Goal: Information Seeking & Learning: Find contact information

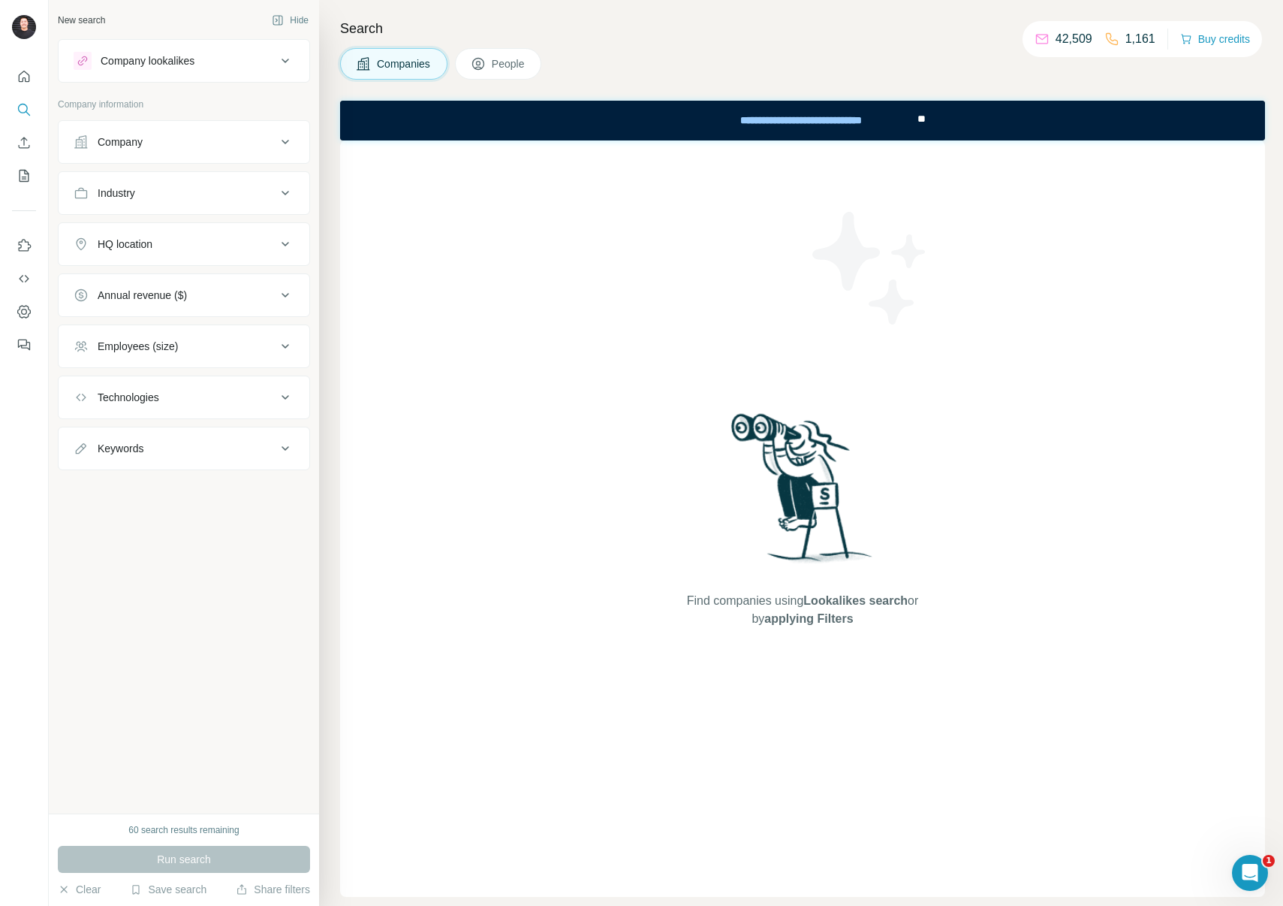
click at [677, 69] on div "Companies People" at bounding box center [802, 64] width 925 height 32
click at [517, 71] on button "People" at bounding box center [498, 64] width 87 height 32
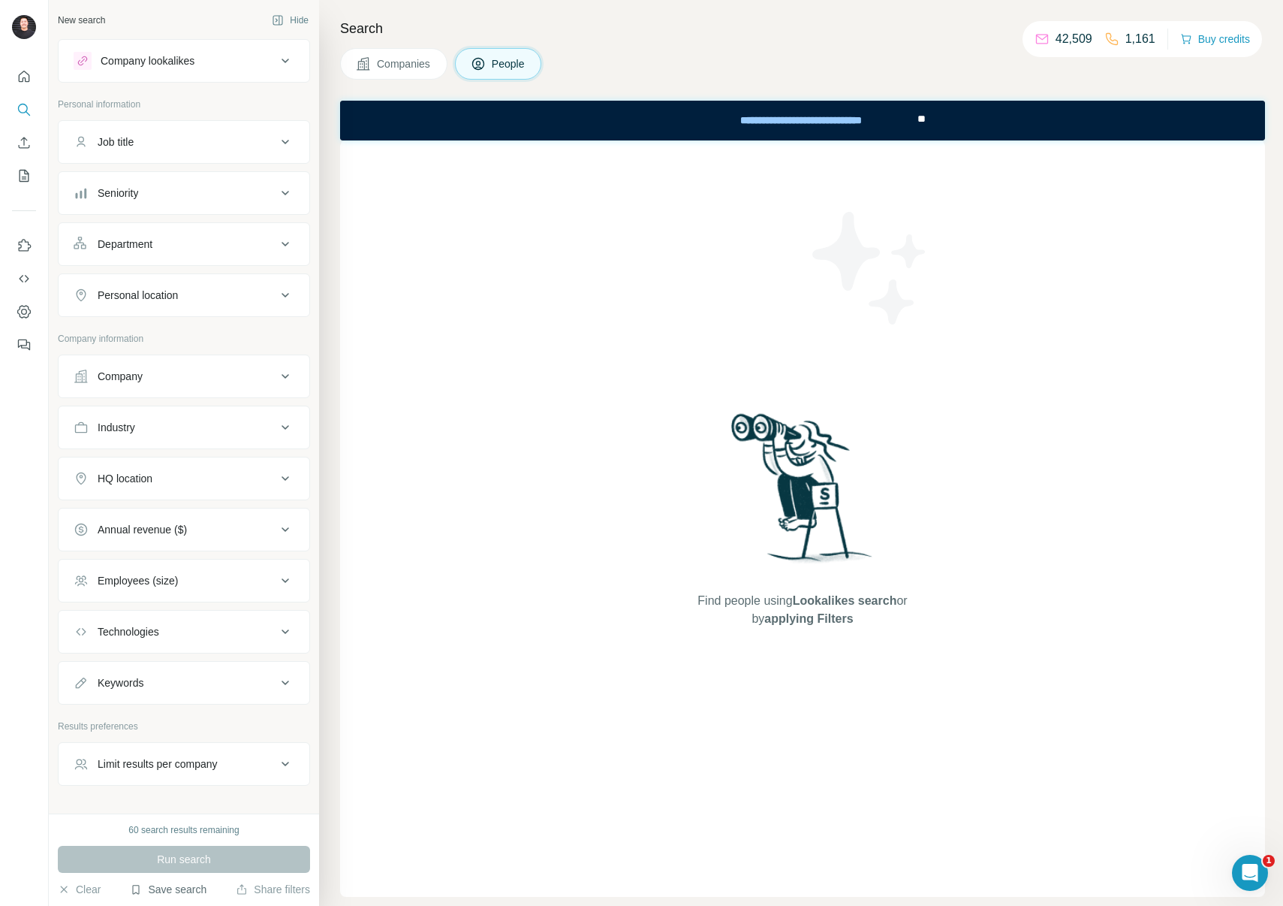
click at [173, 886] on button "Save search" at bounding box center [168, 889] width 77 height 15
click at [182, 861] on div "View my saved searches" at bounding box center [210, 863] width 158 height 30
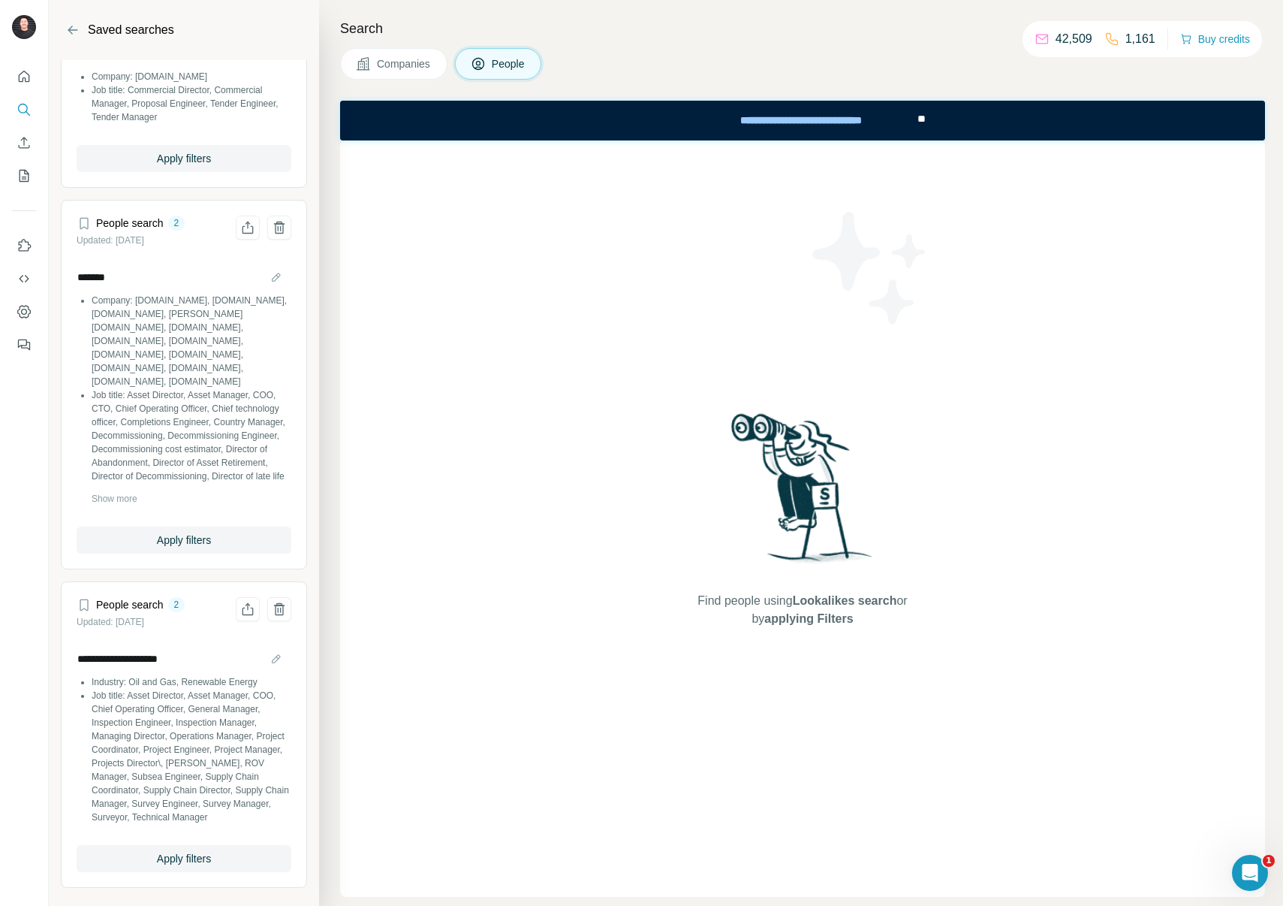
scroll to position [387, 0]
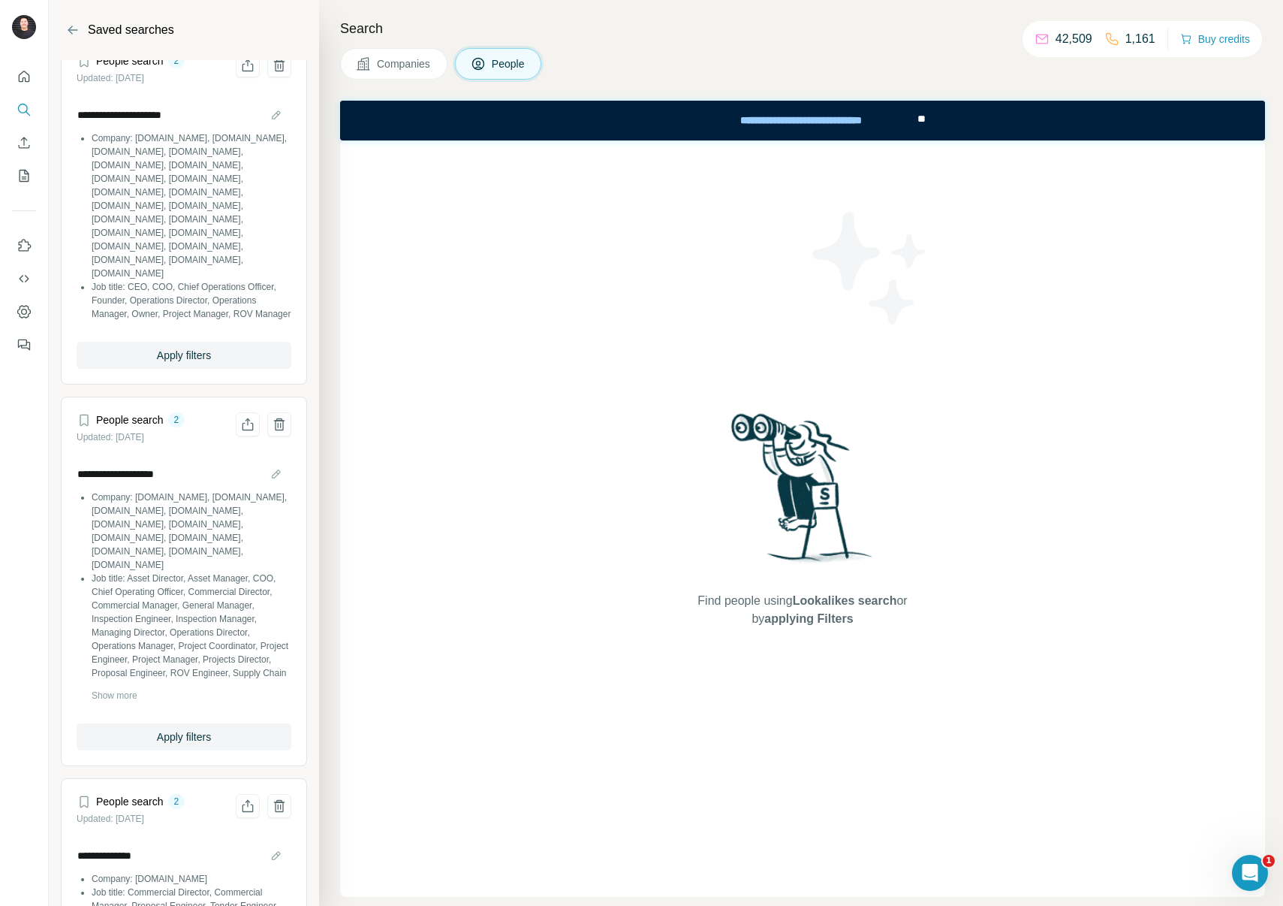
click at [480, 72] on button "People" at bounding box center [498, 64] width 87 height 32
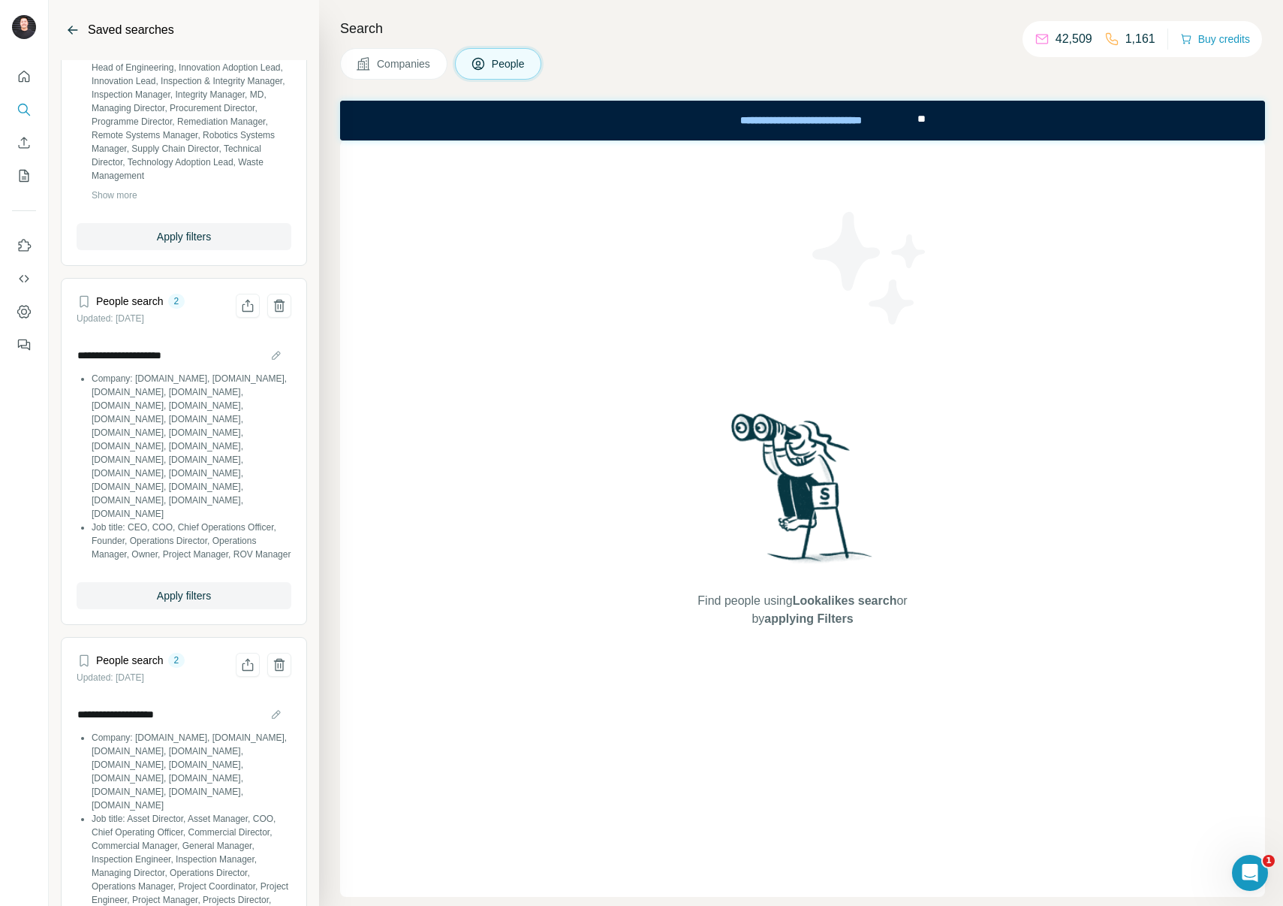
click at [80, 35] on icon "Back" at bounding box center [72, 30] width 15 height 15
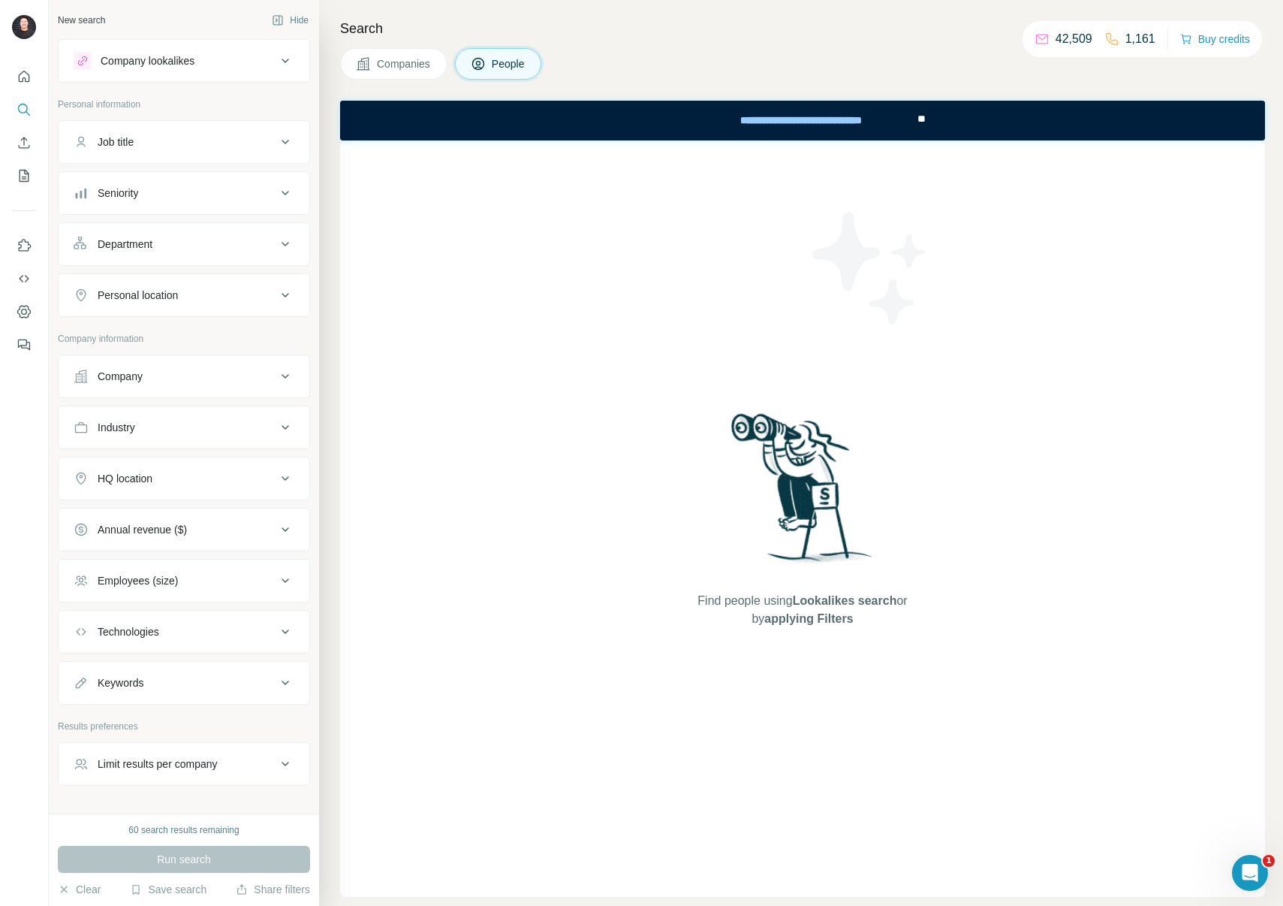
click at [145, 363] on button "Company" at bounding box center [184, 376] width 251 height 36
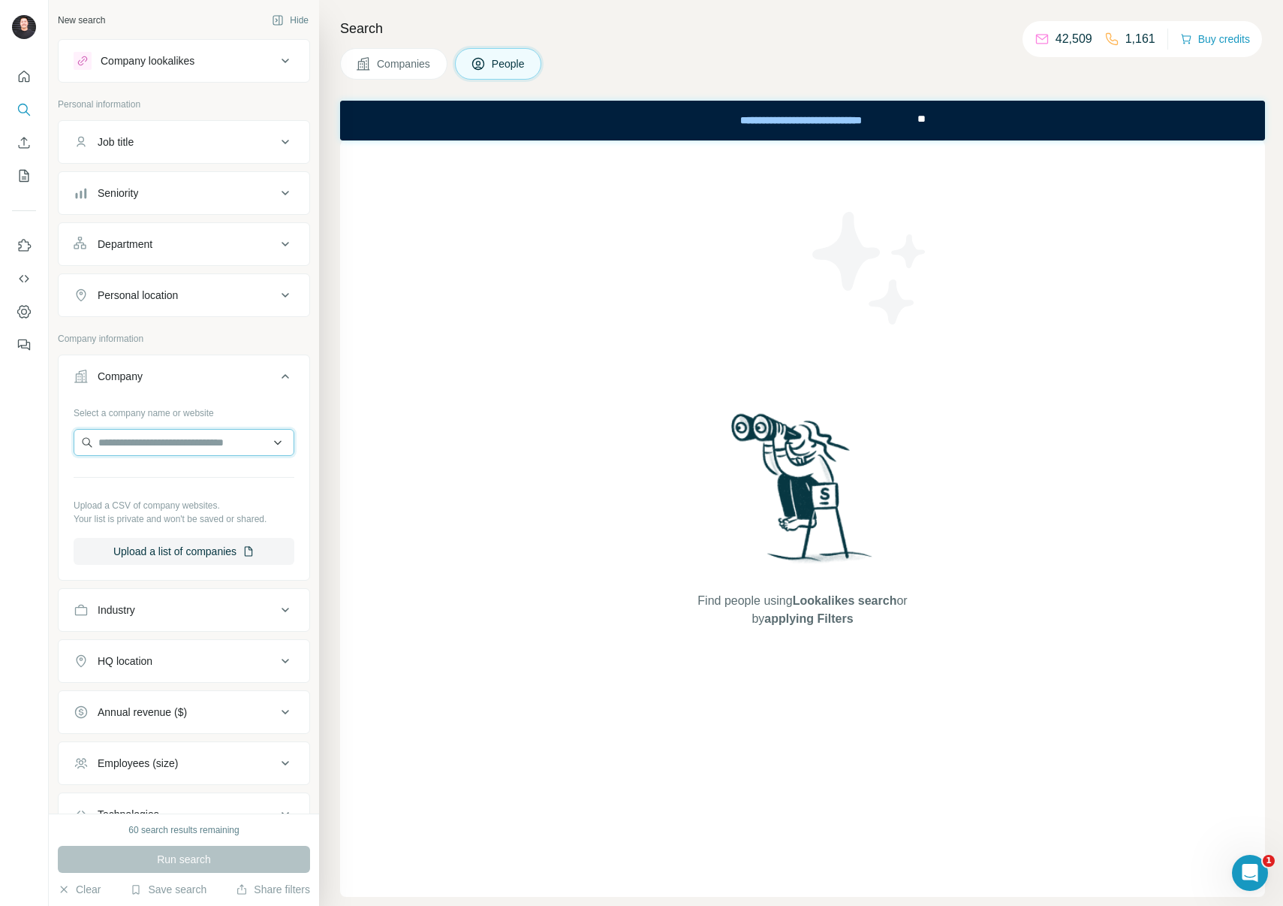
click at [167, 436] on input "text" at bounding box center [184, 442] width 221 height 27
paste input "**********"
type input "**********"
click at [193, 478] on p "Apa Corporation" at bounding box center [154, 476] width 77 height 15
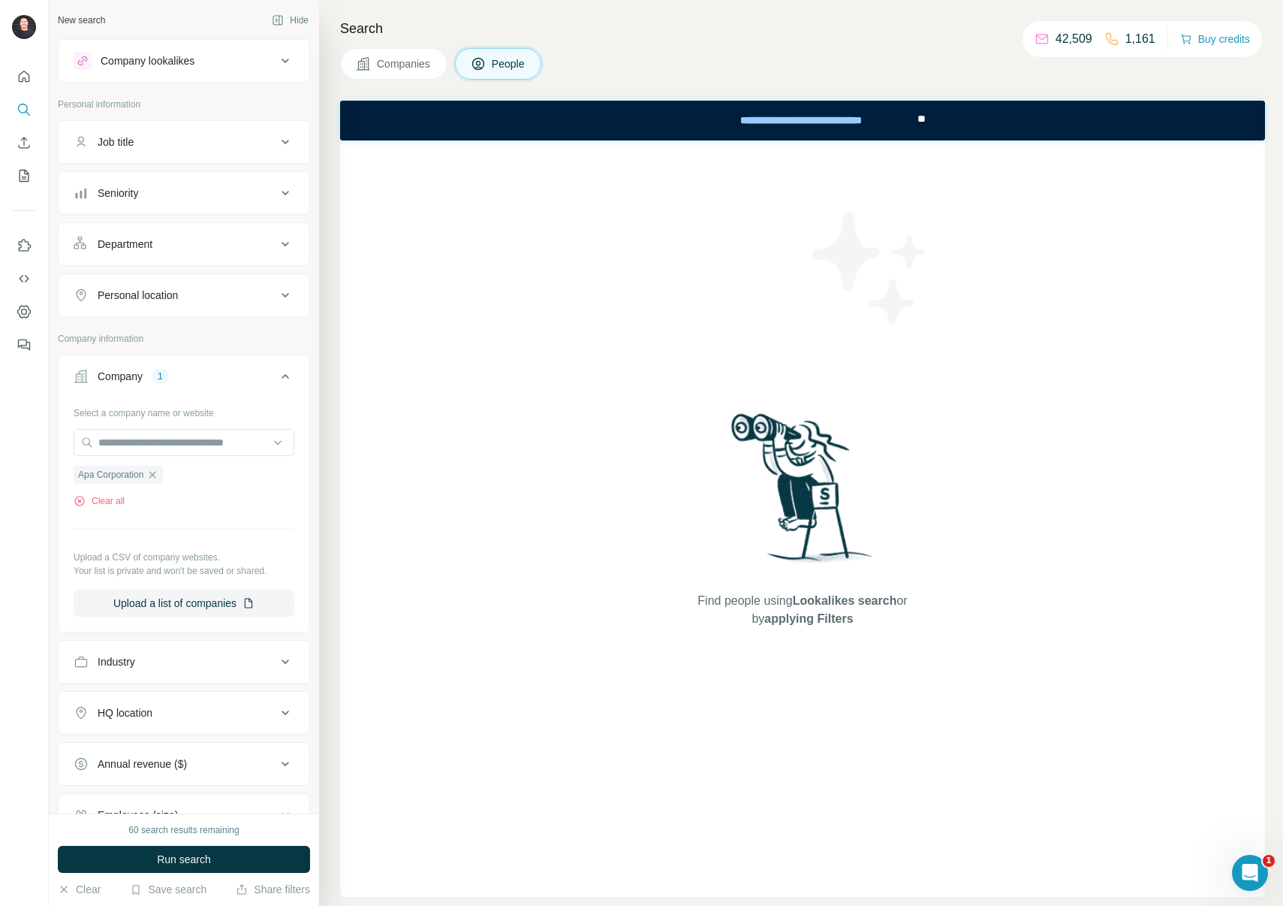
scroll to position [98, 0]
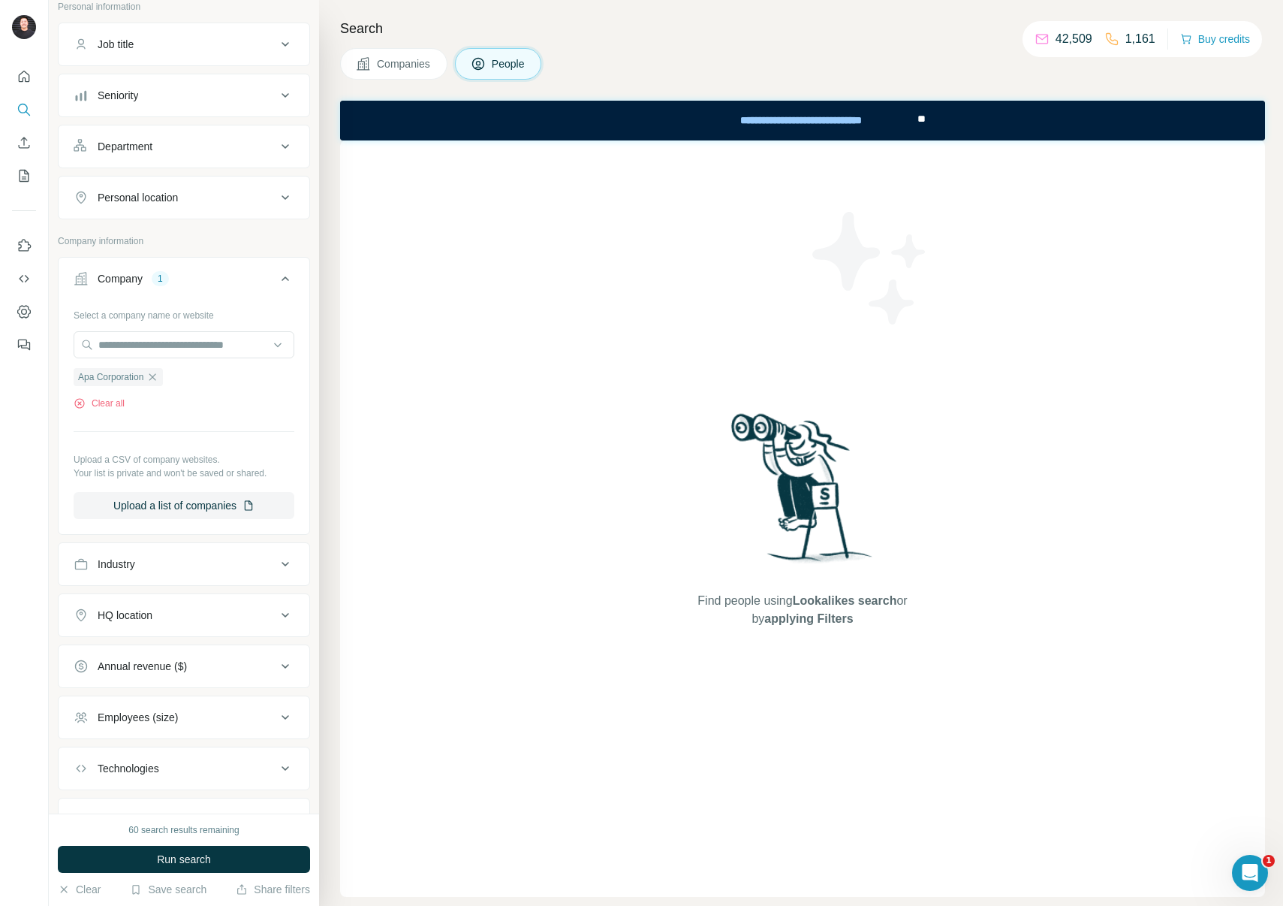
click at [212, 275] on div "Company 1" at bounding box center [175, 278] width 203 height 15
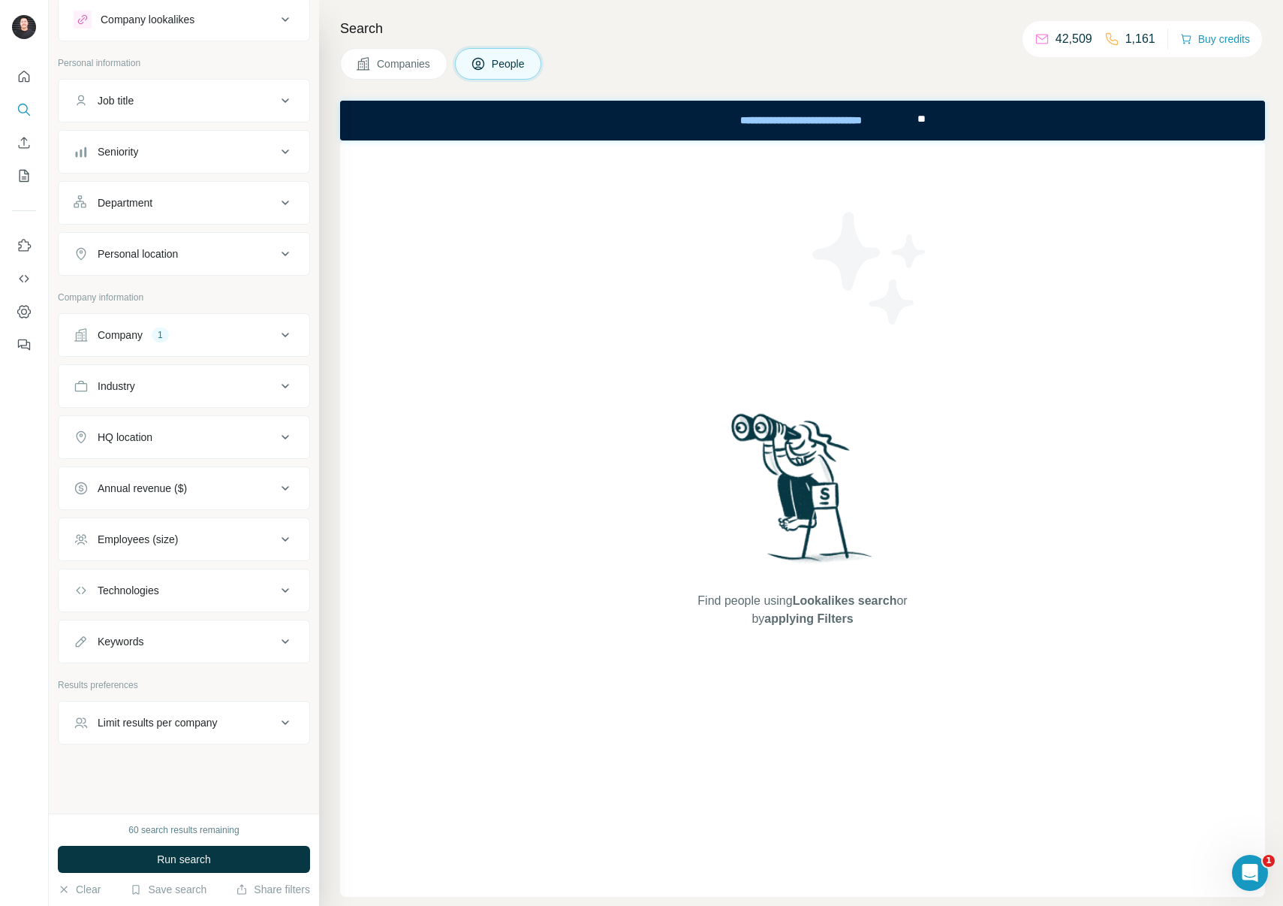
scroll to position [41, 0]
click at [149, 101] on div "Job title" at bounding box center [175, 100] width 203 height 15
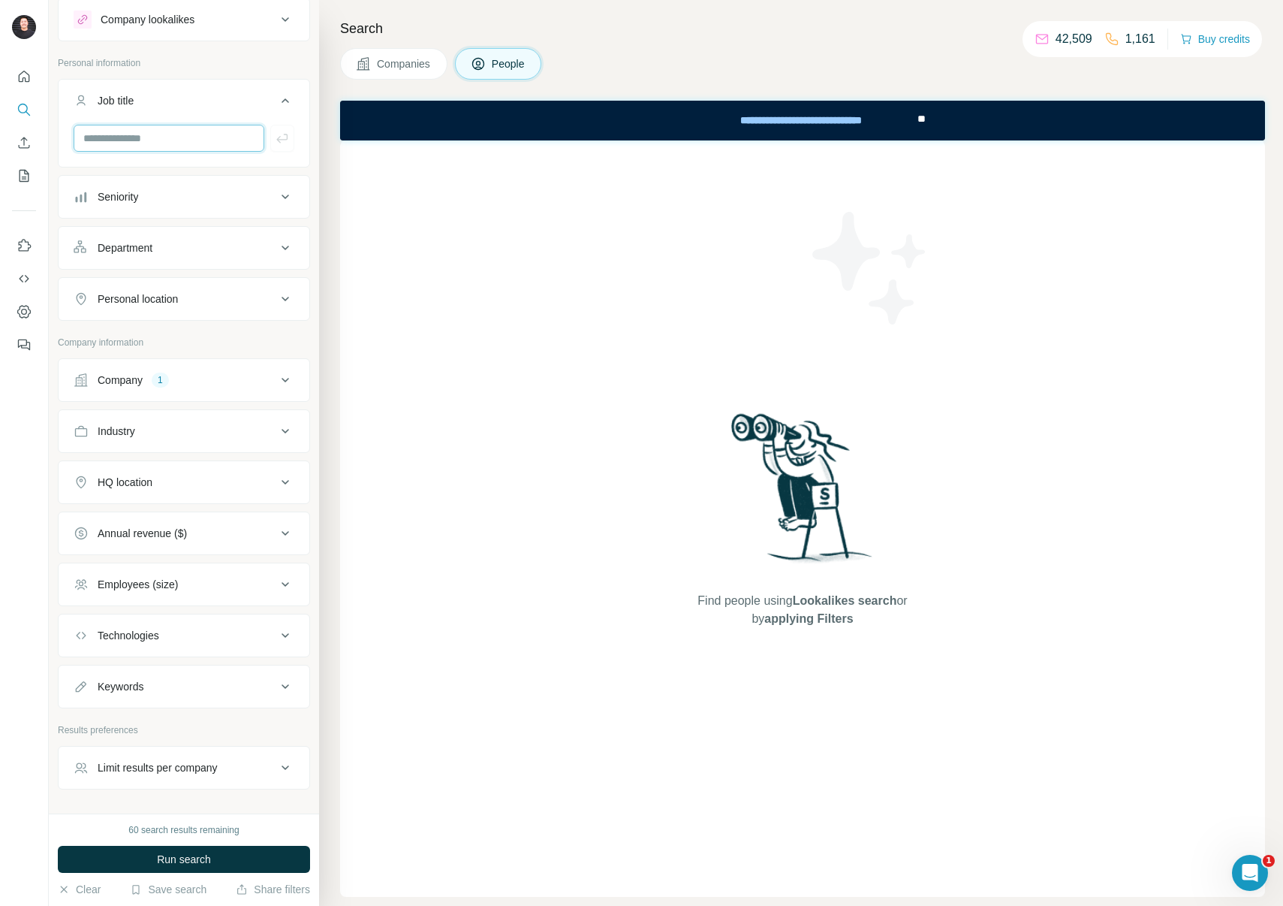
click at [165, 146] on input "text" at bounding box center [169, 138] width 191 height 27
type input "**********"
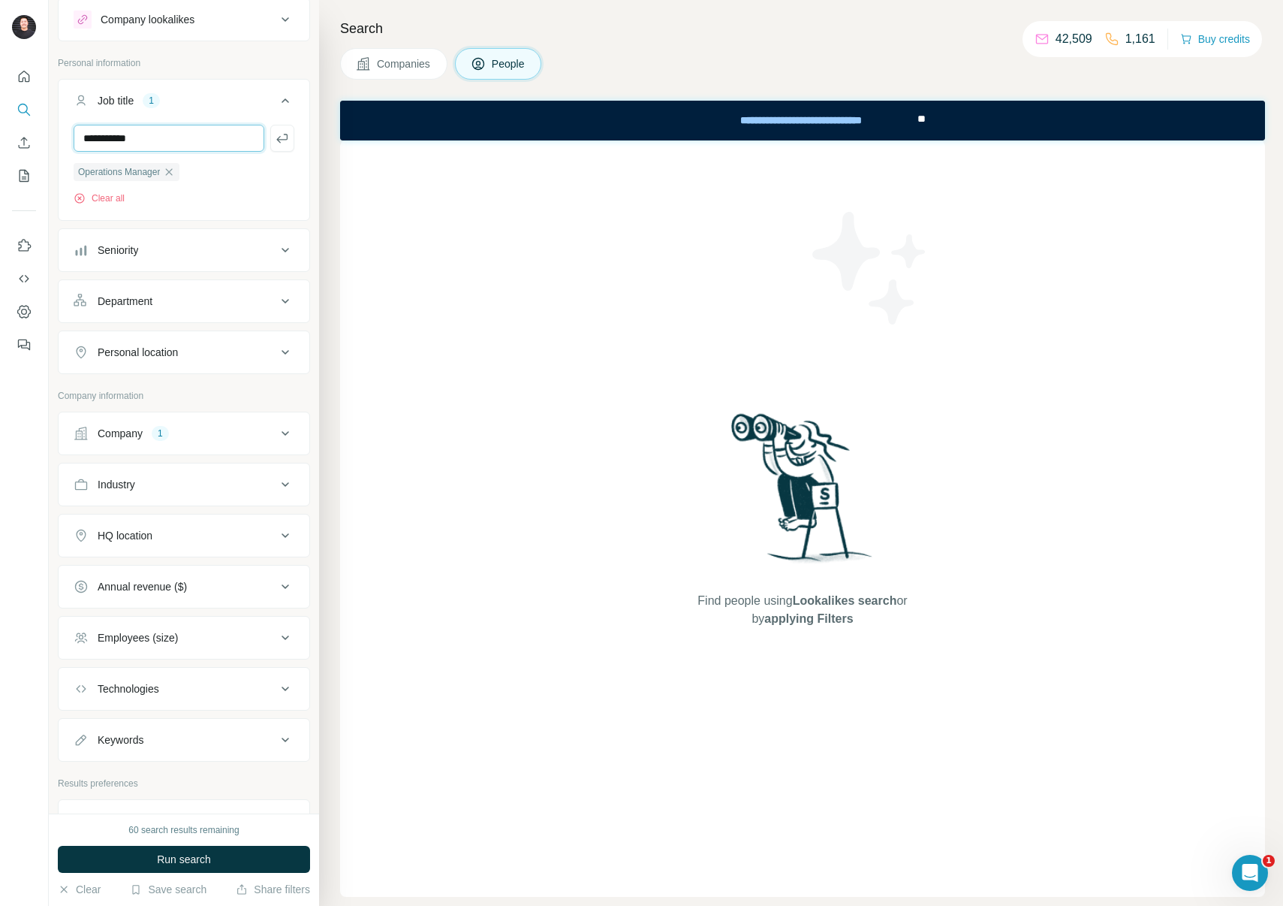
type input "**********"
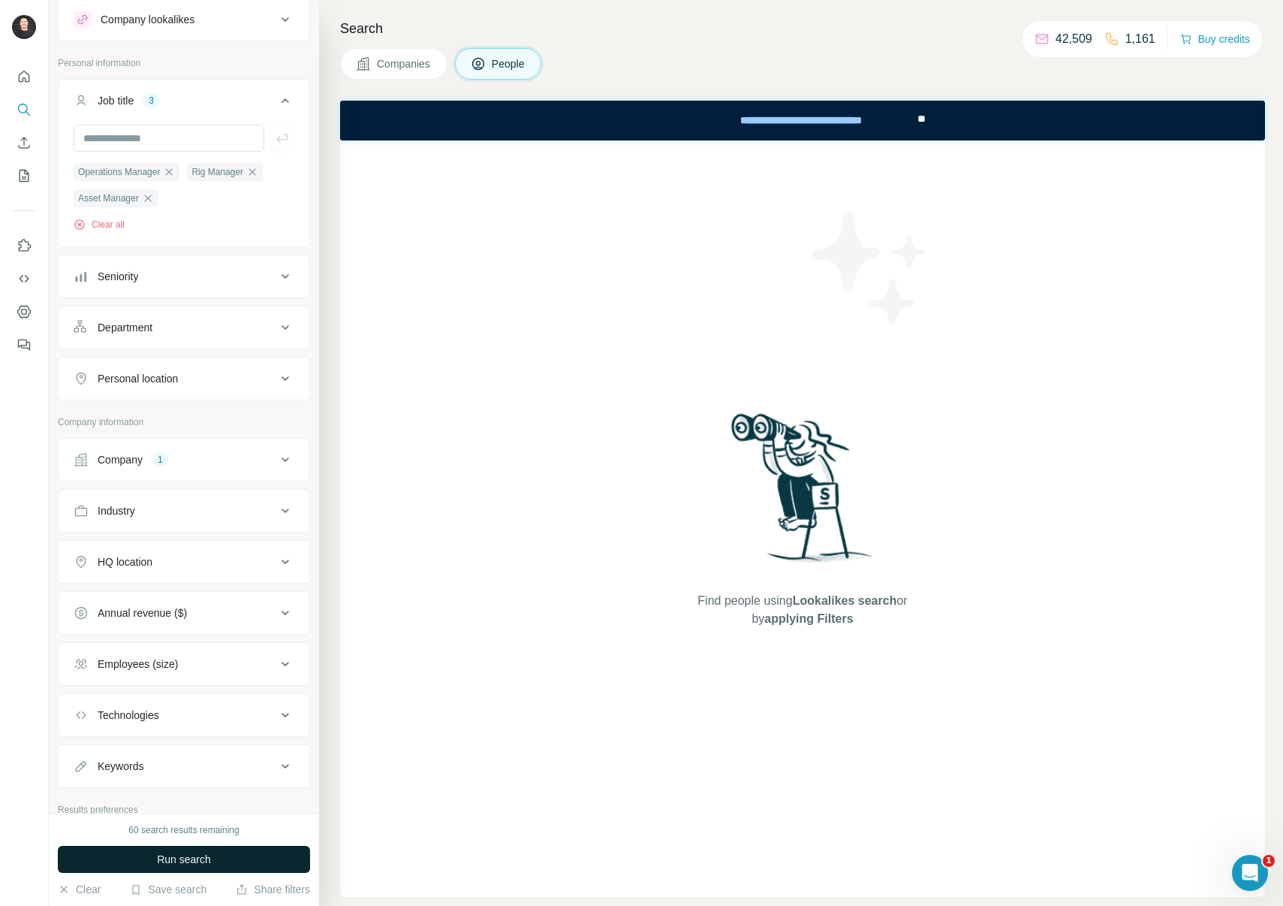
click at [188, 850] on button "Run search" at bounding box center [184, 859] width 252 height 27
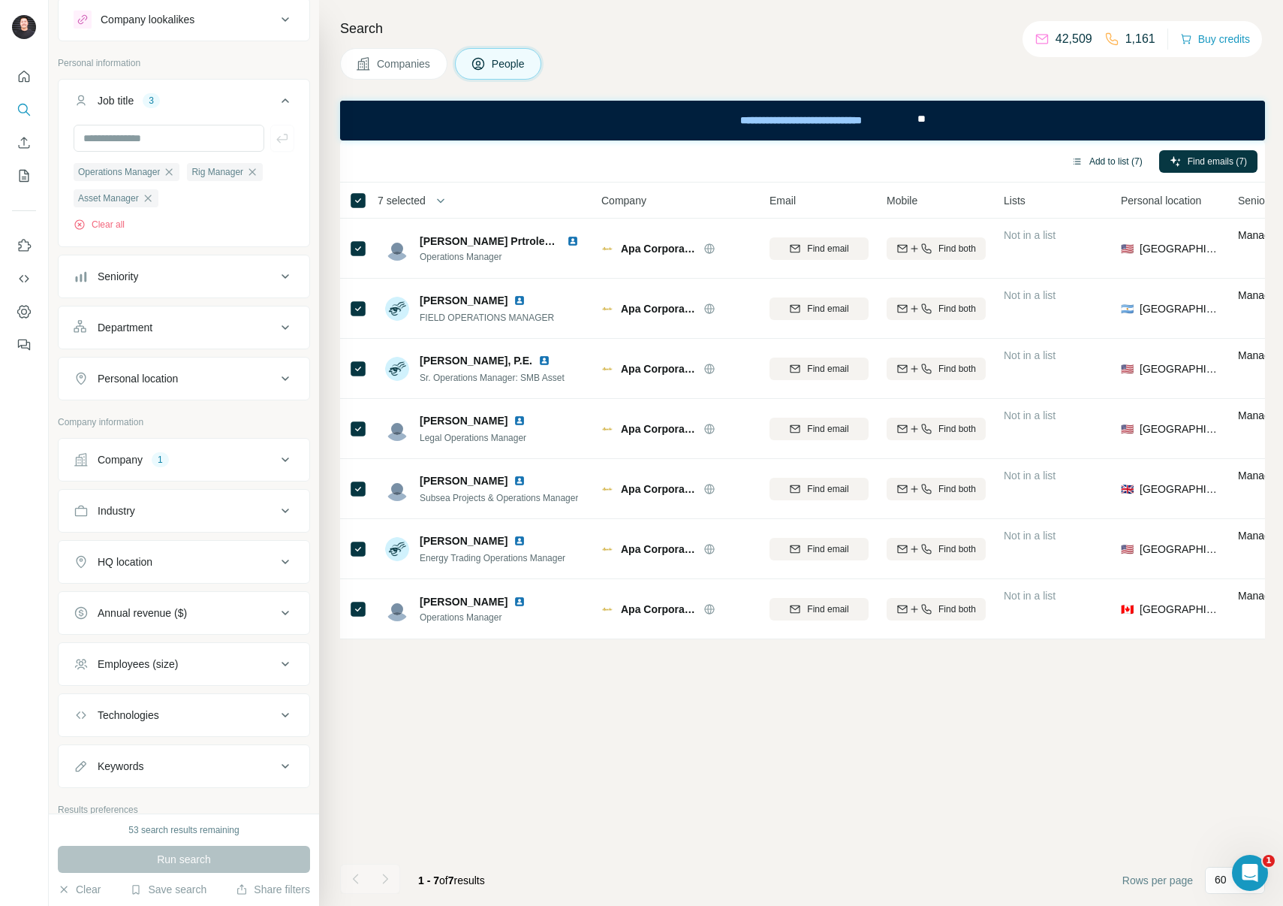
click at [1109, 167] on button "Add to list (7)" at bounding box center [1107, 161] width 92 height 23
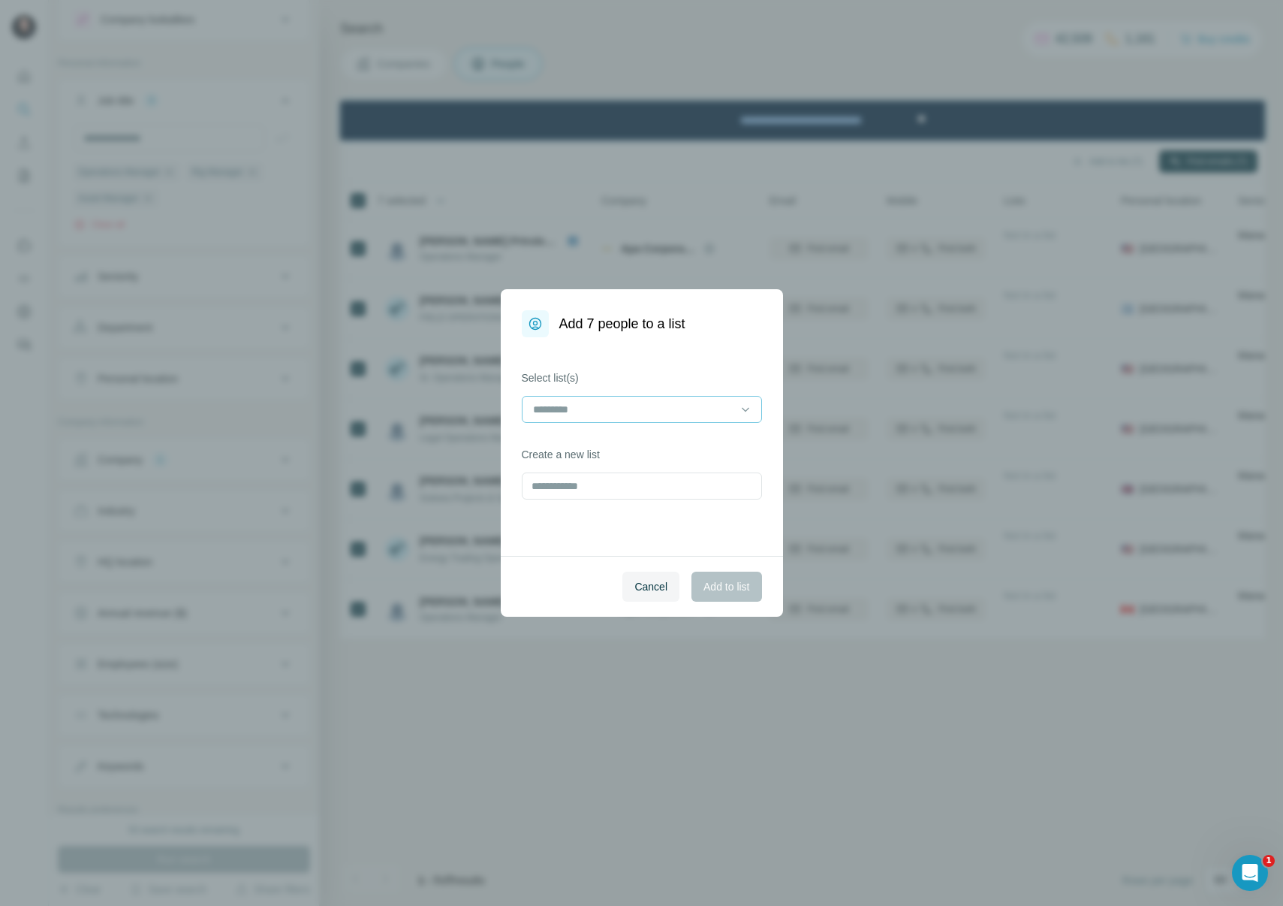
click at [616, 414] on input at bounding box center [633, 409] width 203 height 17
click at [606, 414] on input at bounding box center [633, 409] width 203 height 17
click at [647, 357] on div "Select list(s) Create a new list" at bounding box center [642, 446] width 282 height 219
click at [607, 487] on input "text" at bounding box center [642, 485] width 240 height 27
type input "**********"
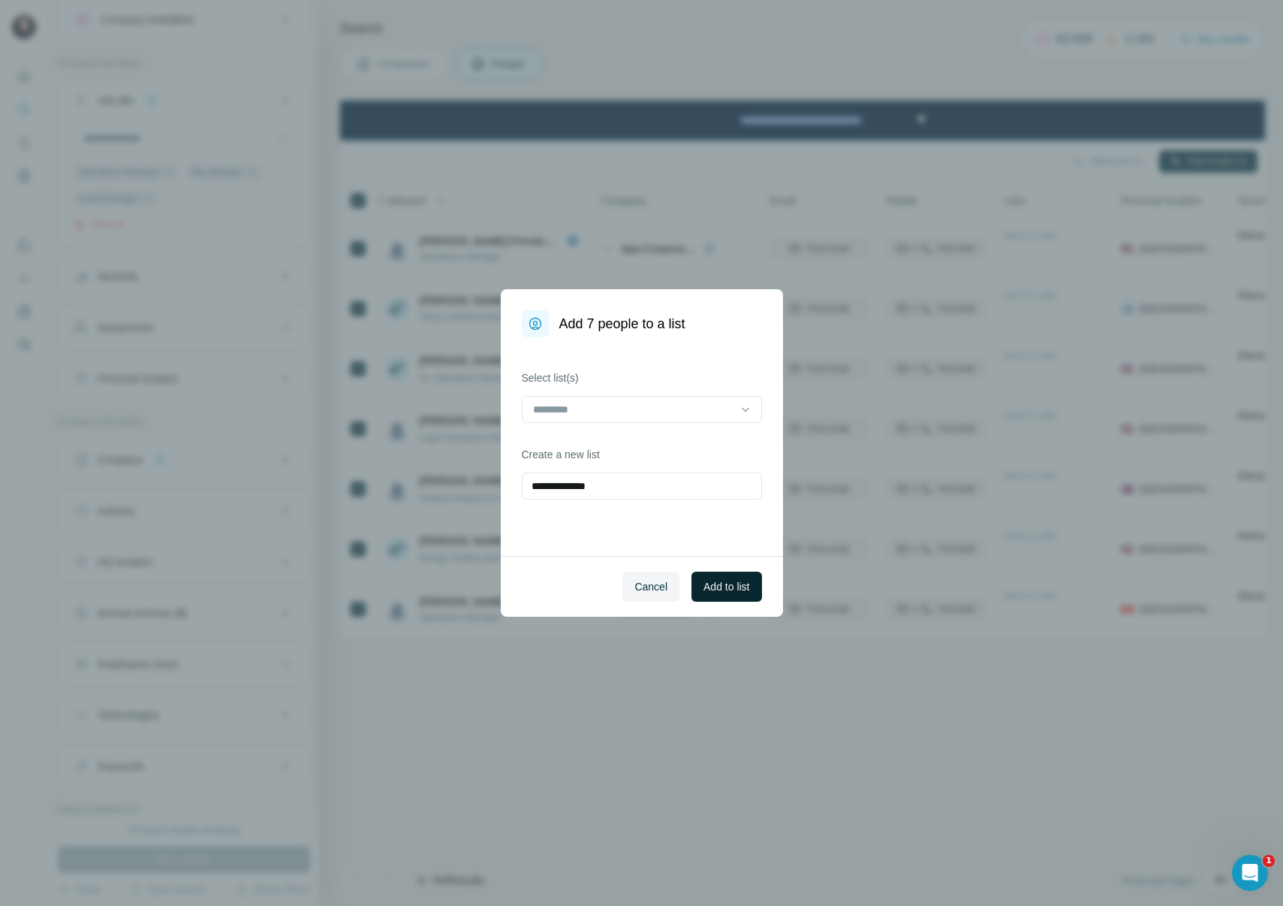
click at [740, 582] on span "Add to list" at bounding box center [727, 586] width 46 height 15
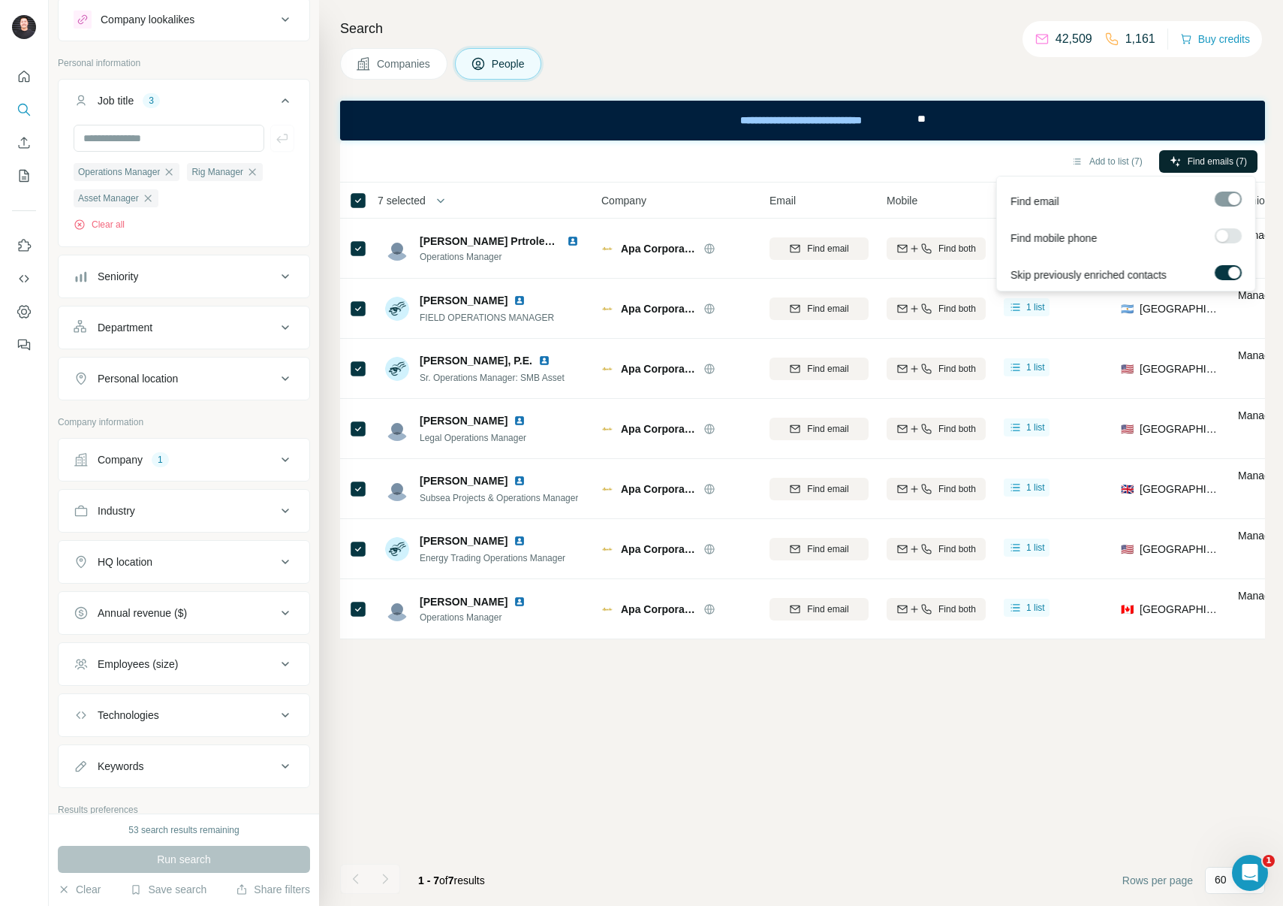
click at [1210, 159] on span "Find emails (7)" at bounding box center [1217, 162] width 59 height 14
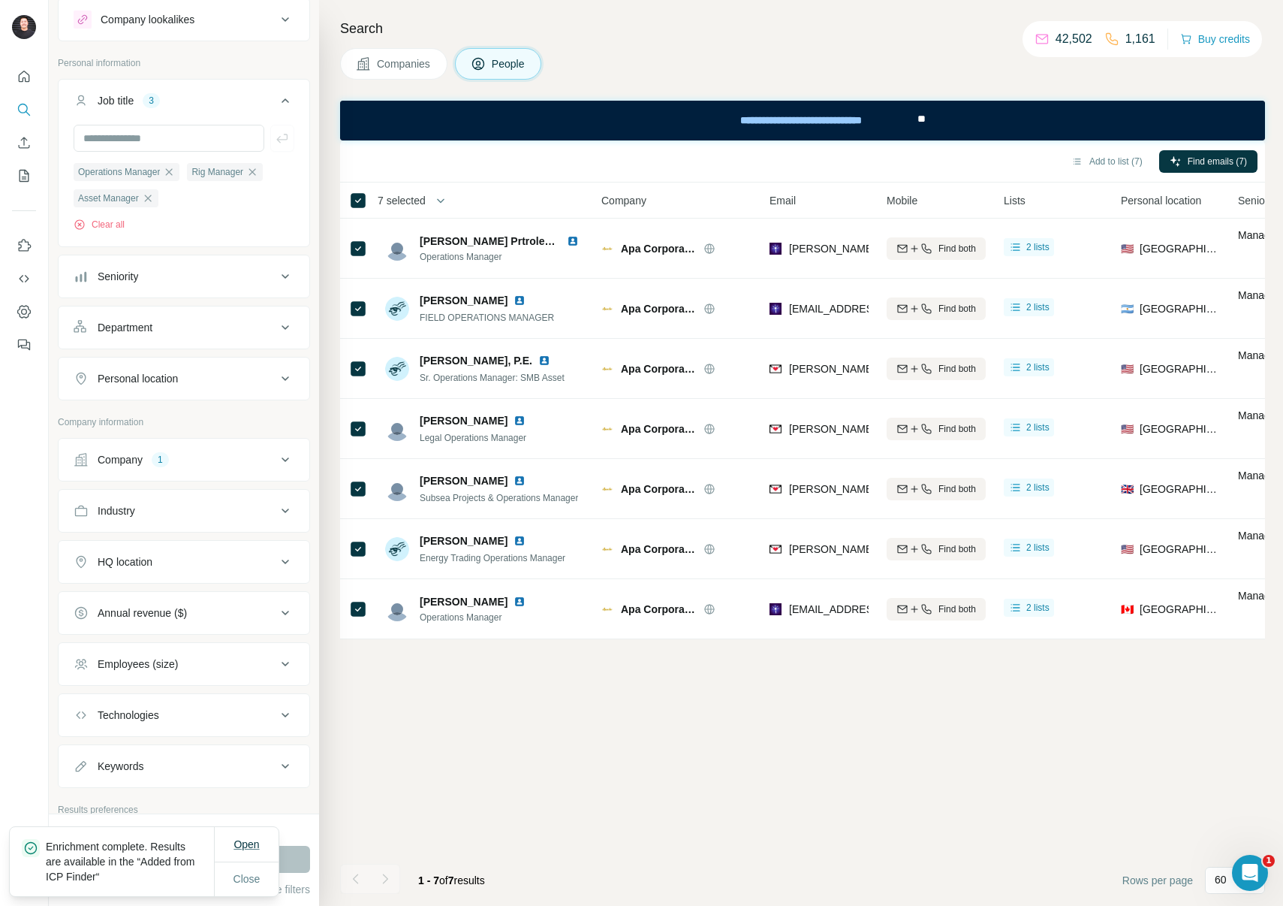
click at [234, 840] on span "Open" at bounding box center [247, 844] width 26 height 12
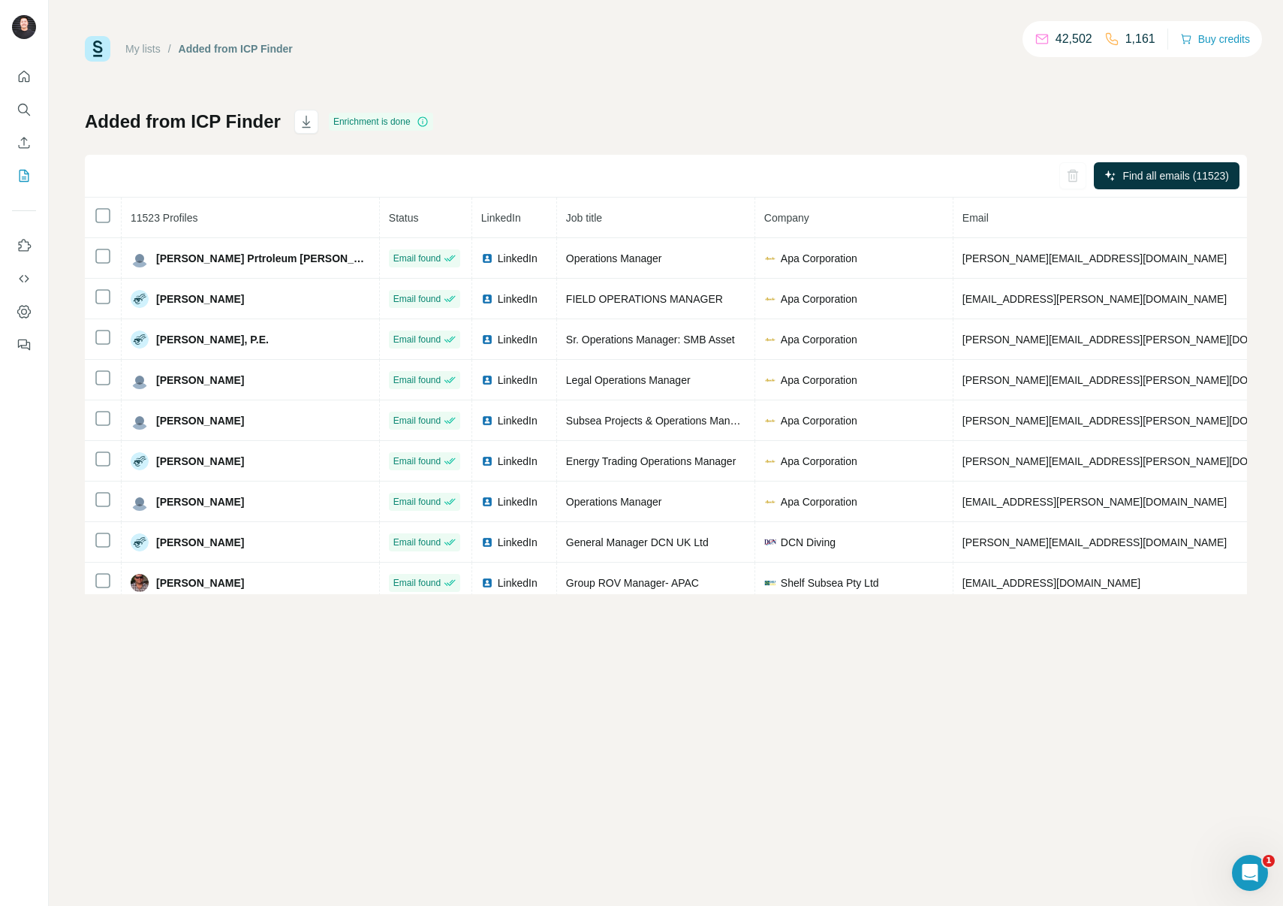
click at [146, 49] on link "My lists" at bounding box center [142, 49] width 35 height 12
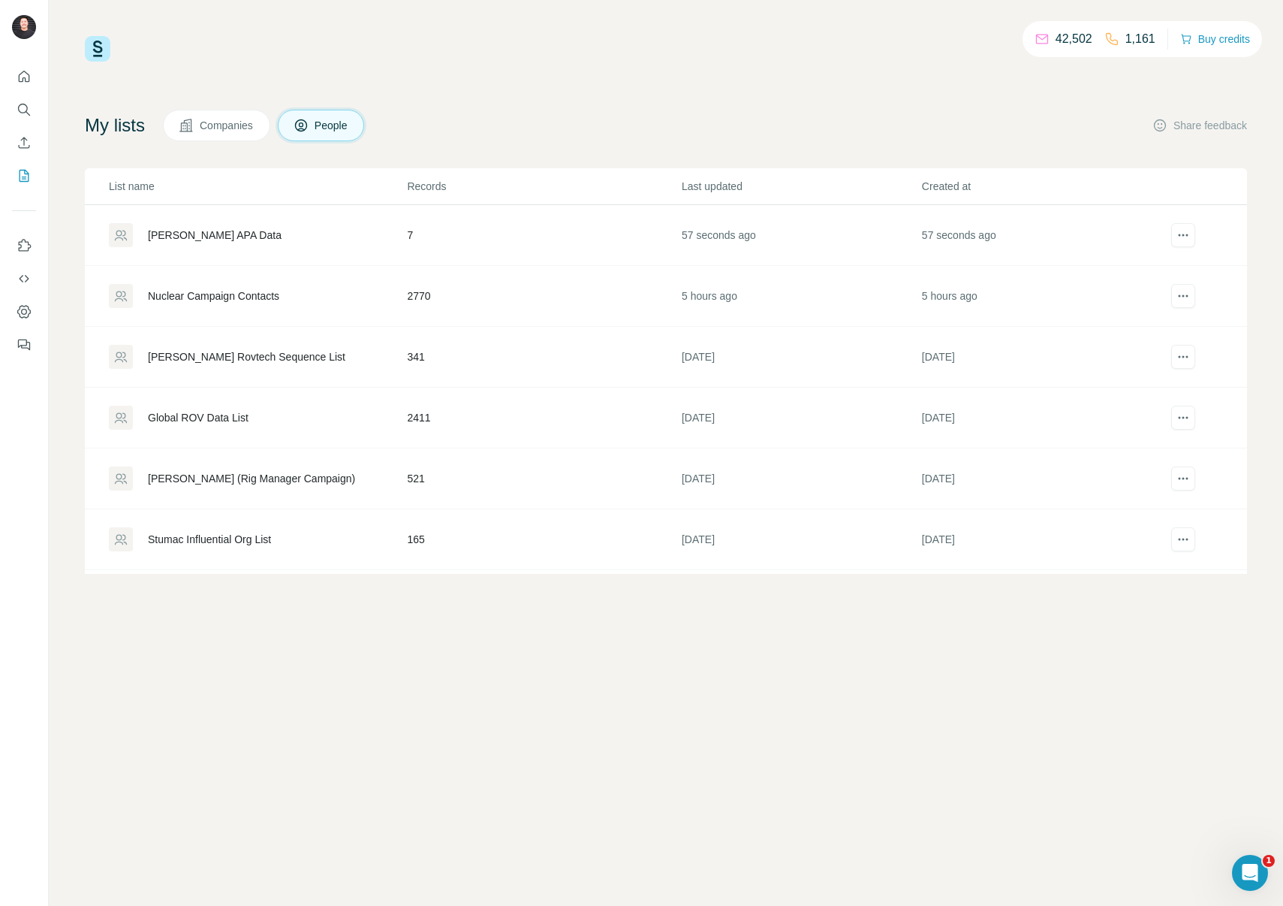
click at [185, 235] on div "[PERSON_NAME] APA Data" at bounding box center [215, 235] width 134 height 15
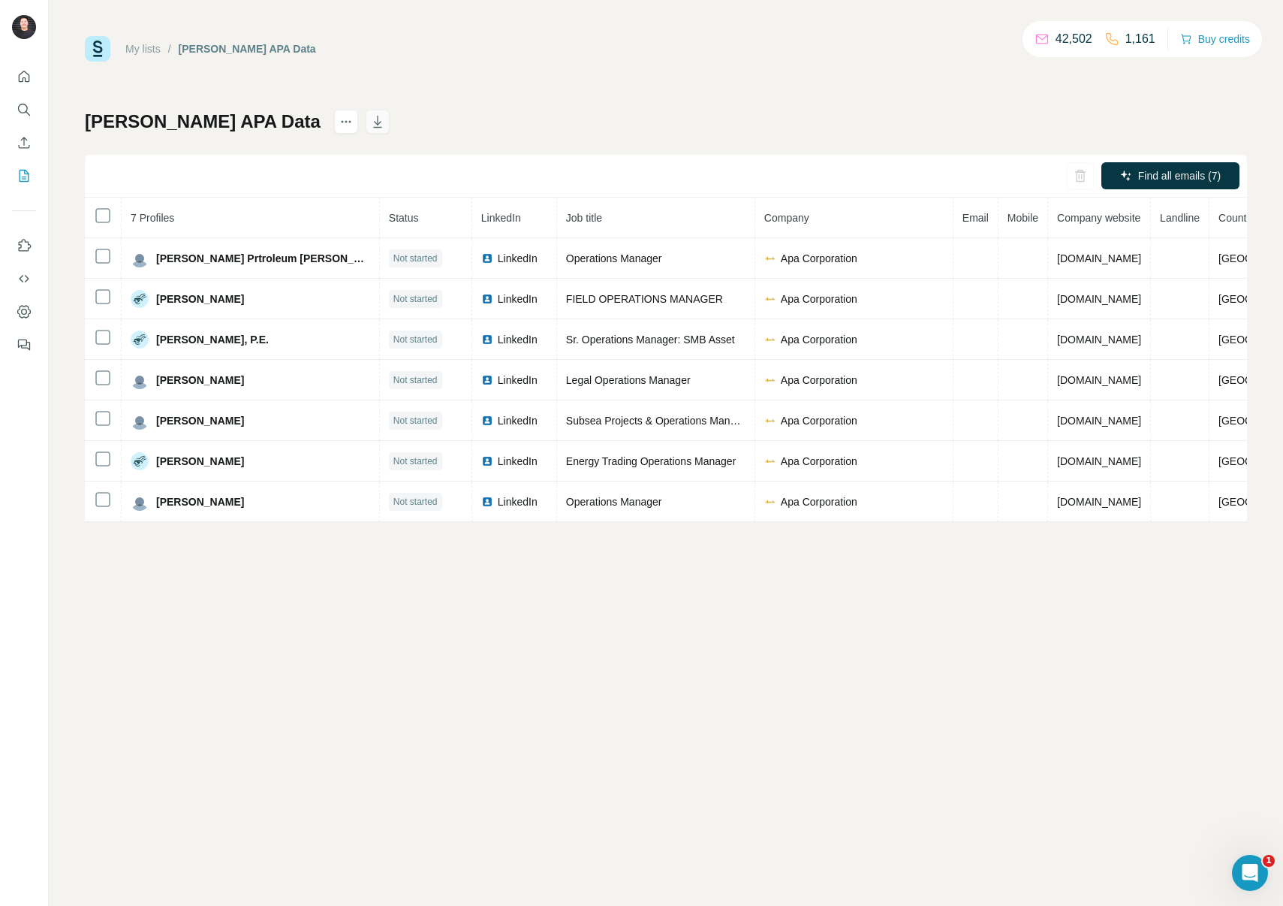
click at [366, 126] on button "button" at bounding box center [378, 122] width 24 height 24
click at [802, 143] on div "[PERSON_NAME] Data Find all emails (7) 7 Profiles Status LinkedIn Job title Com…" at bounding box center [666, 316] width 1162 height 412
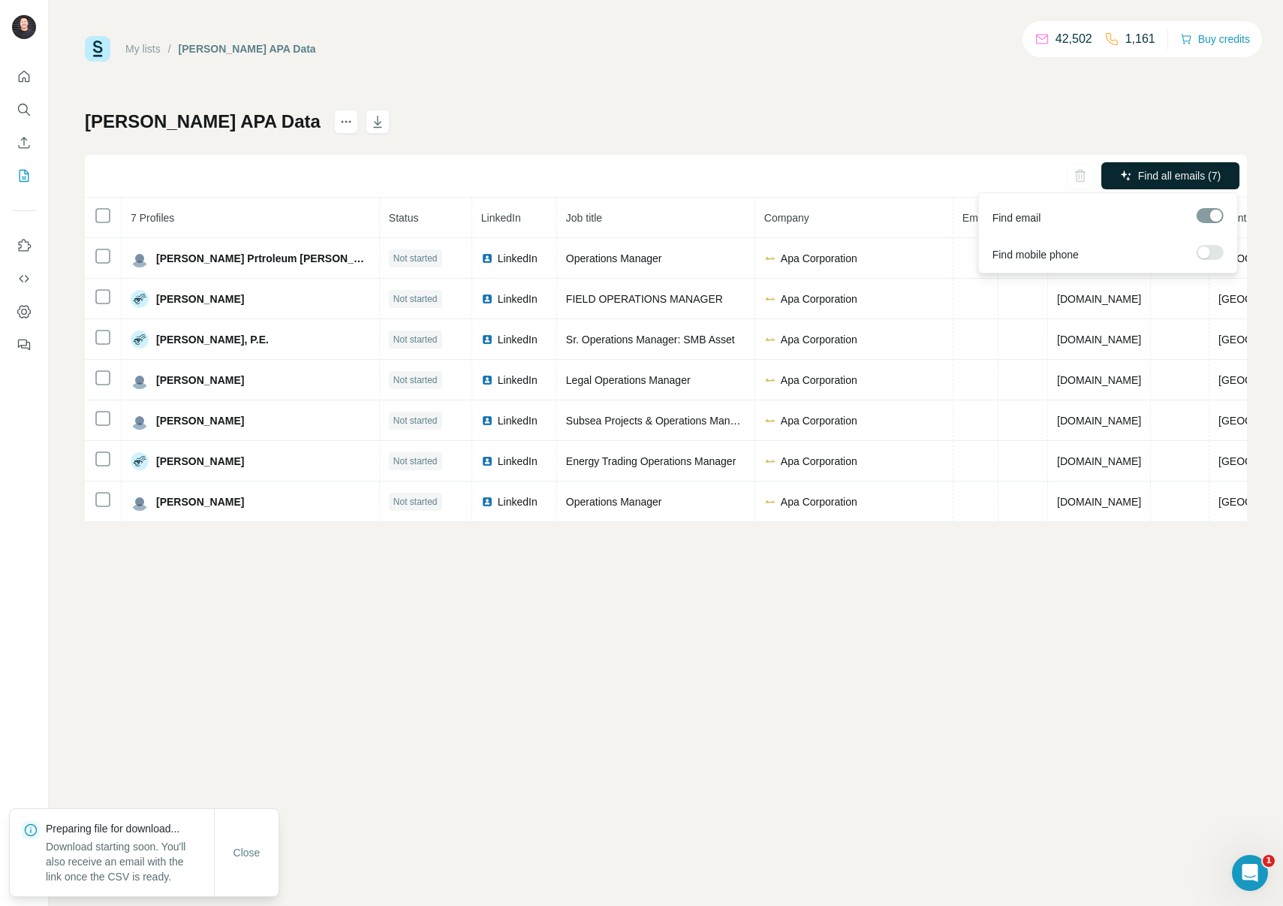
click at [1174, 176] on span "Find all emails (7)" at bounding box center [1179, 175] width 83 height 15
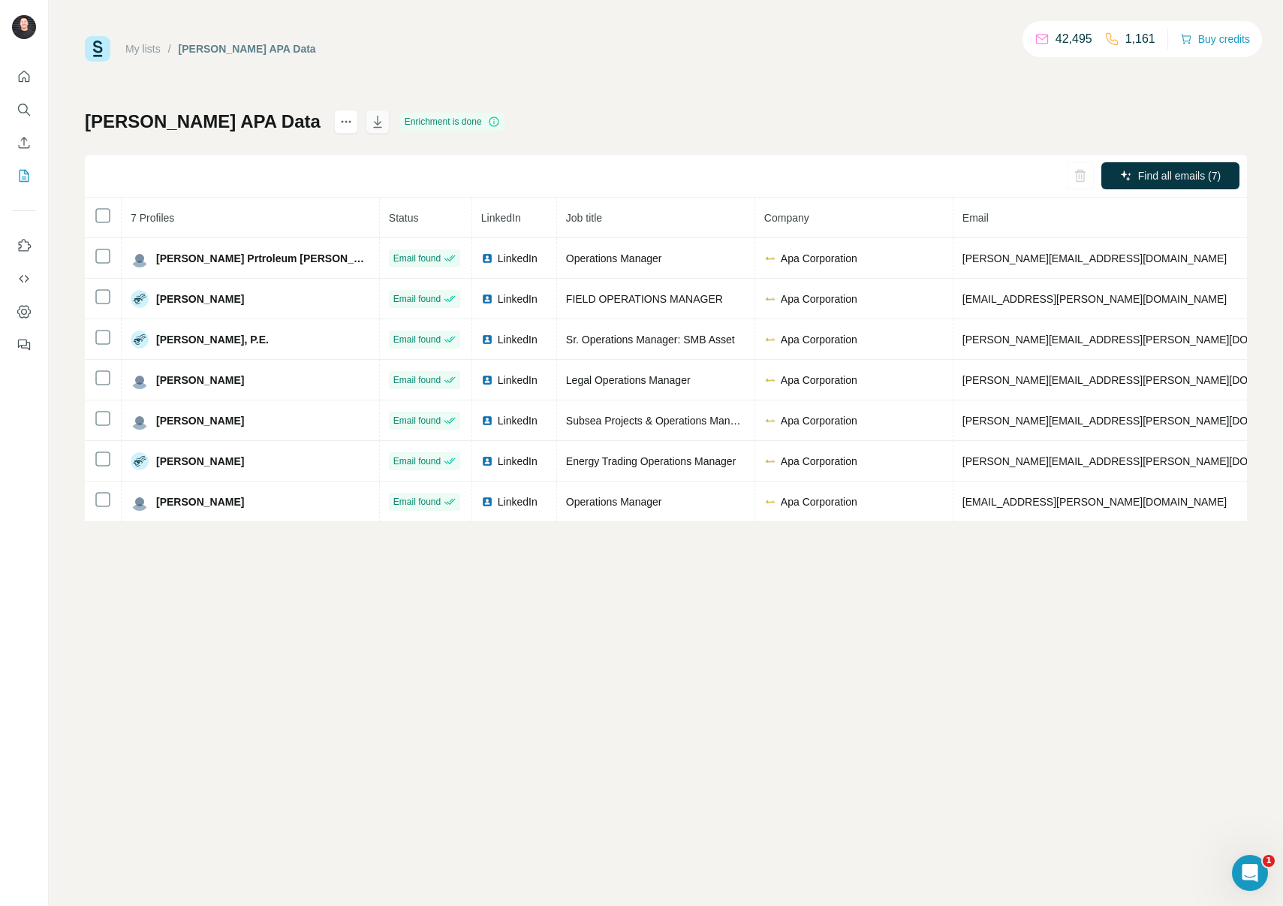
click at [370, 120] on icon "button" at bounding box center [377, 121] width 15 height 15
click at [373, 607] on div "My lists / [PERSON_NAME] Data 42,495 1,161 Buy credits [PERSON_NAME] APA Data E…" at bounding box center [666, 453] width 1234 height 906
click at [253, 873] on span "Close" at bounding box center [247, 868] width 27 height 15
click at [370, 123] on icon "button" at bounding box center [377, 121] width 15 height 15
click at [255, 868] on span "Close" at bounding box center [247, 868] width 27 height 15
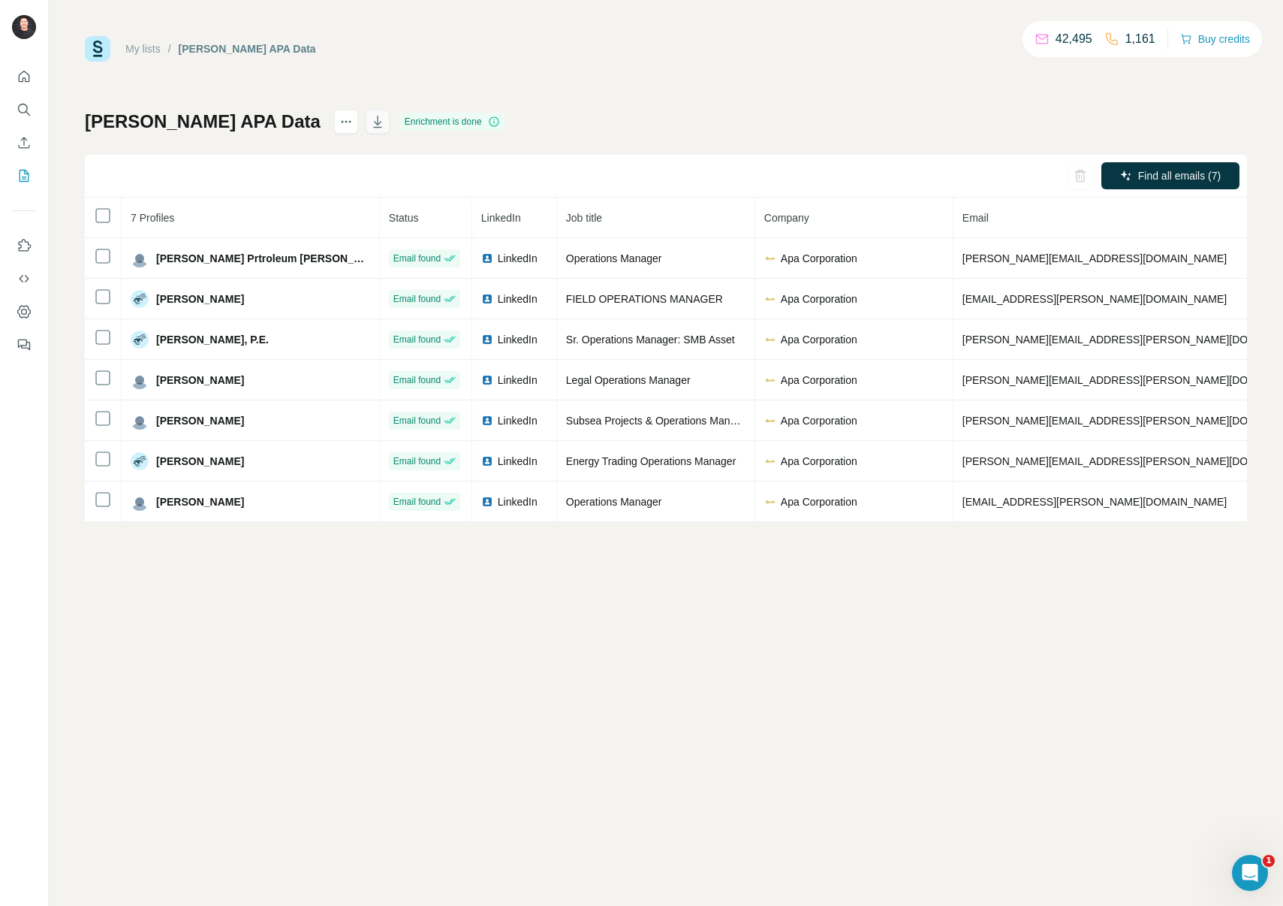
click at [370, 119] on icon "button" at bounding box center [377, 121] width 15 height 15
click at [241, 870] on span "Close" at bounding box center [247, 868] width 27 height 15
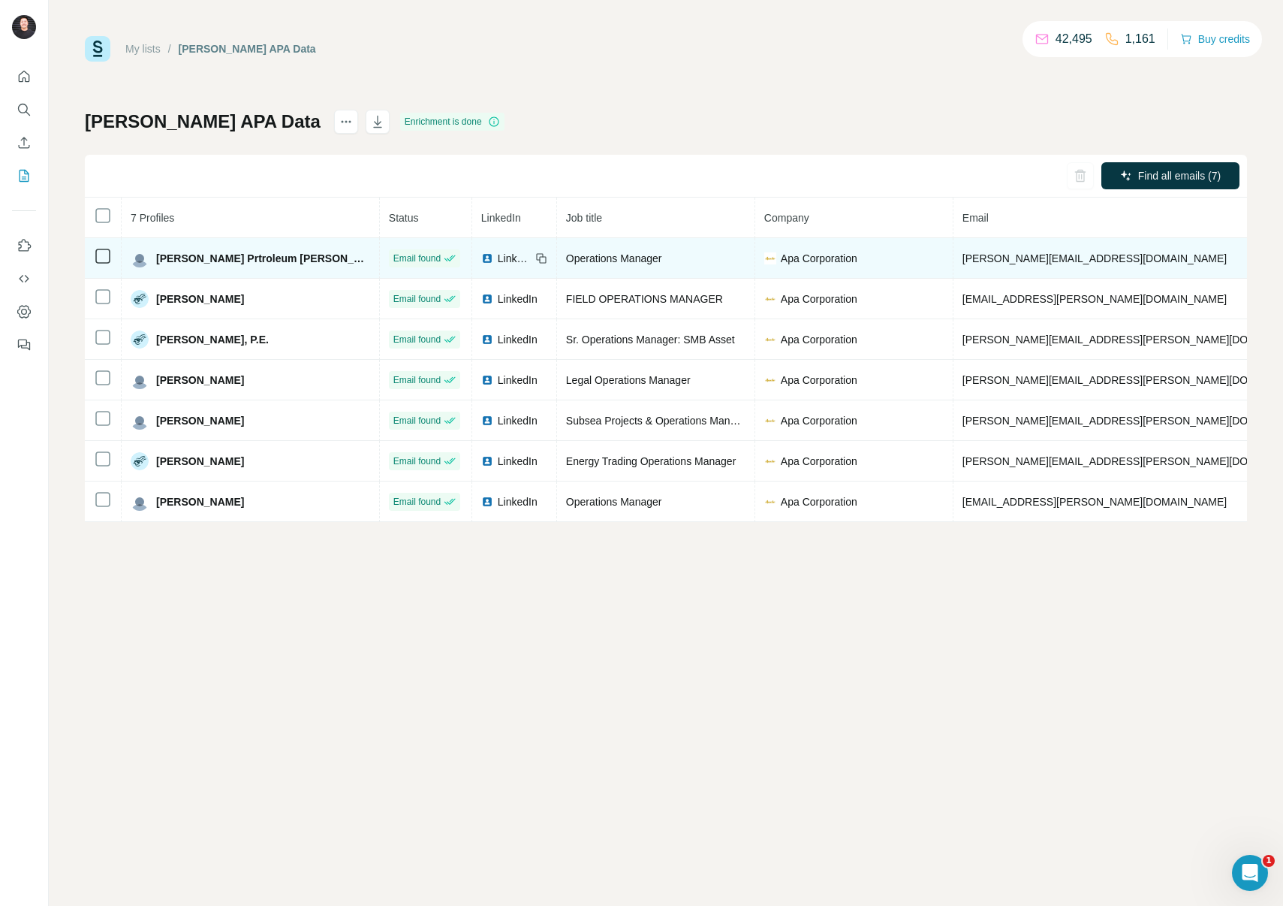
click at [963, 264] on span "[PERSON_NAME][EMAIL_ADDRESS][DOMAIN_NAME]" at bounding box center [1095, 258] width 264 height 12
click at [963, 258] on span "[PERSON_NAME][EMAIL_ADDRESS][DOMAIN_NAME]" at bounding box center [1095, 258] width 264 height 12
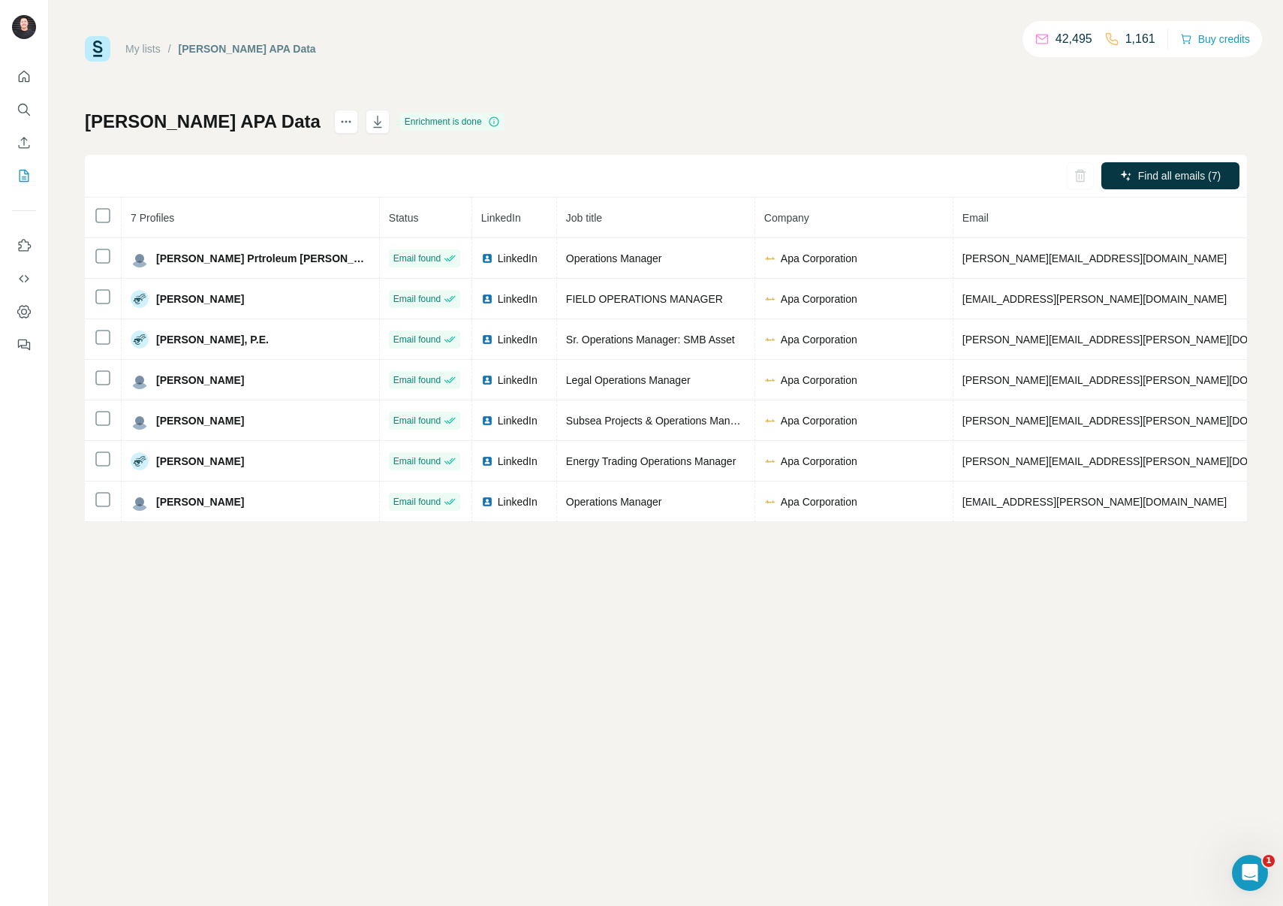
click at [758, 656] on div "My lists / [PERSON_NAME] Data 42,495 1,161 Buy credits [PERSON_NAME] APA Data E…" at bounding box center [666, 453] width 1234 height 906
click at [366, 129] on button "button" at bounding box center [378, 122] width 24 height 24
click at [222, 891] on div "Close" at bounding box center [246, 869] width 65 height 54
click at [252, 846] on div "Close" at bounding box center [246, 869] width 65 height 54
click at [247, 875] on span "Close" at bounding box center [247, 868] width 27 height 15
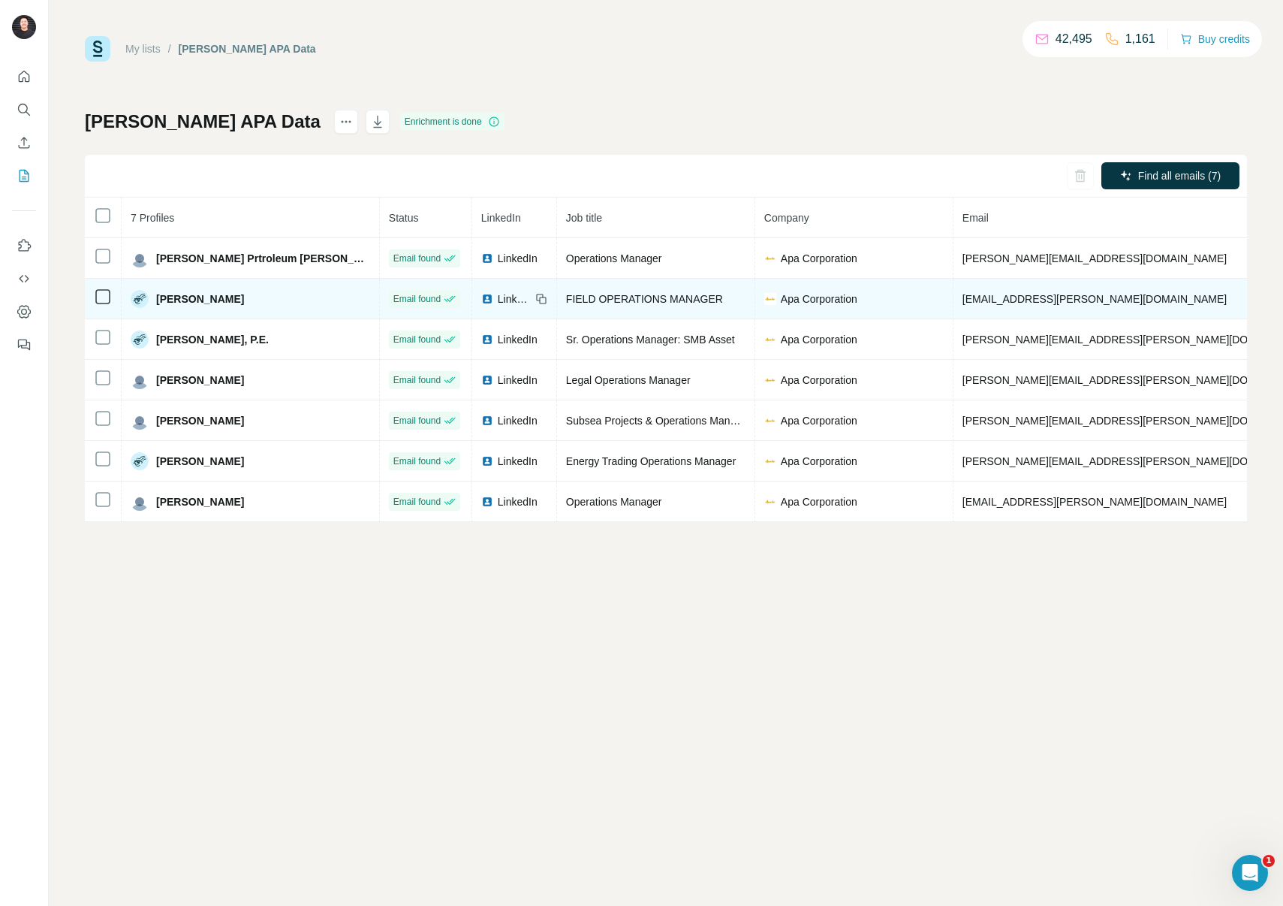
click at [213, 297] on span "[PERSON_NAME]" at bounding box center [200, 298] width 88 height 15
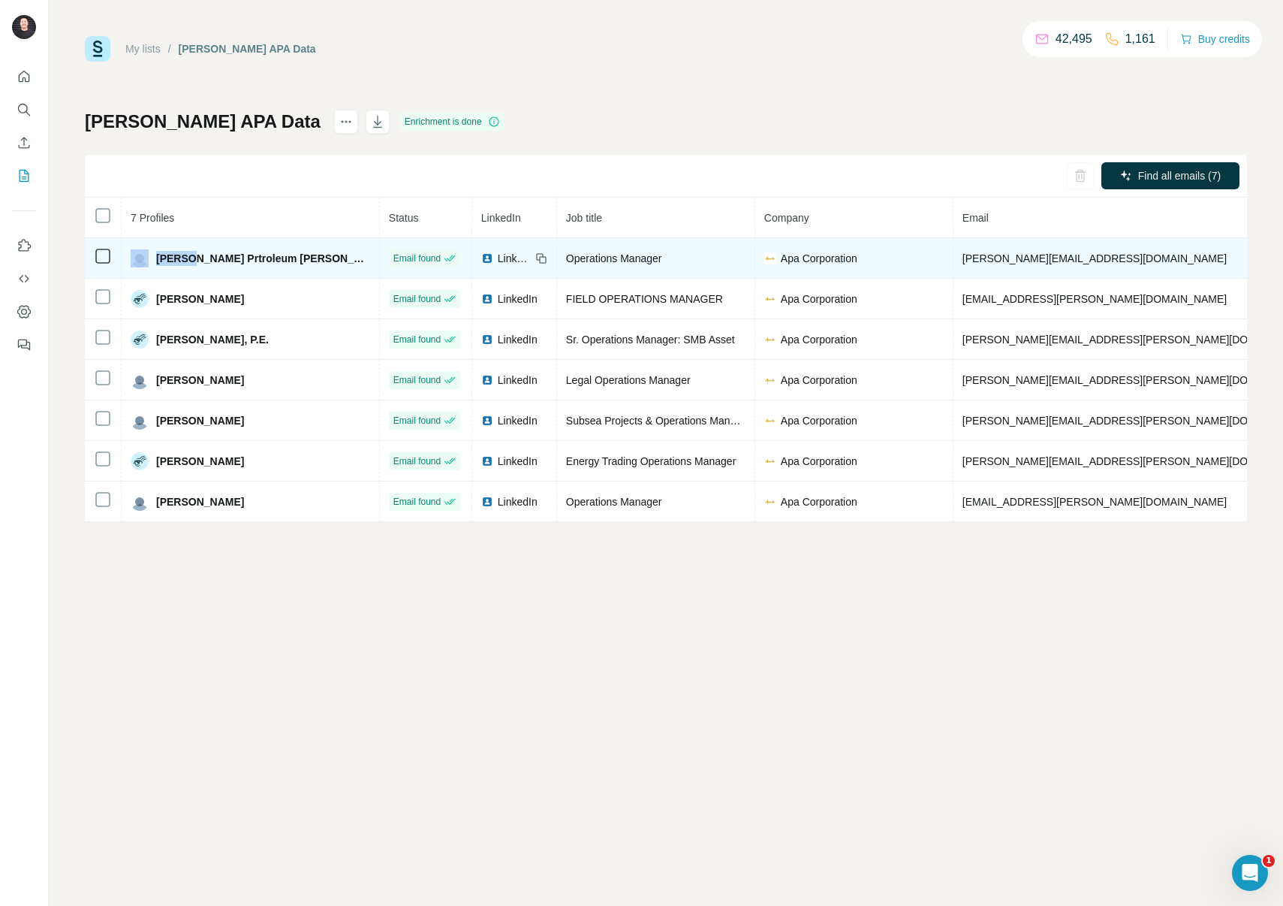
drag, startPoint x: 188, startPoint y: 258, endPoint x: 150, endPoint y: 258, distance: 37.5
click at [150, 258] on div "[PERSON_NAME] Prtroleum [PERSON_NAME]" at bounding box center [251, 258] width 240 height 18
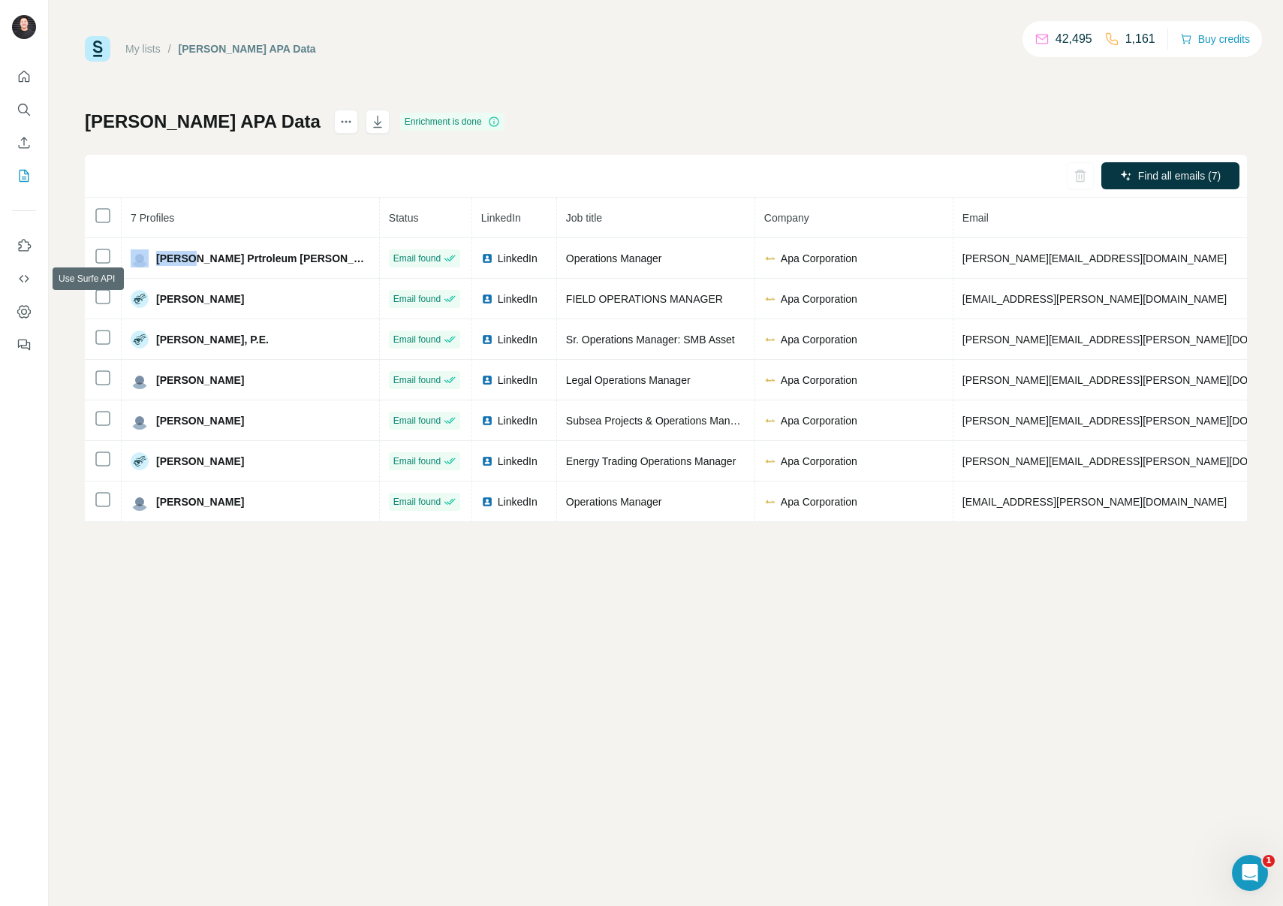
copy div "Callon"
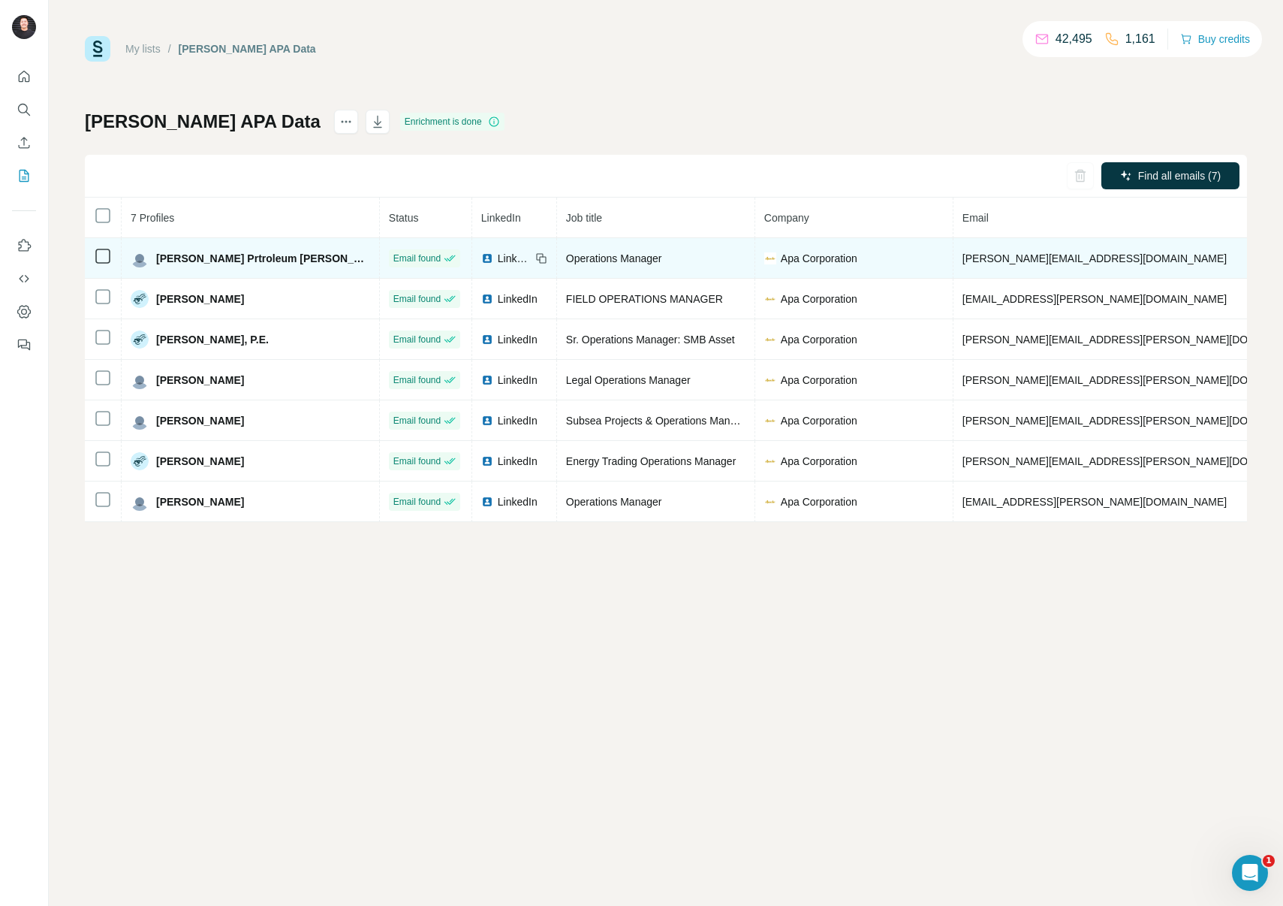
click at [218, 261] on span "[PERSON_NAME] Prtroleum [PERSON_NAME]" at bounding box center [263, 258] width 214 height 15
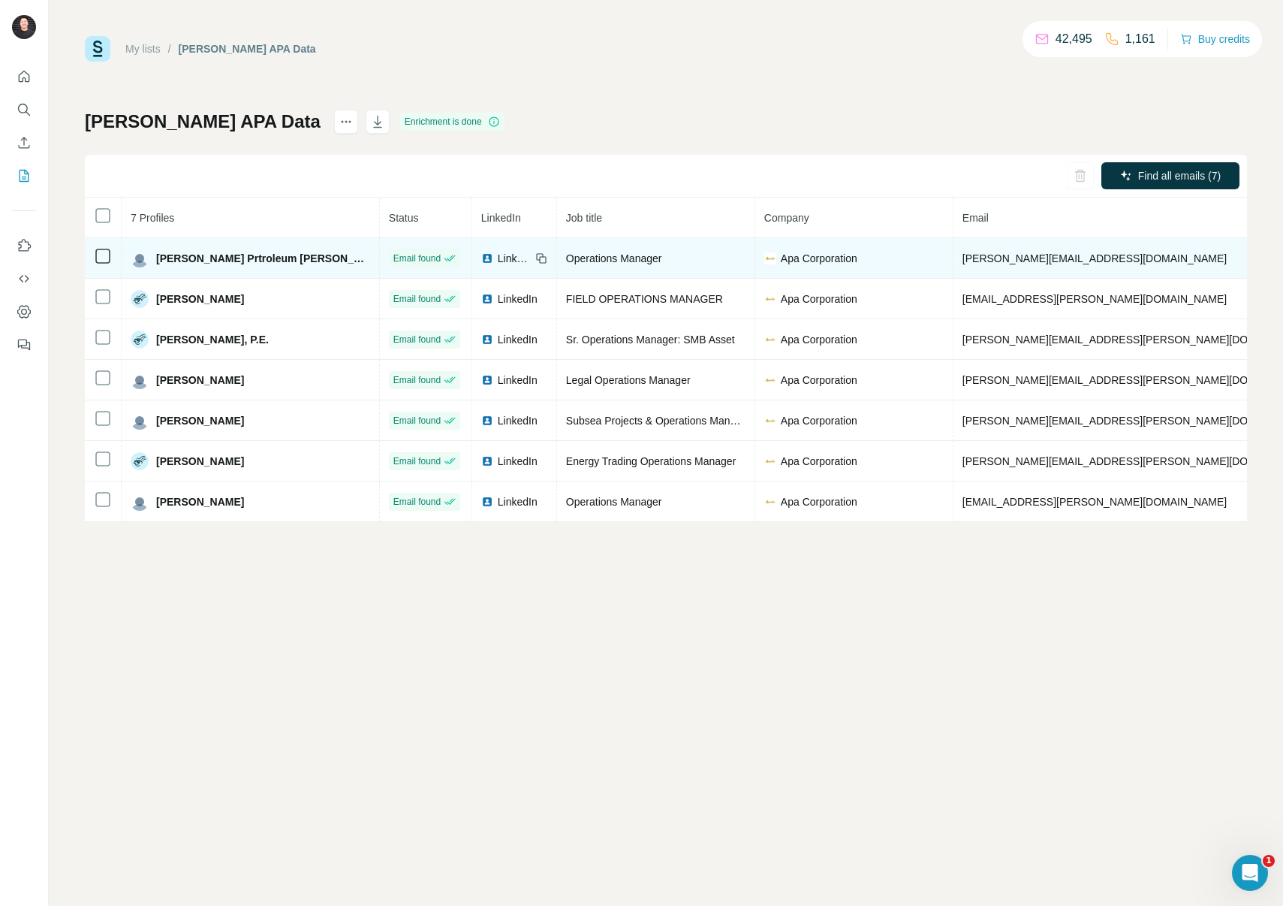
click at [234, 254] on span "[PERSON_NAME] Prtroleum [PERSON_NAME]" at bounding box center [263, 258] width 214 height 15
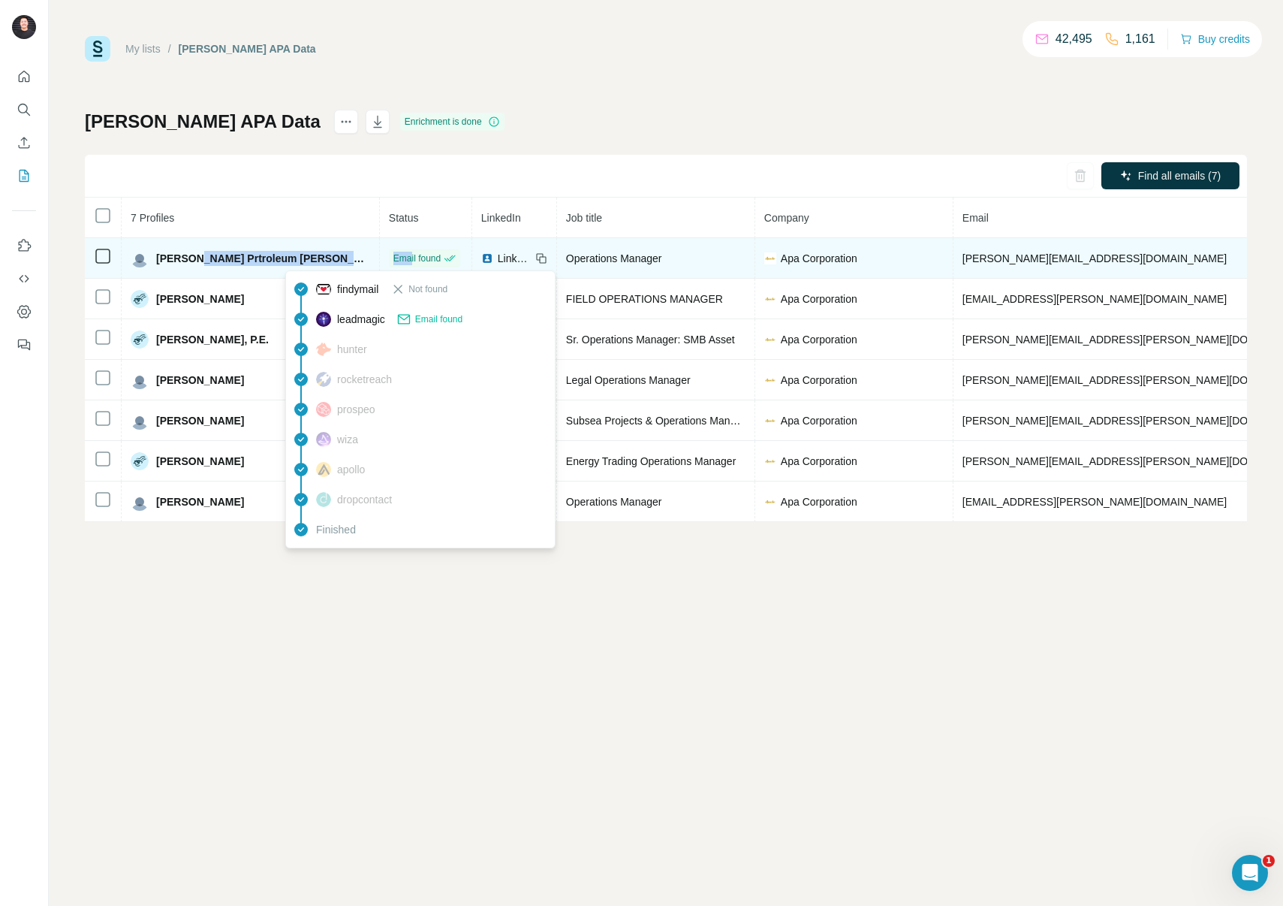
drag, startPoint x: 191, startPoint y: 259, endPoint x: 309, endPoint y: 261, distance: 117.1
click at [309, 261] on tr "Callon Prtroleum Baggett Email found LinkedIn Operations Manager Apa Corporatio…" at bounding box center [891, 258] width 1612 height 41
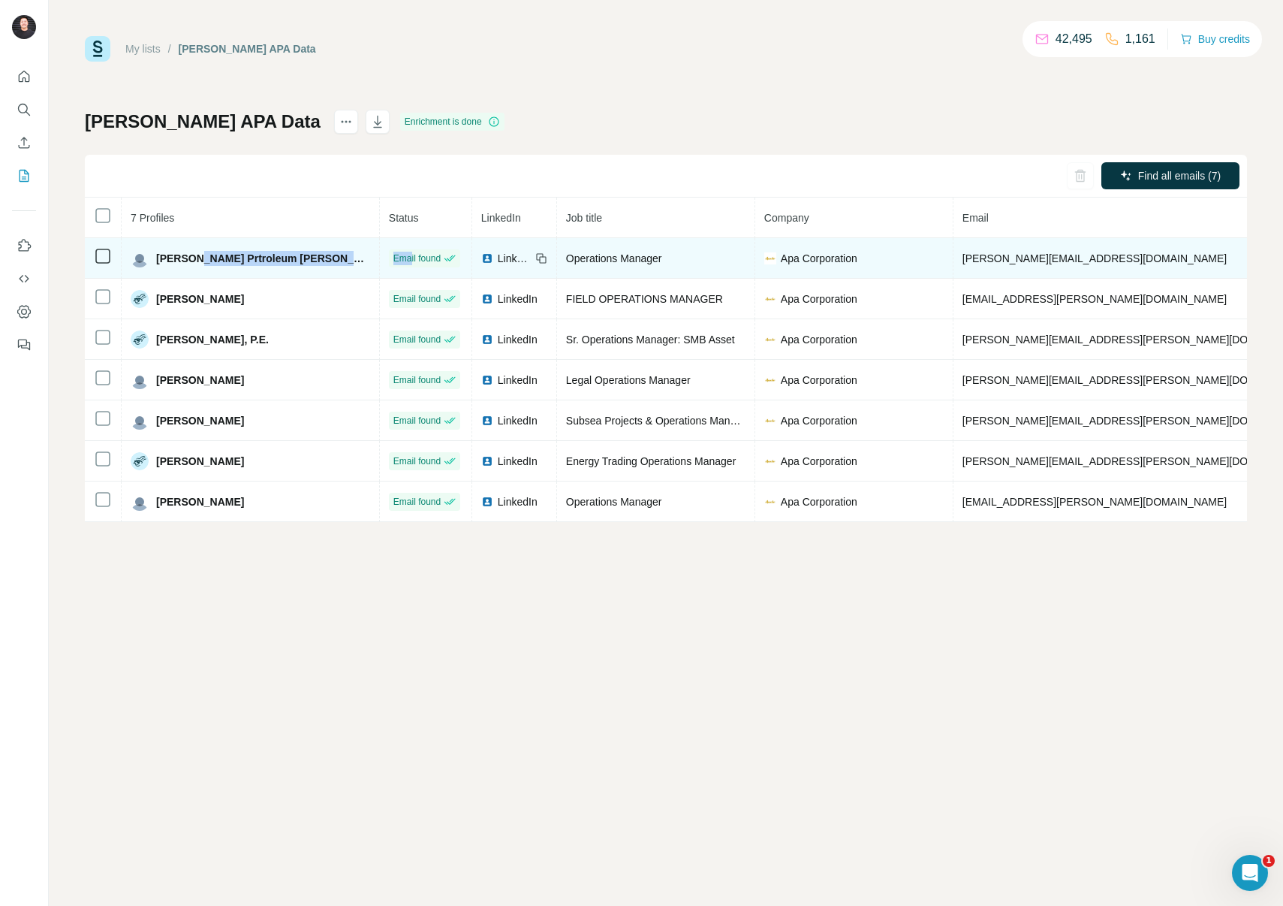
click at [228, 274] on td "[PERSON_NAME] Prtroleum [PERSON_NAME]" at bounding box center [251, 258] width 258 height 41
click at [206, 257] on span "[PERSON_NAME] Prtroleum [PERSON_NAME]" at bounding box center [263, 258] width 214 height 15
click at [219, 259] on span "[PERSON_NAME] Prtroleum [PERSON_NAME]" at bounding box center [263, 258] width 214 height 15
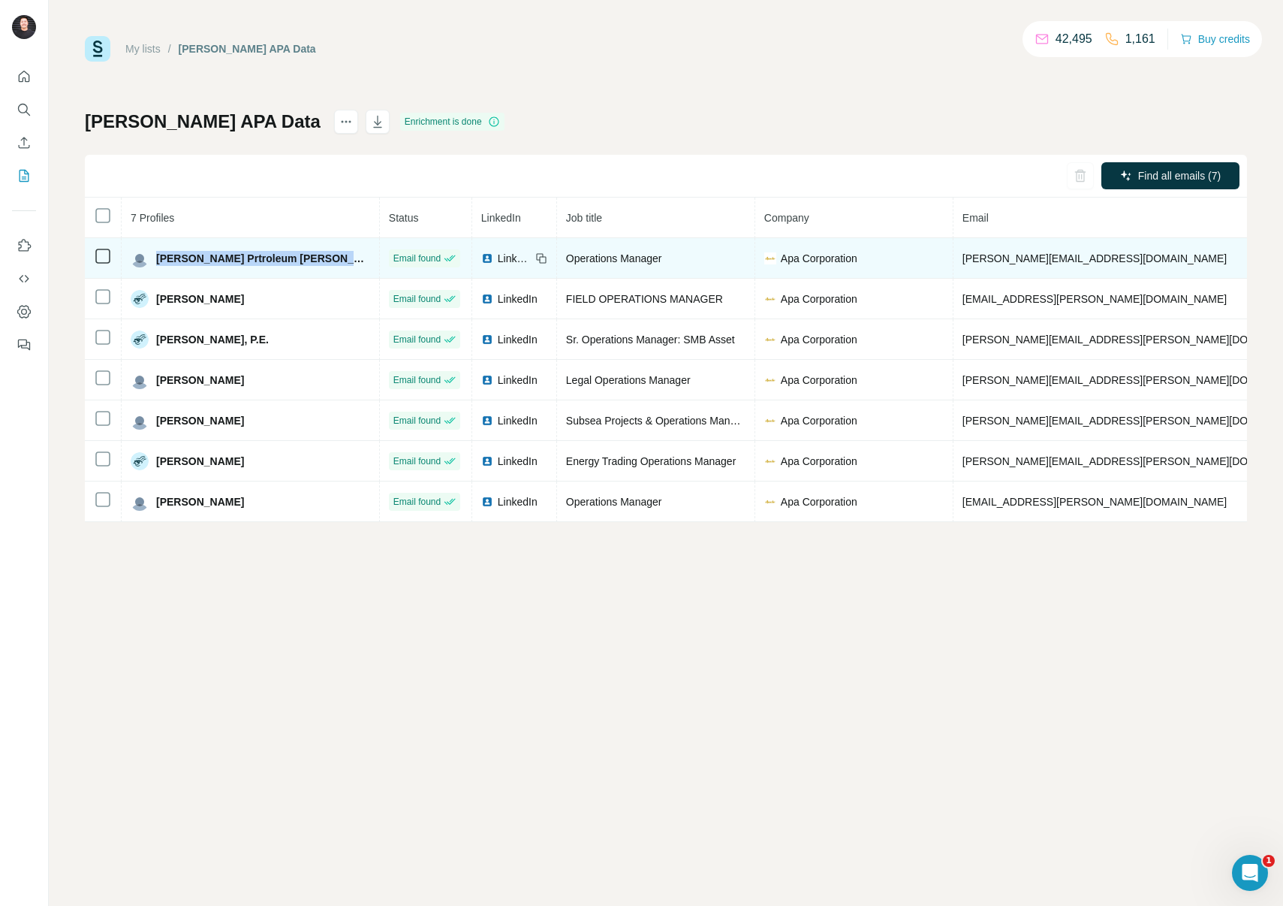
click at [219, 259] on span "[PERSON_NAME] Prtroleum [PERSON_NAME]" at bounding box center [263, 258] width 214 height 15
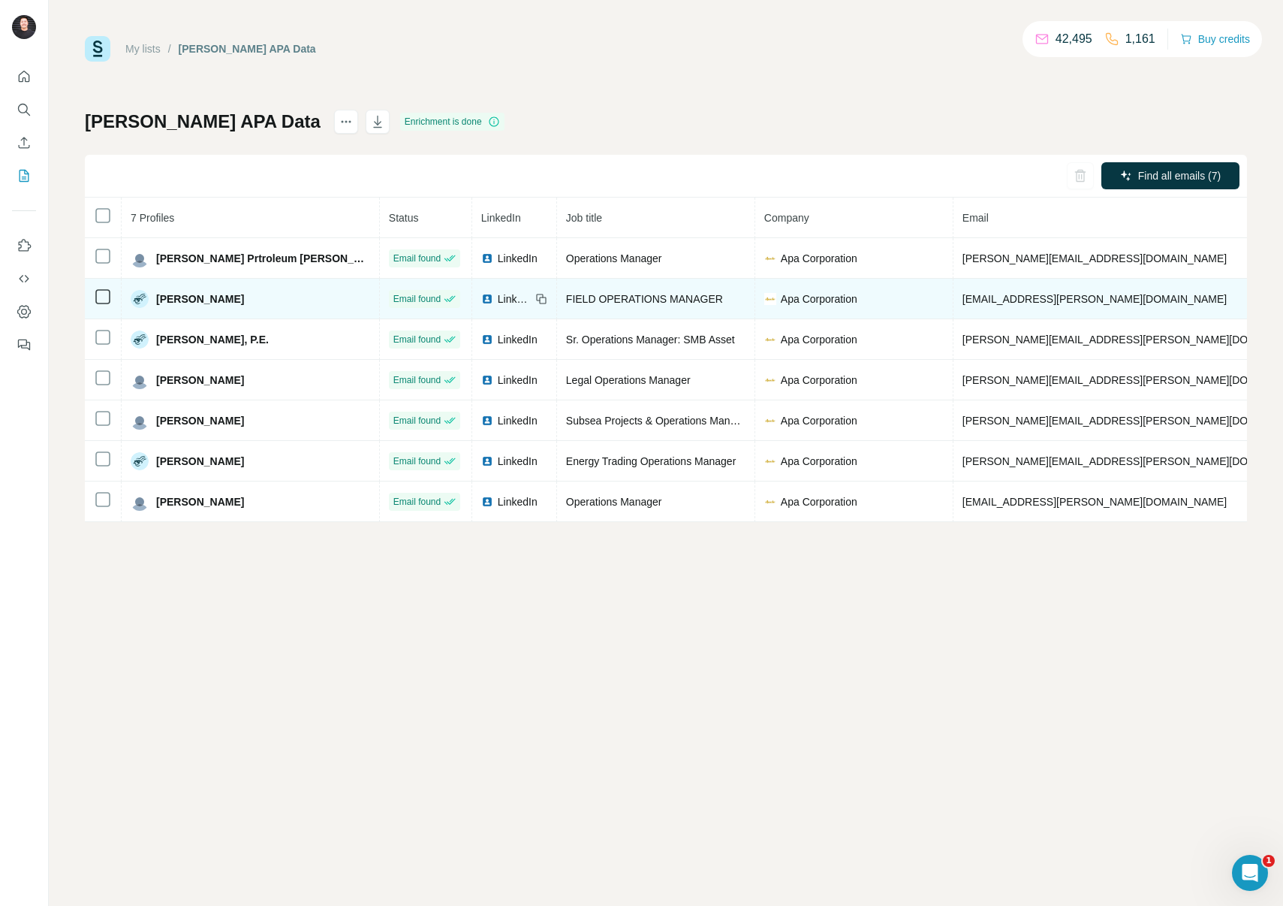
click at [206, 298] on span "[PERSON_NAME]" at bounding box center [200, 298] width 88 height 15
drag, startPoint x: 186, startPoint y: 300, endPoint x: 154, endPoint y: 294, distance: 32.8
click at [154, 294] on div "[PERSON_NAME]" at bounding box center [187, 299] width 113 height 18
click at [535, 301] on icon at bounding box center [541, 299] width 12 height 12
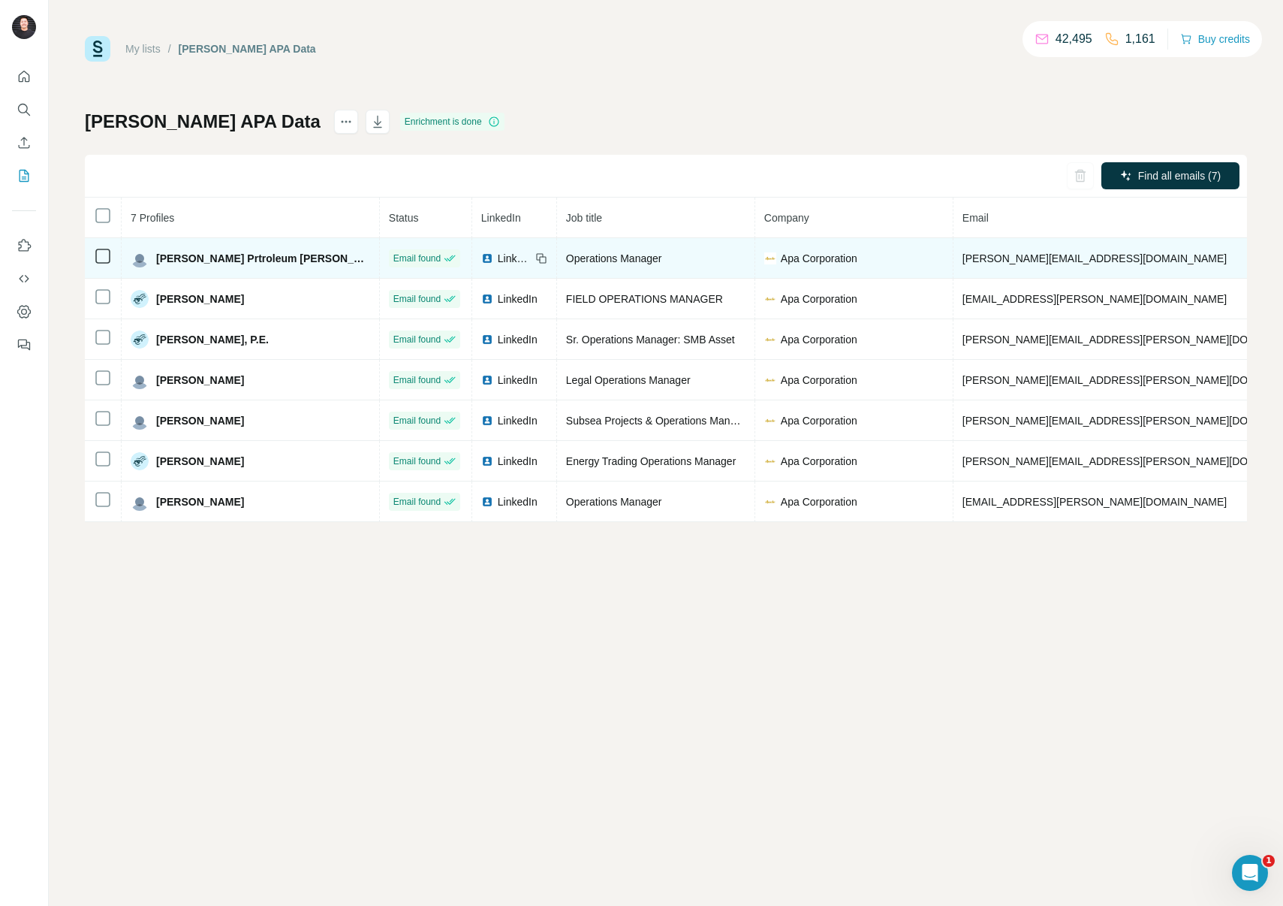
click at [539, 258] on icon at bounding box center [542, 259] width 7 height 7
click at [498, 258] on span "LinkedIn" at bounding box center [514, 258] width 33 height 15
click at [963, 261] on span "[PERSON_NAME][EMAIL_ADDRESS][DOMAIN_NAME]" at bounding box center [1095, 258] width 264 height 12
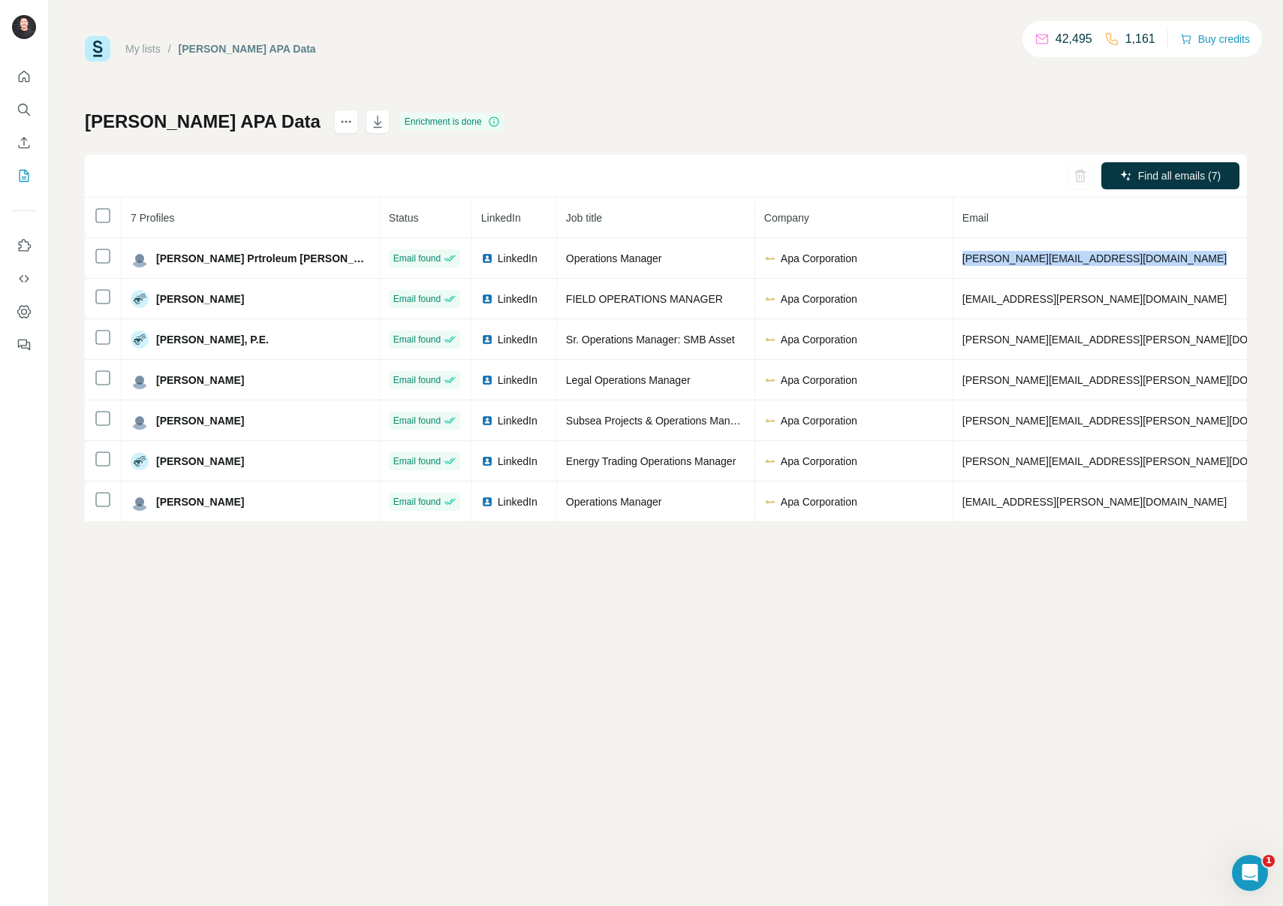
copy span "[PERSON_NAME][EMAIL_ADDRESS][DOMAIN_NAME]"
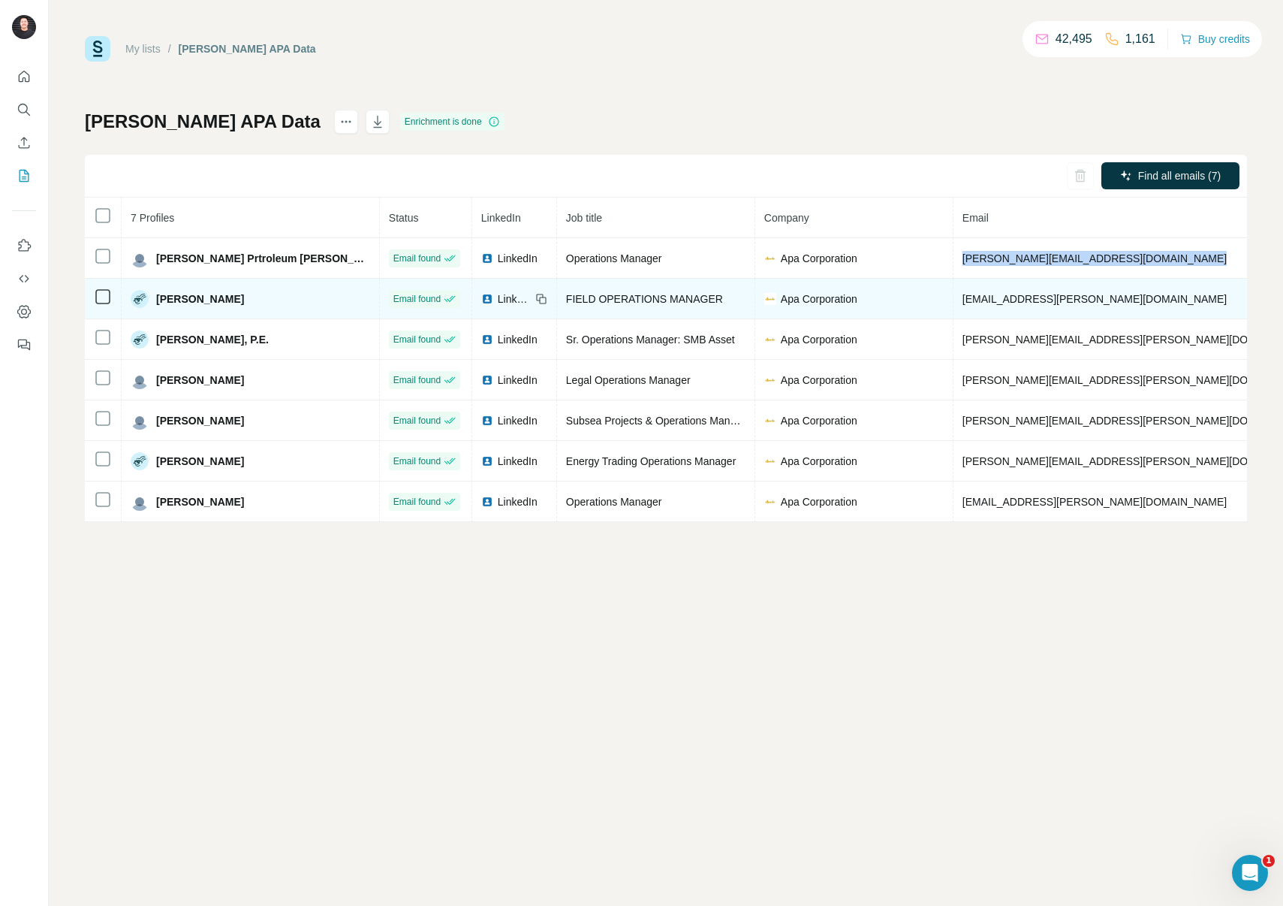
click at [963, 301] on span "[EMAIL_ADDRESS][PERSON_NAME][DOMAIN_NAME]" at bounding box center [1095, 299] width 264 height 12
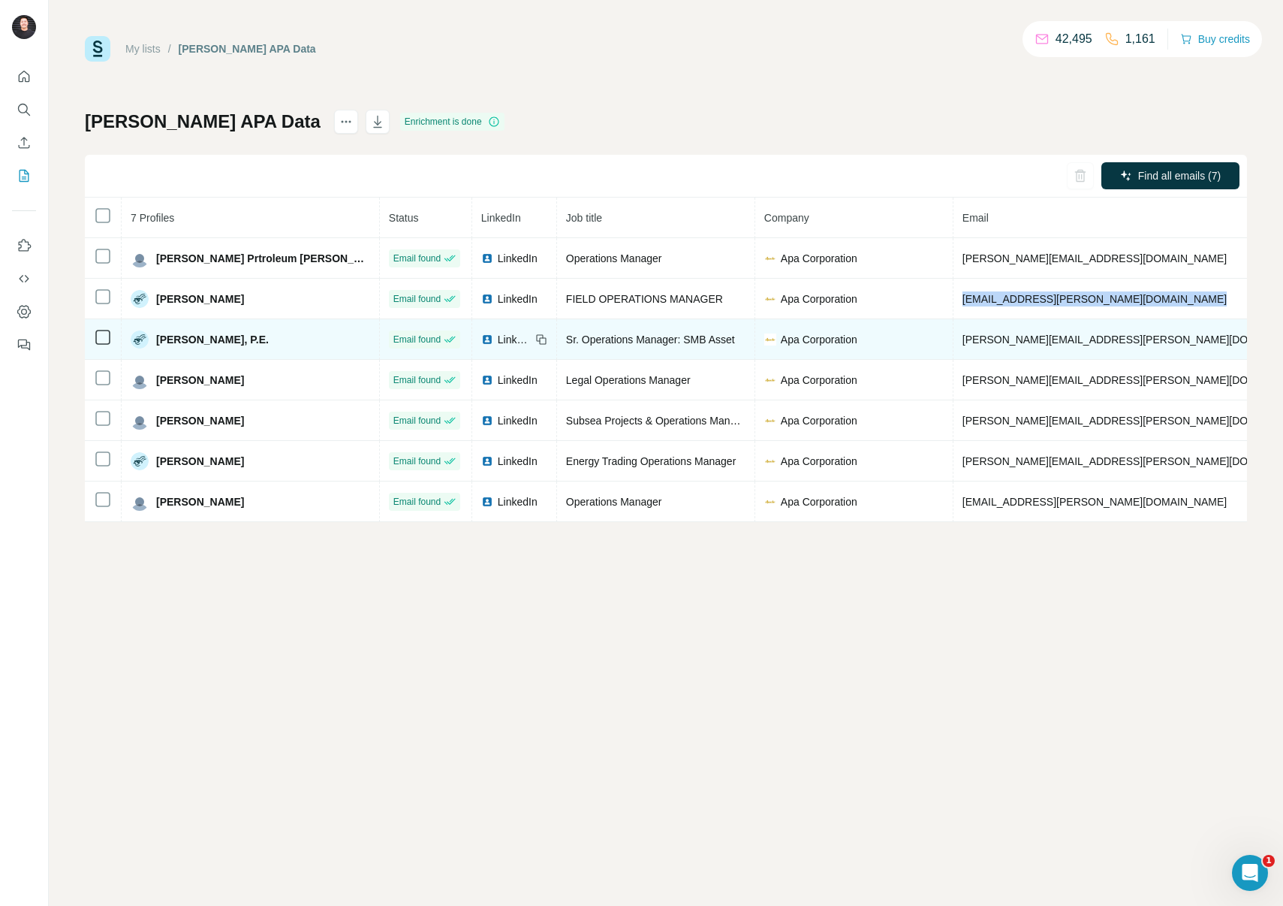
copy span "[EMAIL_ADDRESS][PERSON_NAME][DOMAIN_NAME]"
click at [963, 335] on span "[PERSON_NAME][EMAIL_ADDRESS][PERSON_NAME][DOMAIN_NAME]" at bounding box center [1138, 339] width 351 height 12
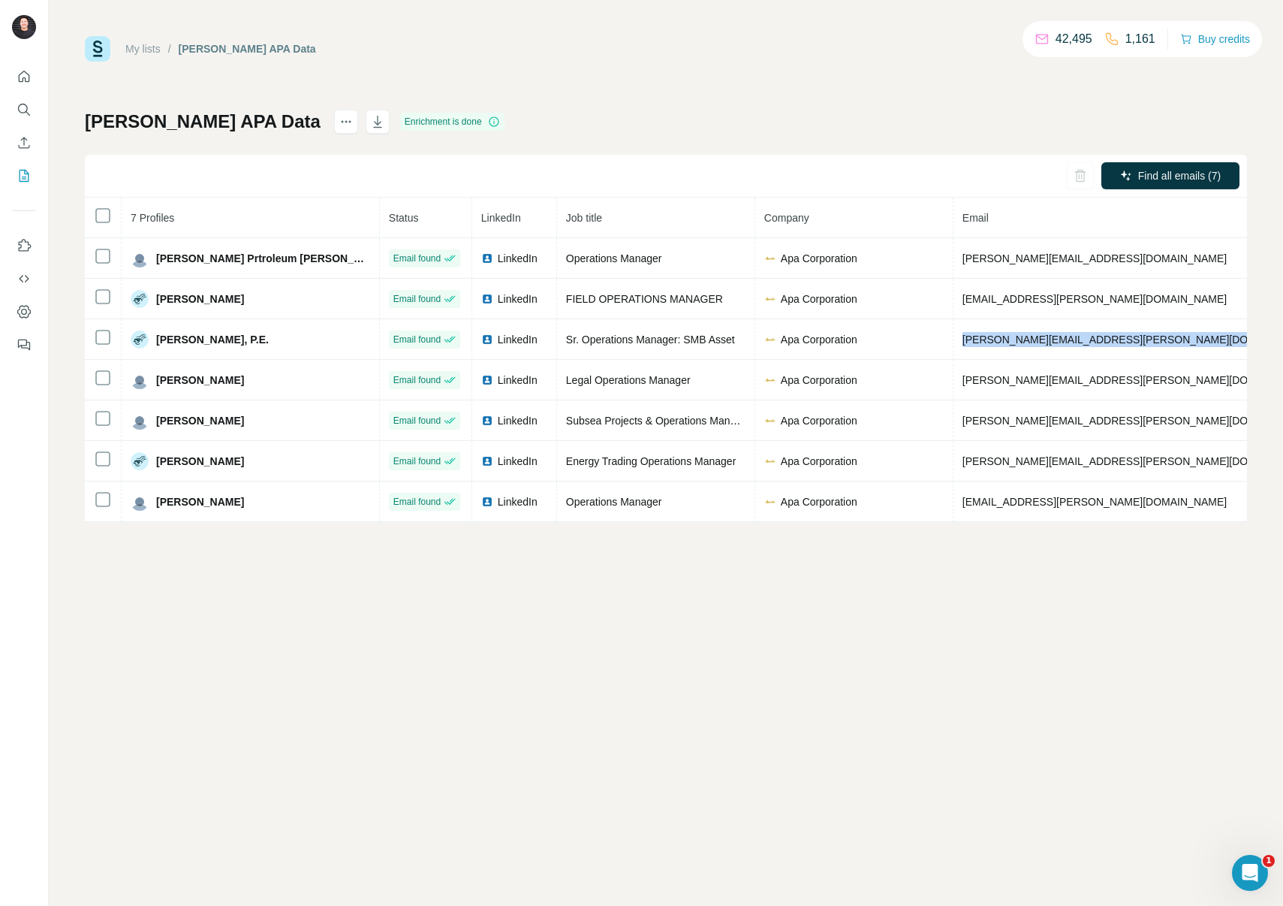
copy span "[PERSON_NAME][EMAIL_ADDRESS][PERSON_NAME][DOMAIN_NAME]"
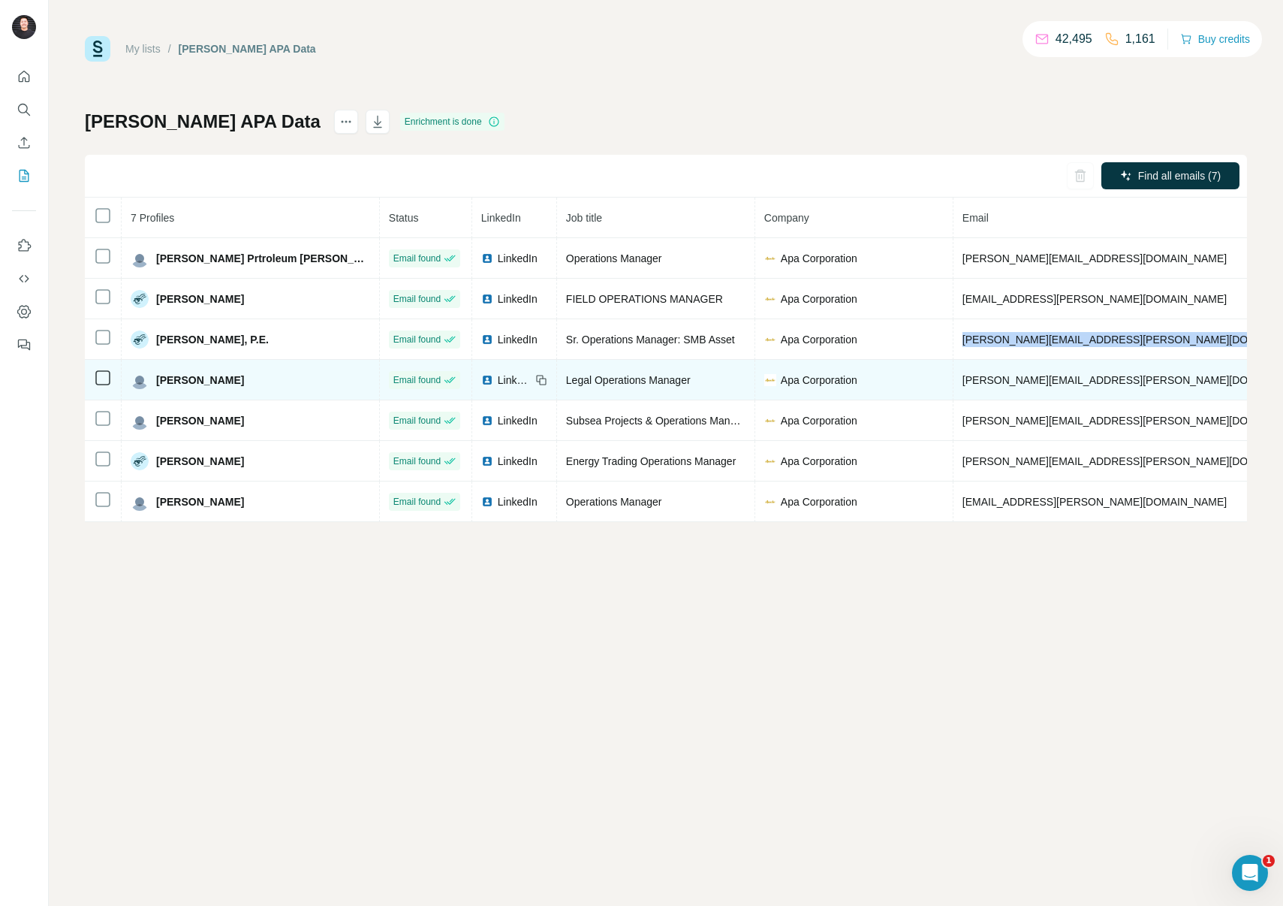
click at [963, 374] on span "[PERSON_NAME][EMAIL_ADDRESS][PERSON_NAME][DOMAIN_NAME]" at bounding box center [1138, 380] width 351 height 12
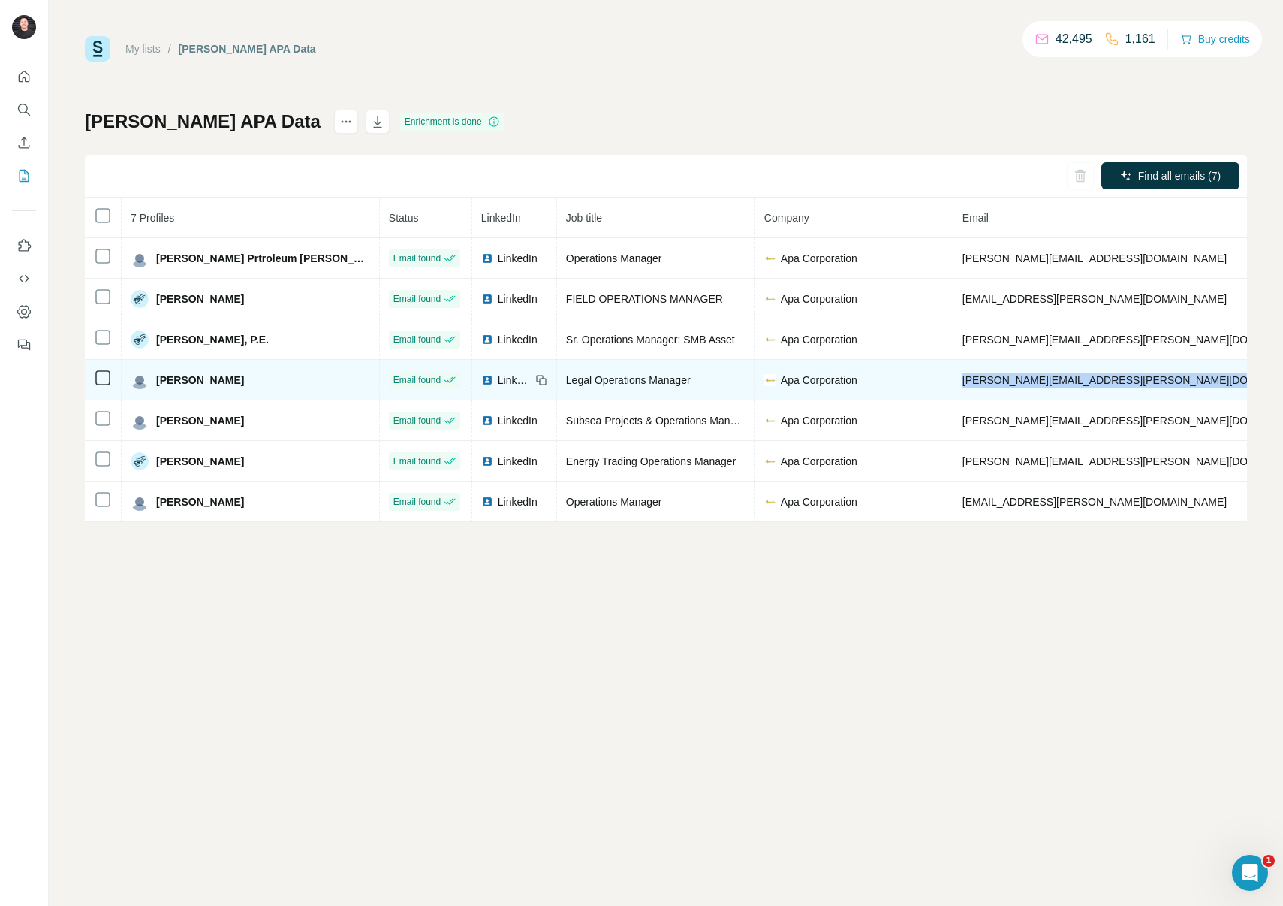
click at [963, 374] on span "[PERSON_NAME][EMAIL_ADDRESS][PERSON_NAME][DOMAIN_NAME]" at bounding box center [1138, 380] width 351 height 12
copy span "[PERSON_NAME][EMAIL_ADDRESS][PERSON_NAME][DOMAIN_NAME]"
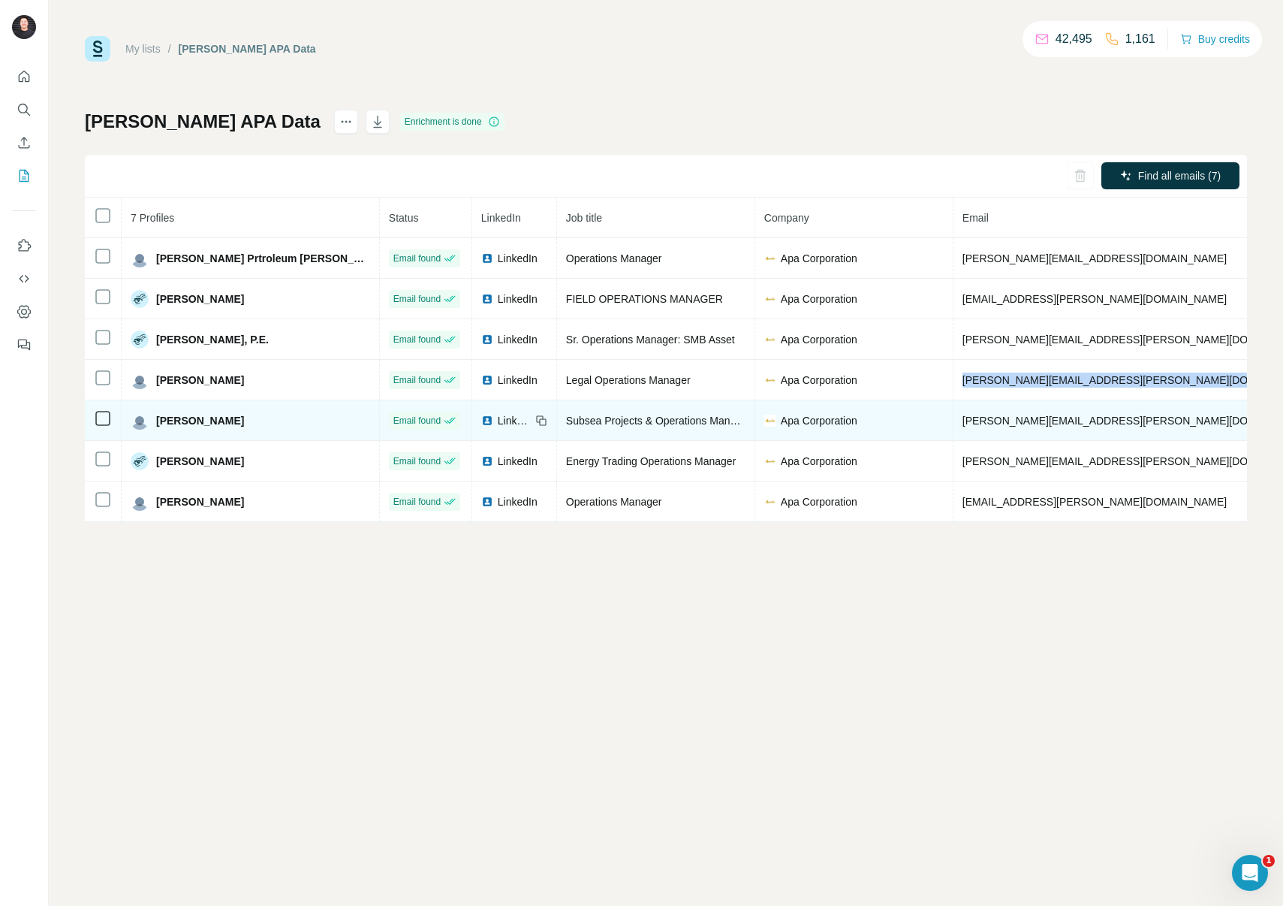
click at [963, 419] on span "[PERSON_NAME][EMAIL_ADDRESS][PERSON_NAME][DOMAIN_NAME]" at bounding box center [1138, 420] width 351 height 12
copy span "[PERSON_NAME][EMAIL_ADDRESS][PERSON_NAME][DOMAIN_NAME]"
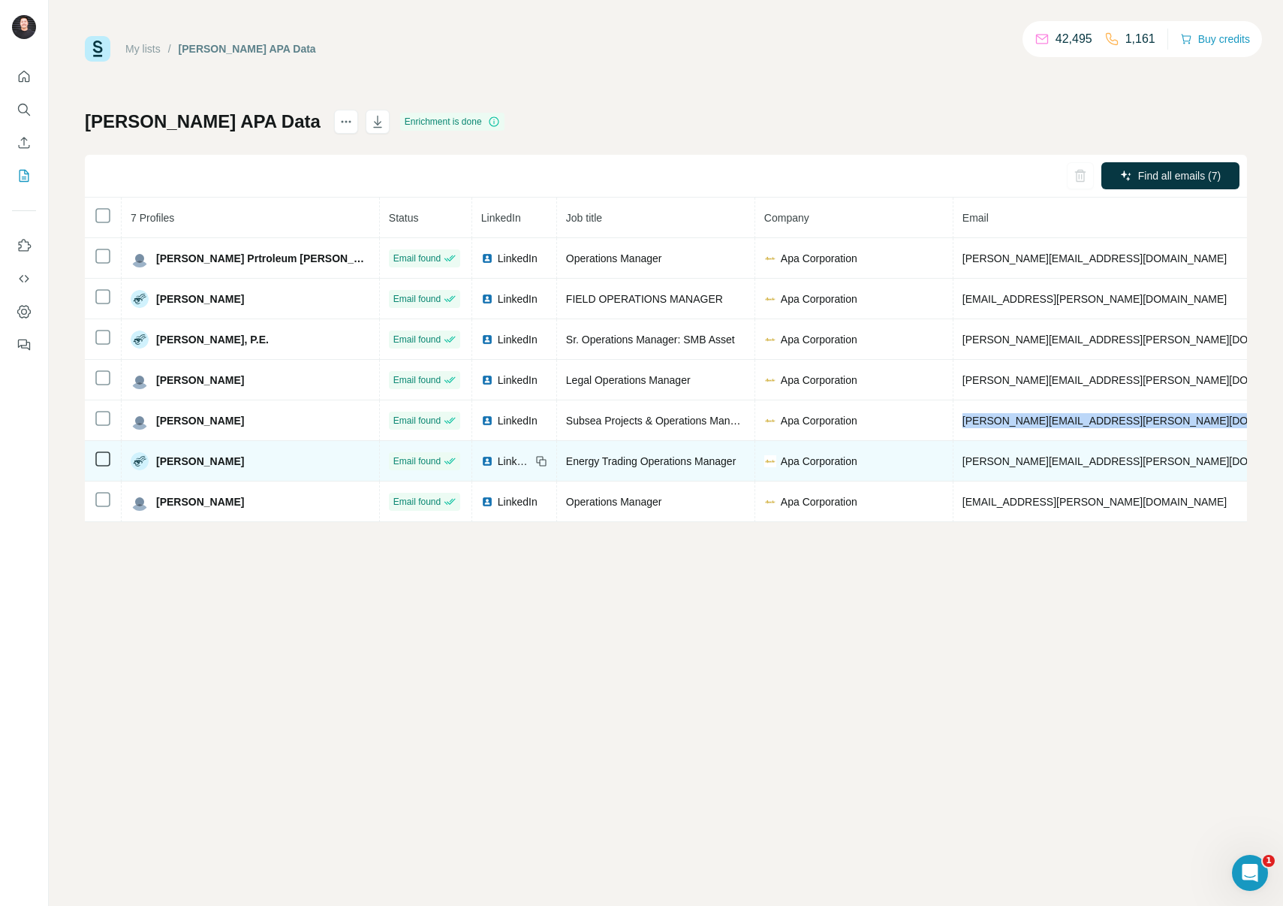
click at [963, 463] on span "[PERSON_NAME][EMAIL_ADDRESS][PERSON_NAME][DOMAIN_NAME]" at bounding box center [1138, 461] width 351 height 12
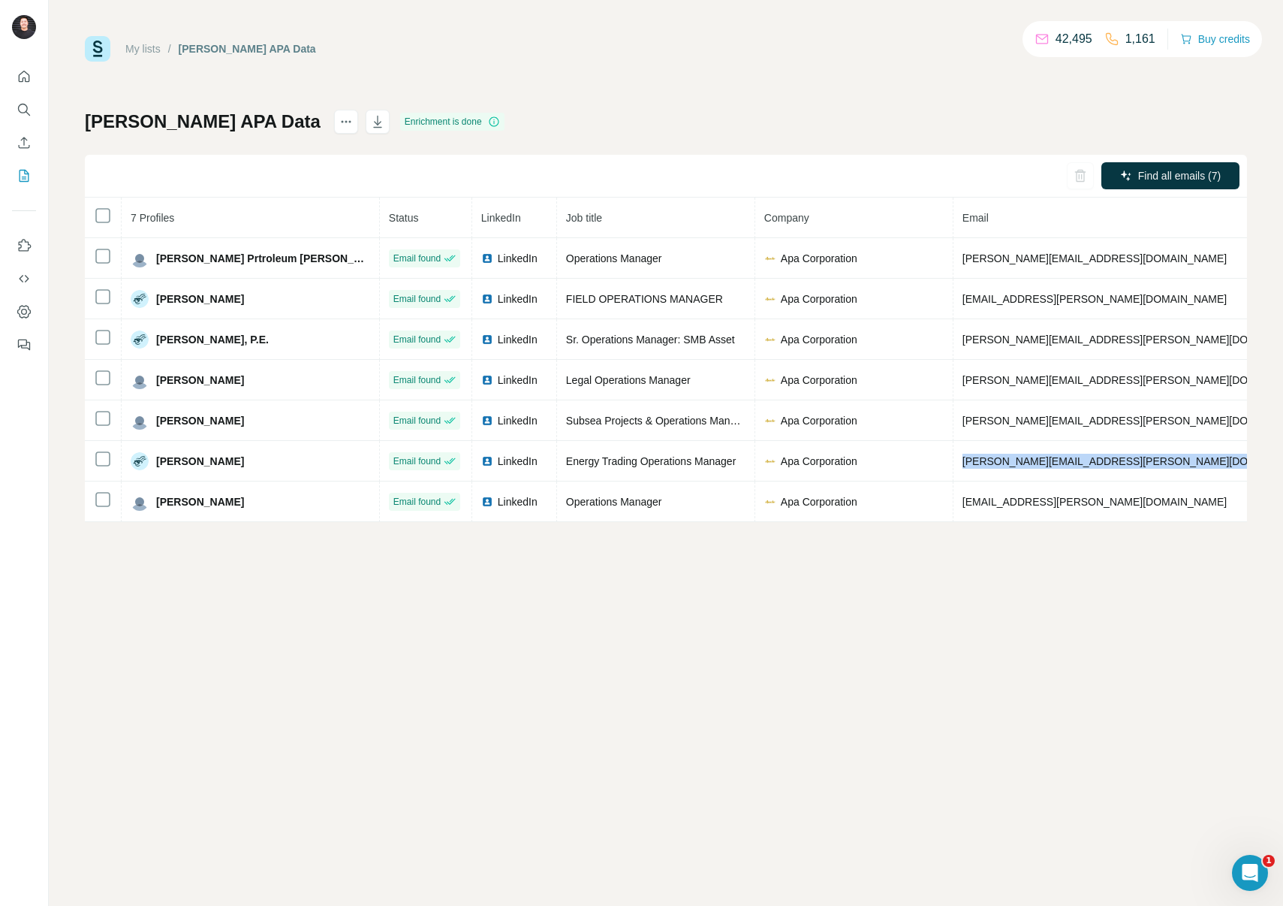
copy span "[PERSON_NAME][EMAIL_ADDRESS][PERSON_NAME][DOMAIN_NAME]"
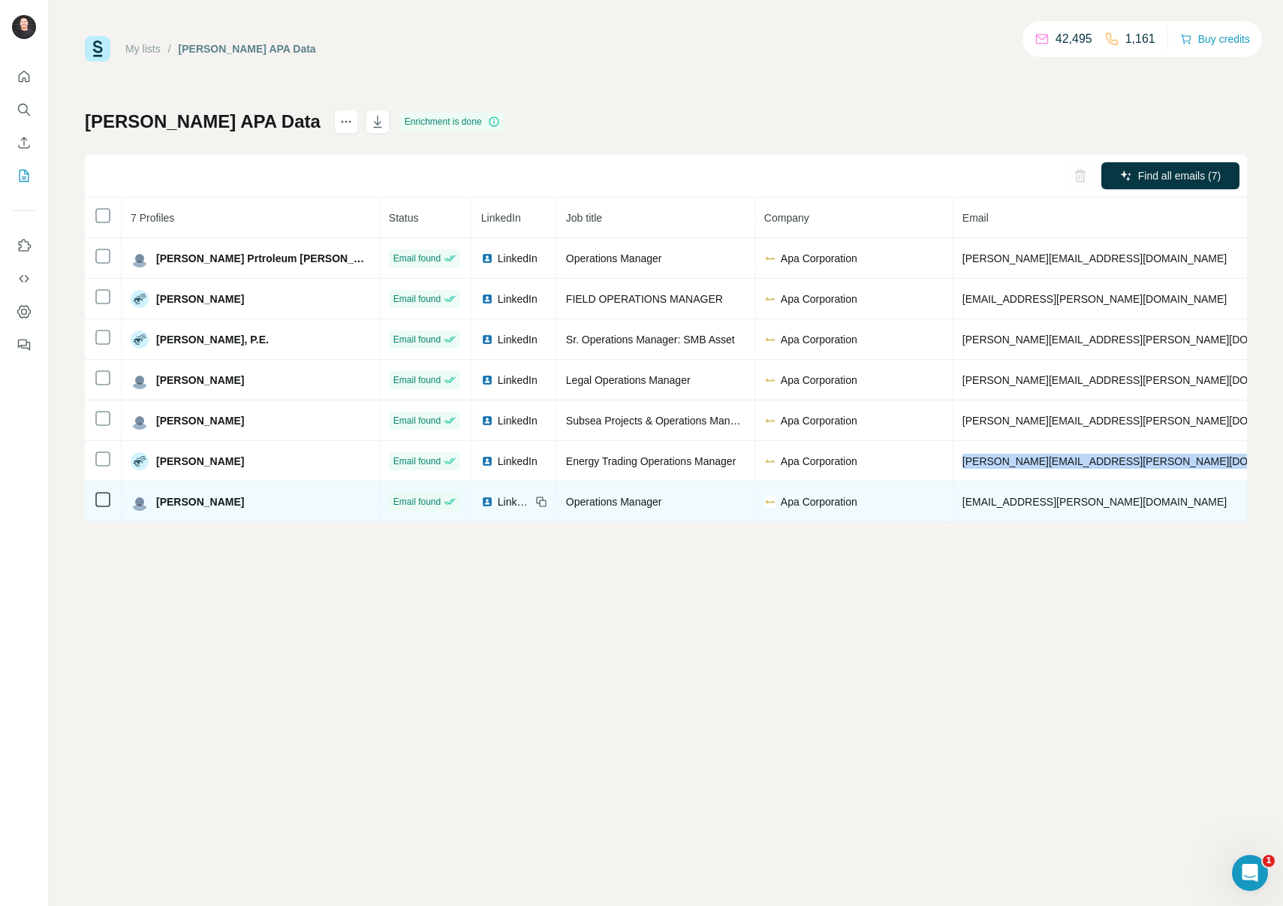
click at [963, 501] on span "[EMAIL_ADDRESS][PERSON_NAME][DOMAIN_NAME]" at bounding box center [1095, 502] width 264 height 12
copy span "[EMAIL_ADDRESS][PERSON_NAME][DOMAIN_NAME]"
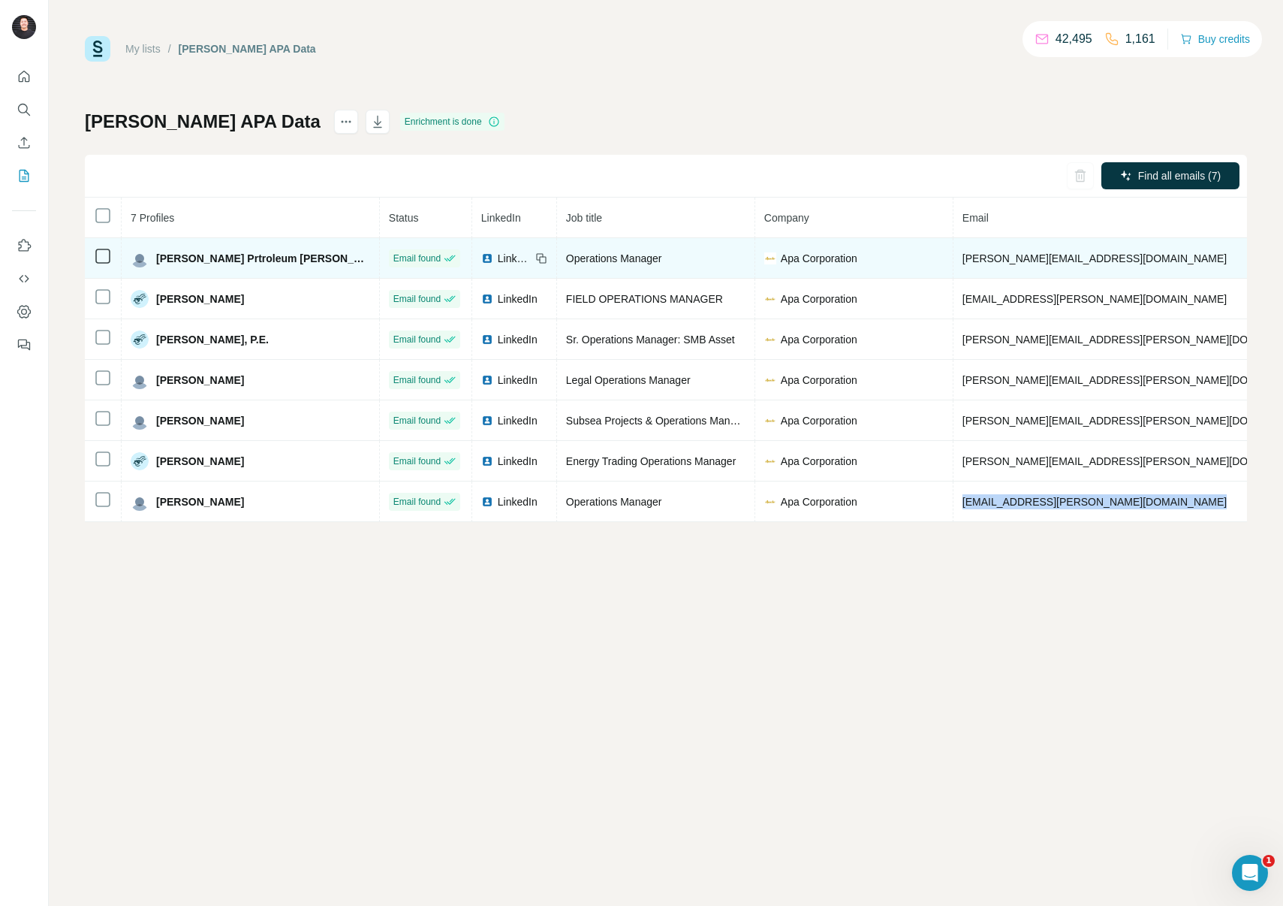
click at [781, 257] on span "Apa Corporation" at bounding box center [819, 258] width 77 height 15
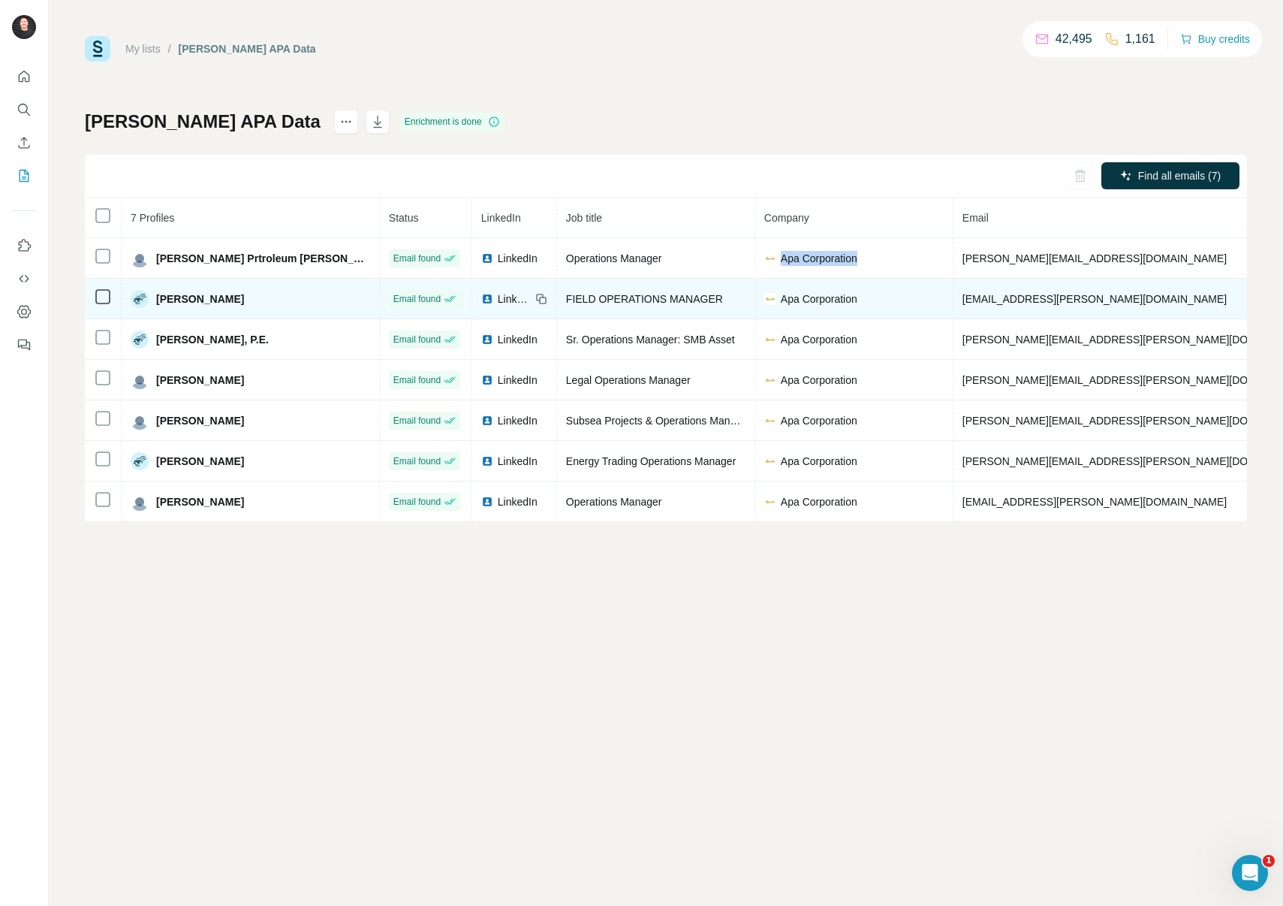
copy span "Apa Corporation"
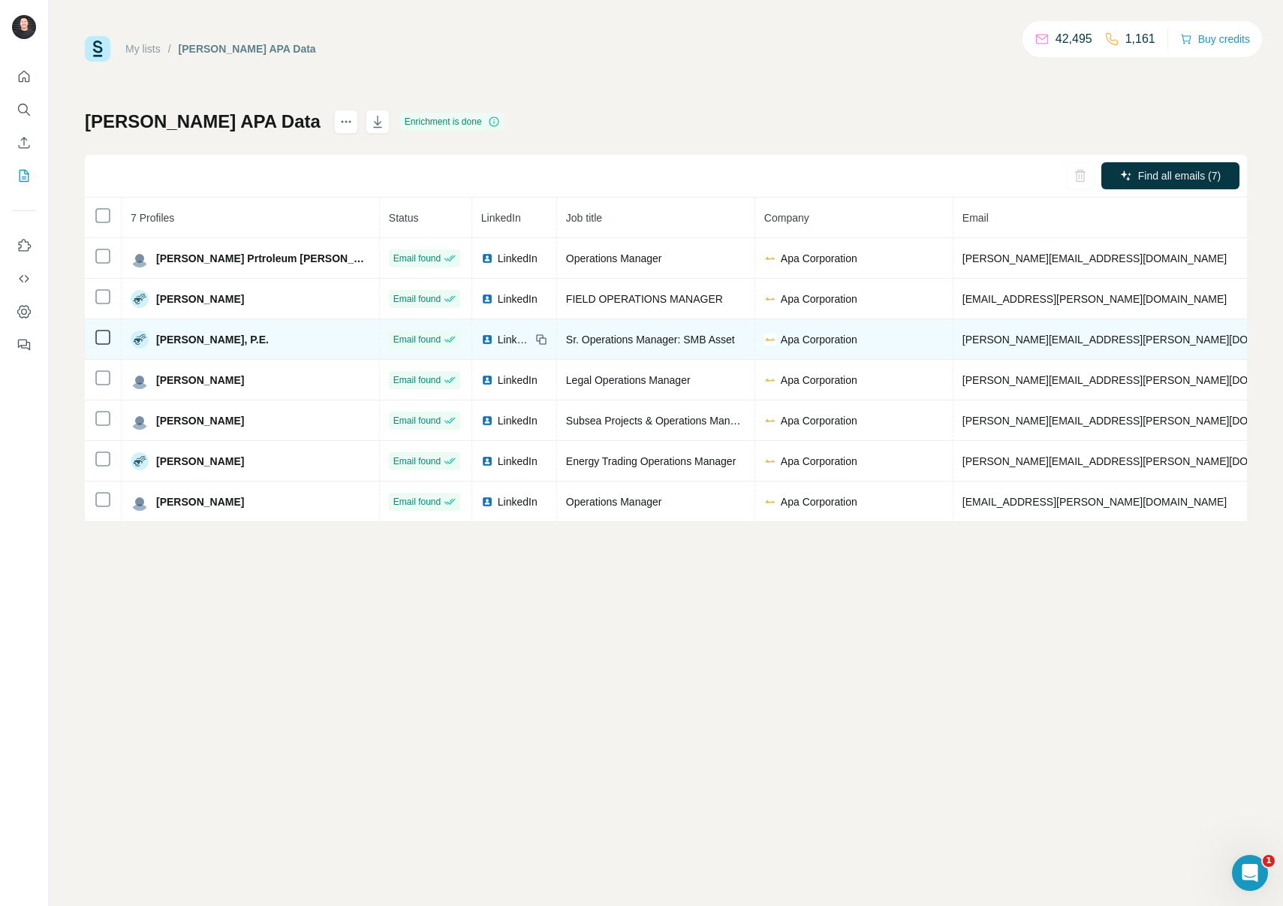
click at [472, 340] on td "LinkedIn" at bounding box center [514, 339] width 85 height 41
click at [535, 340] on icon at bounding box center [541, 339] width 12 height 12
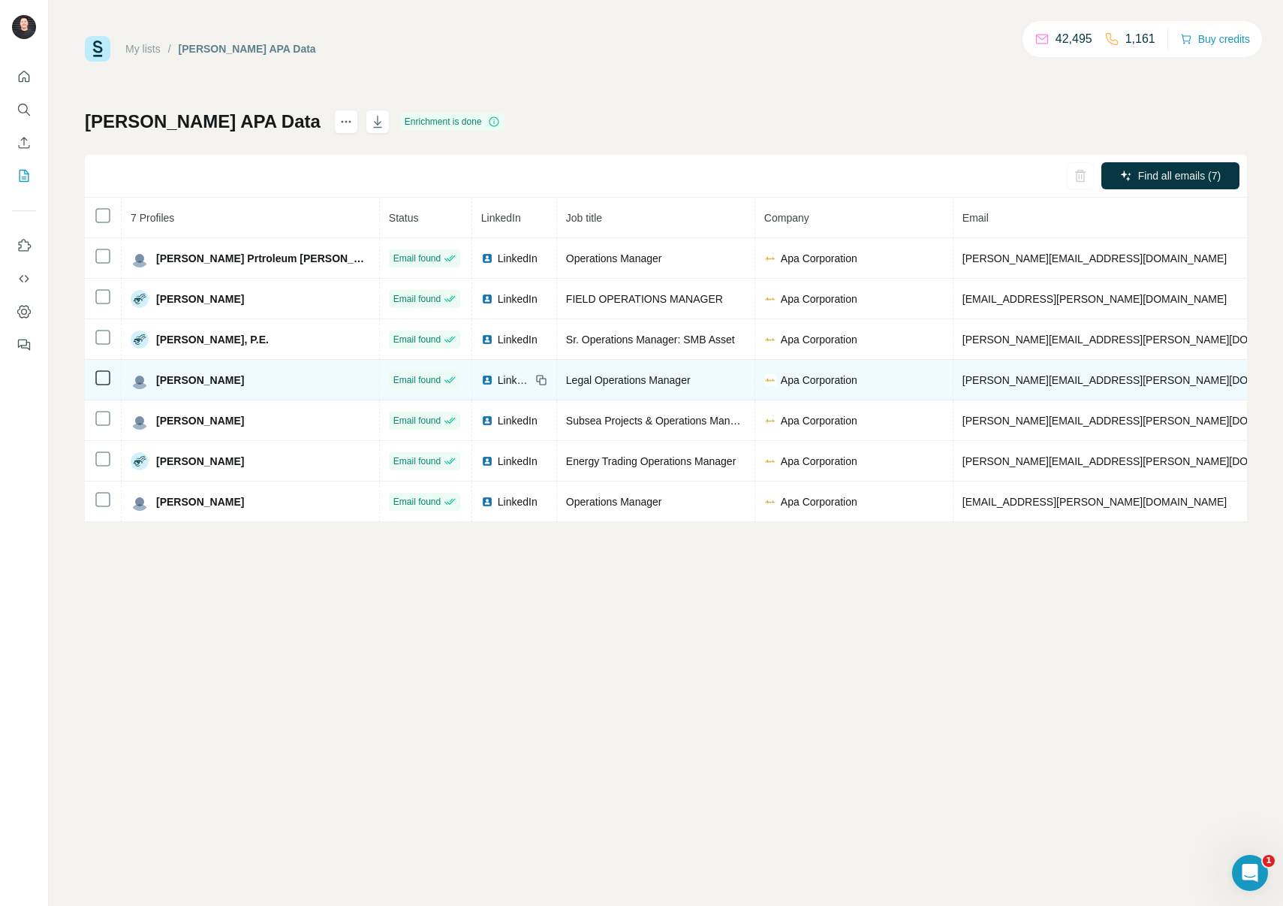
click at [535, 381] on icon at bounding box center [541, 380] width 12 height 12
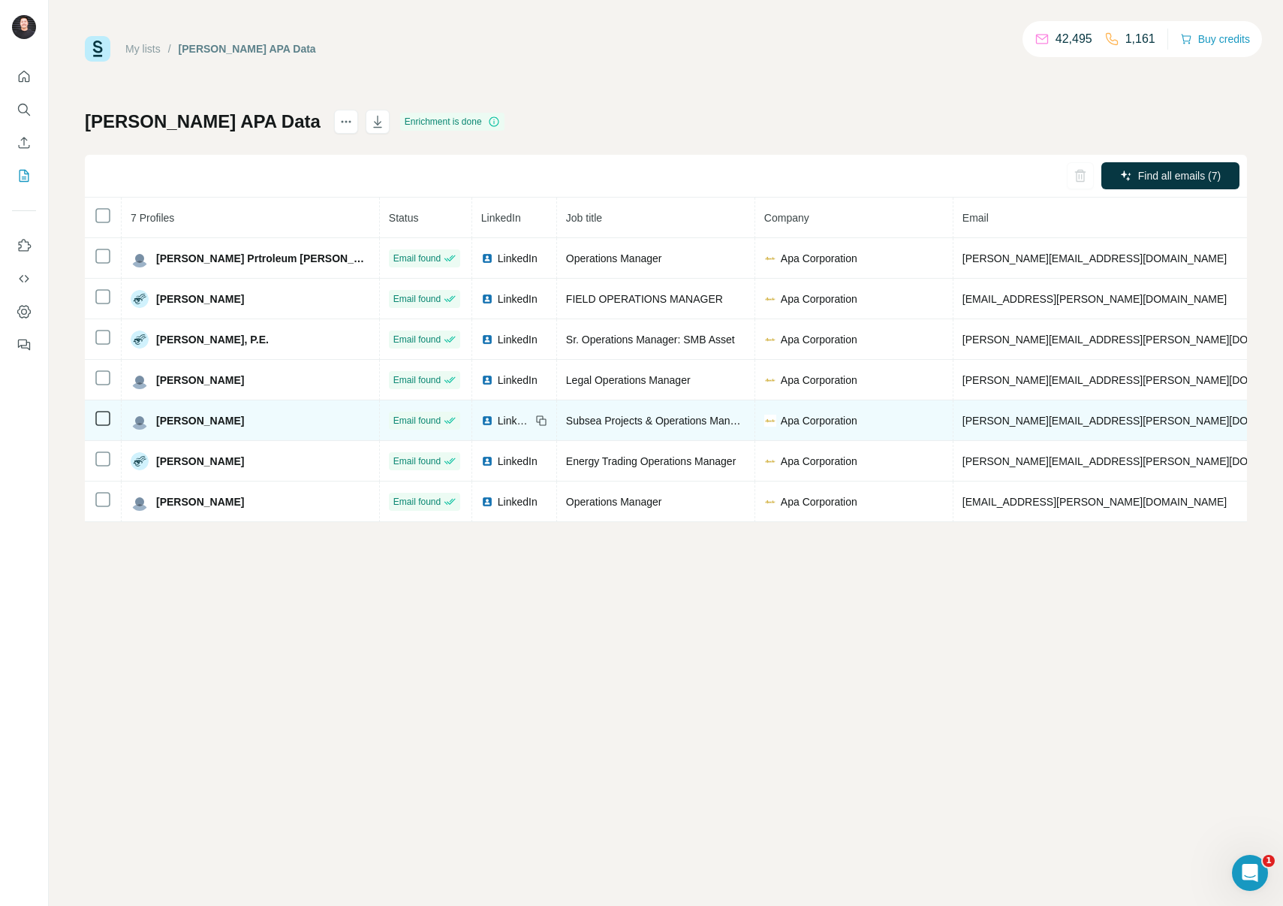
click at [539, 419] on icon at bounding box center [542, 421] width 7 height 7
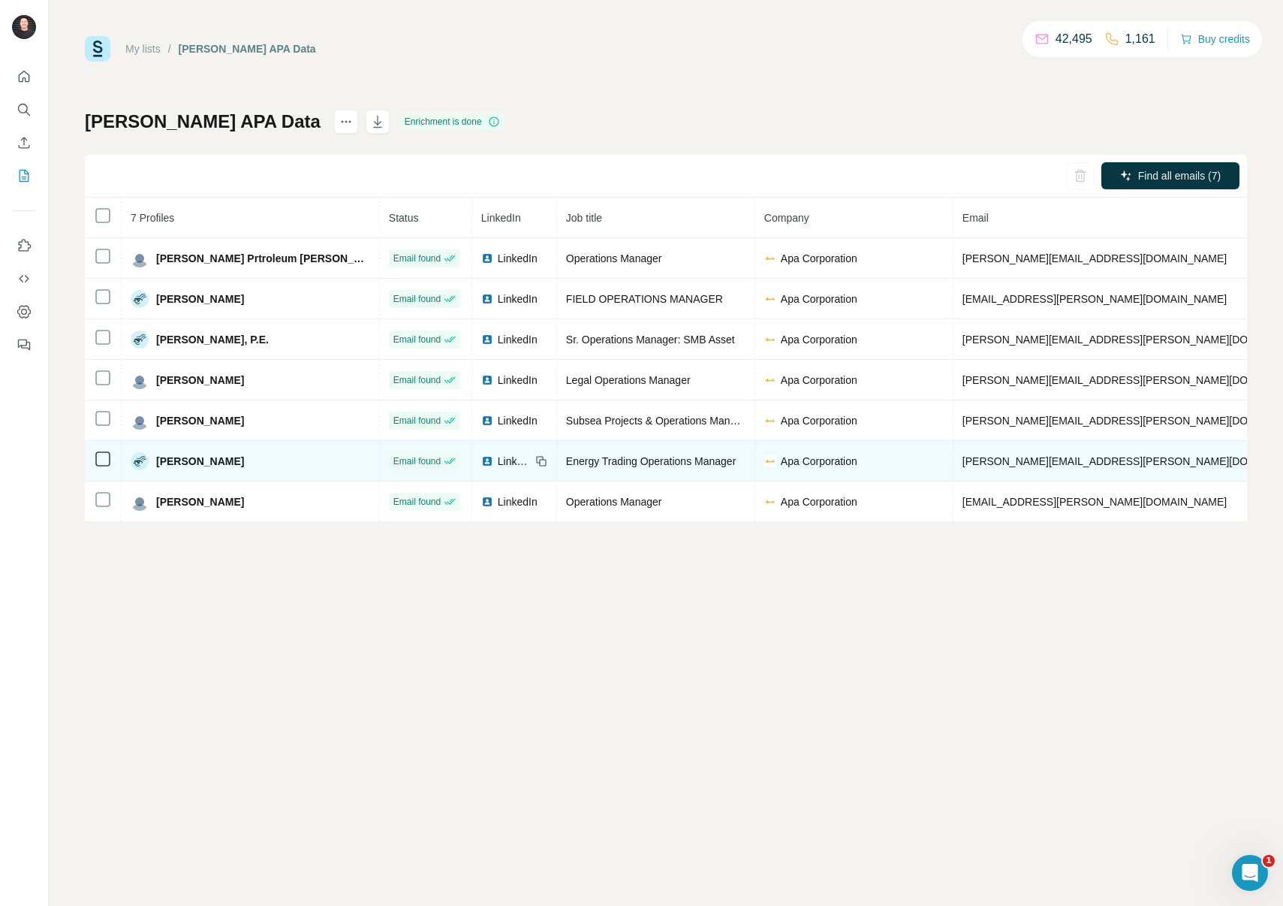
click at [535, 460] on icon at bounding box center [541, 461] width 12 height 12
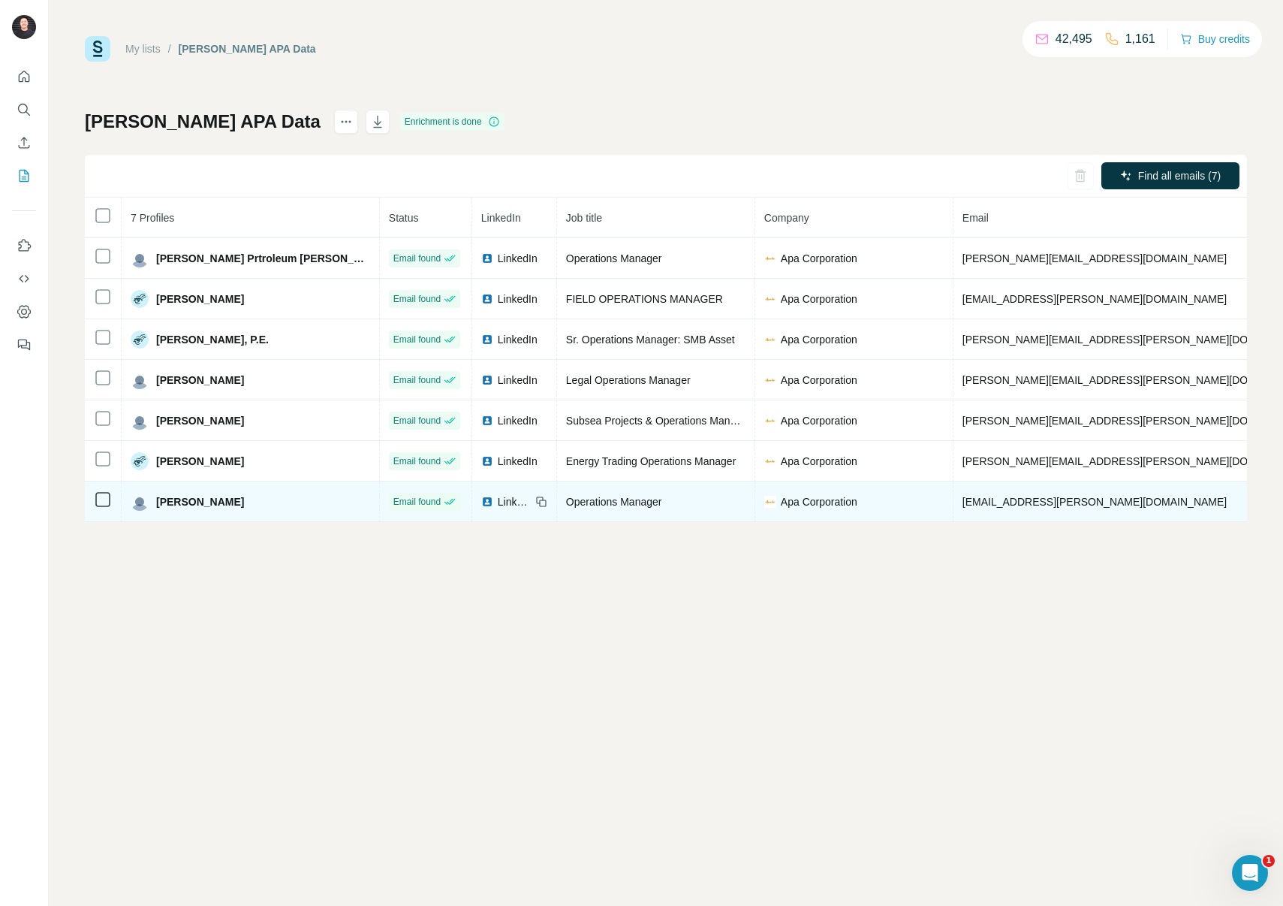
click at [535, 502] on icon at bounding box center [541, 502] width 12 height 12
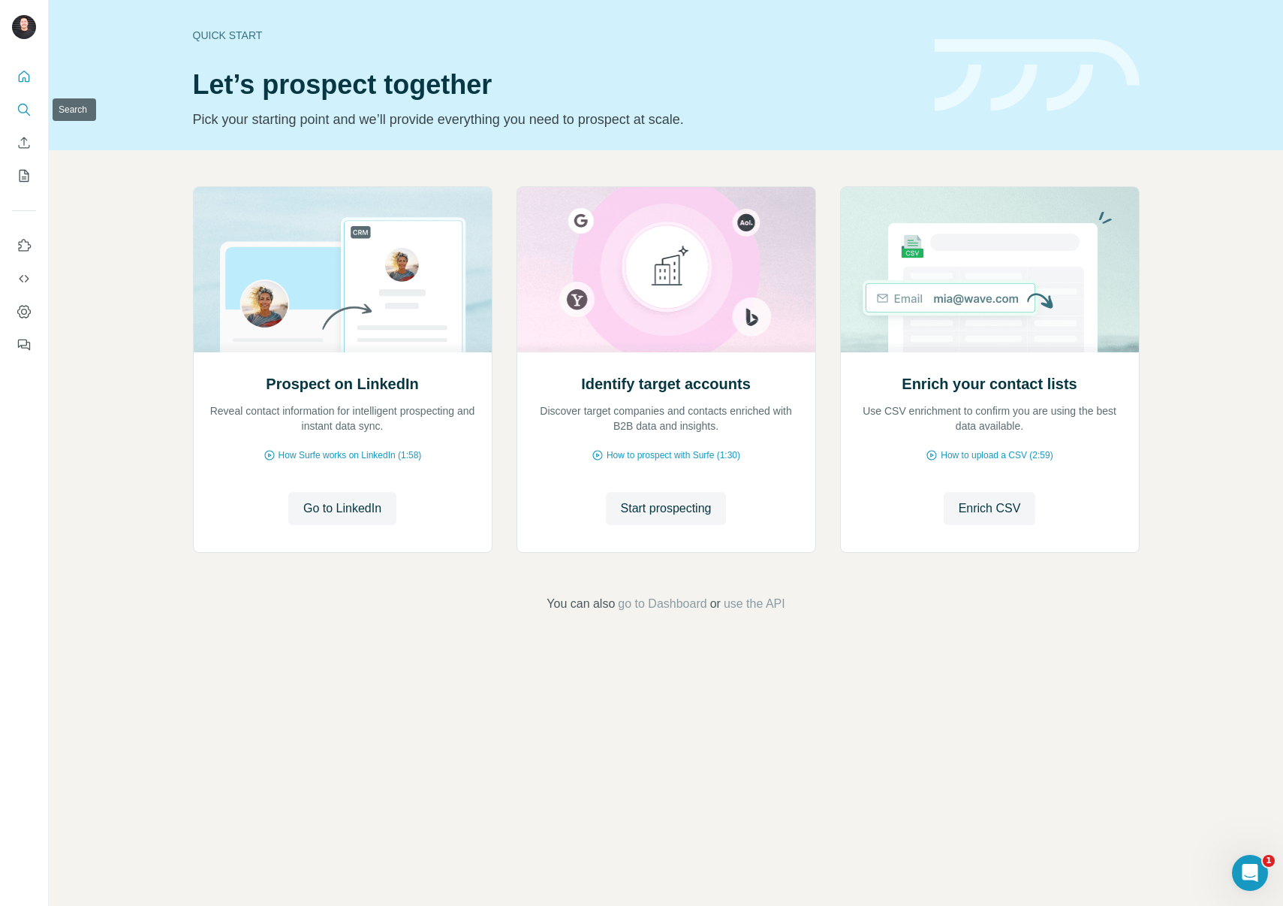
click at [17, 112] on icon "Search" at bounding box center [24, 109] width 15 height 15
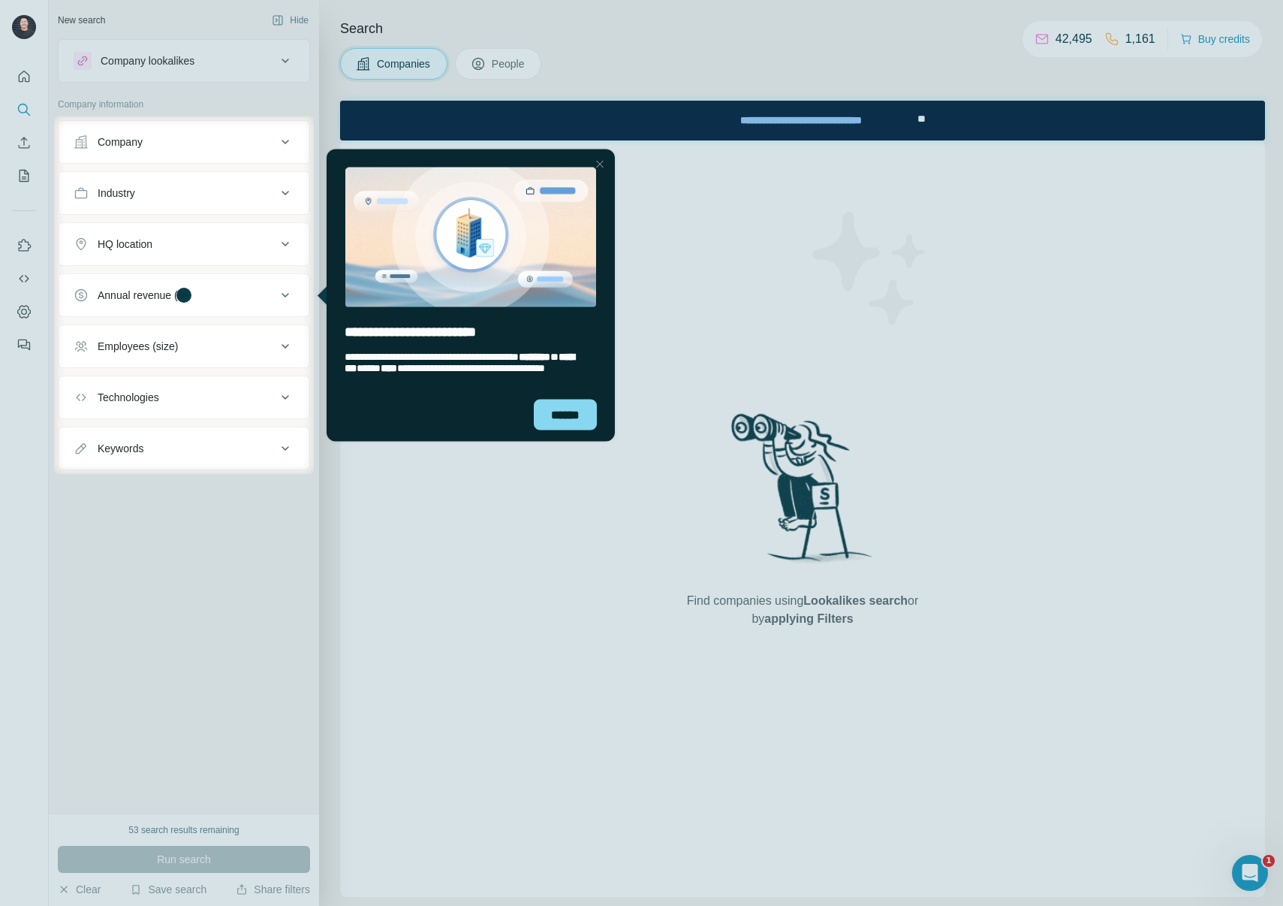
click at [21, 179] on div at bounding box center [27, 294] width 54 height 357
click at [604, 163] on div "Close Step" at bounding box center [600, 164] width 18 height 18
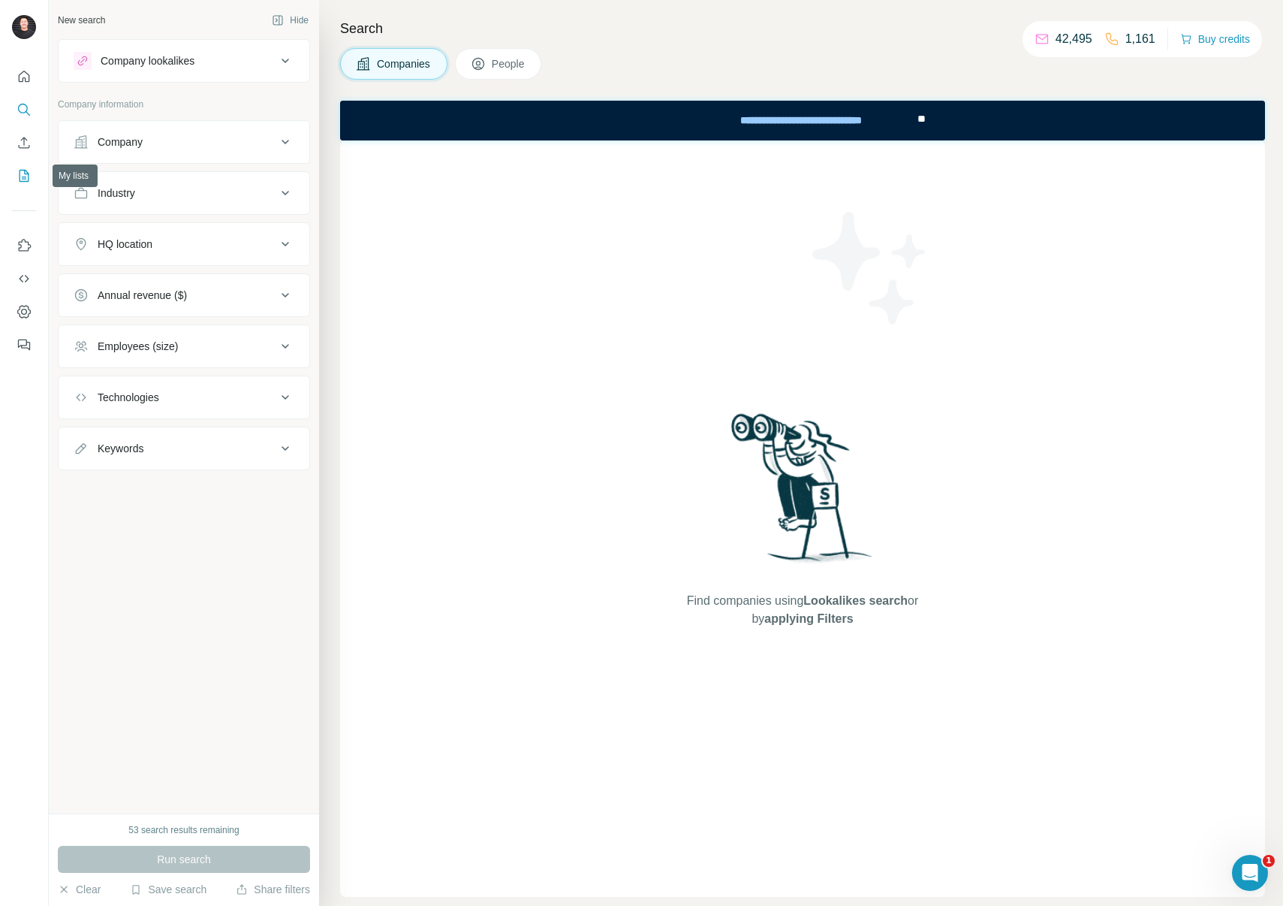
click at [20, 168] on icon "My lists" at bounding box center [24, 175] width 15 height 15
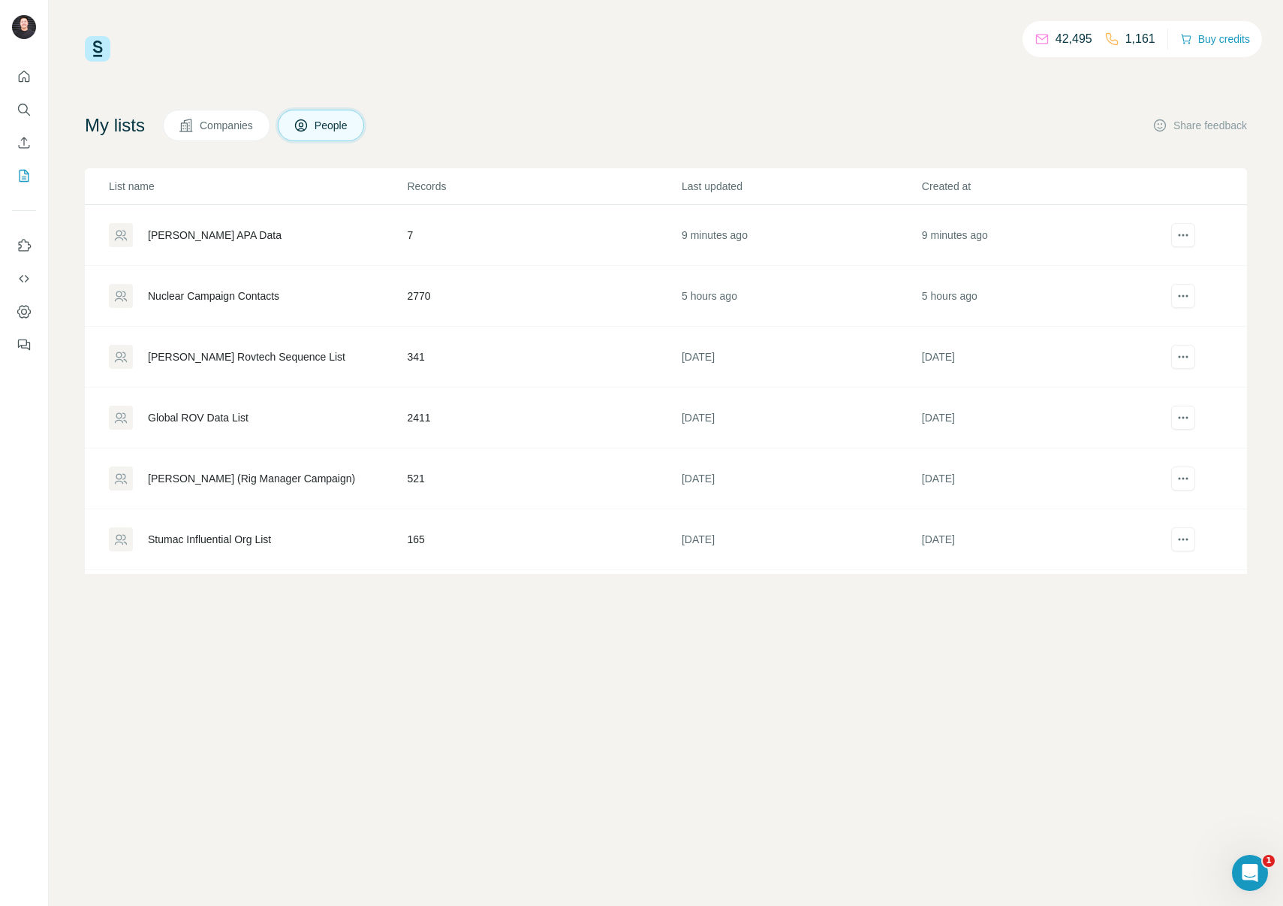
click at [225, 233] on div "[PERSON_NAME] APA Data" at bounding box center [215, 235] width 134 height 15
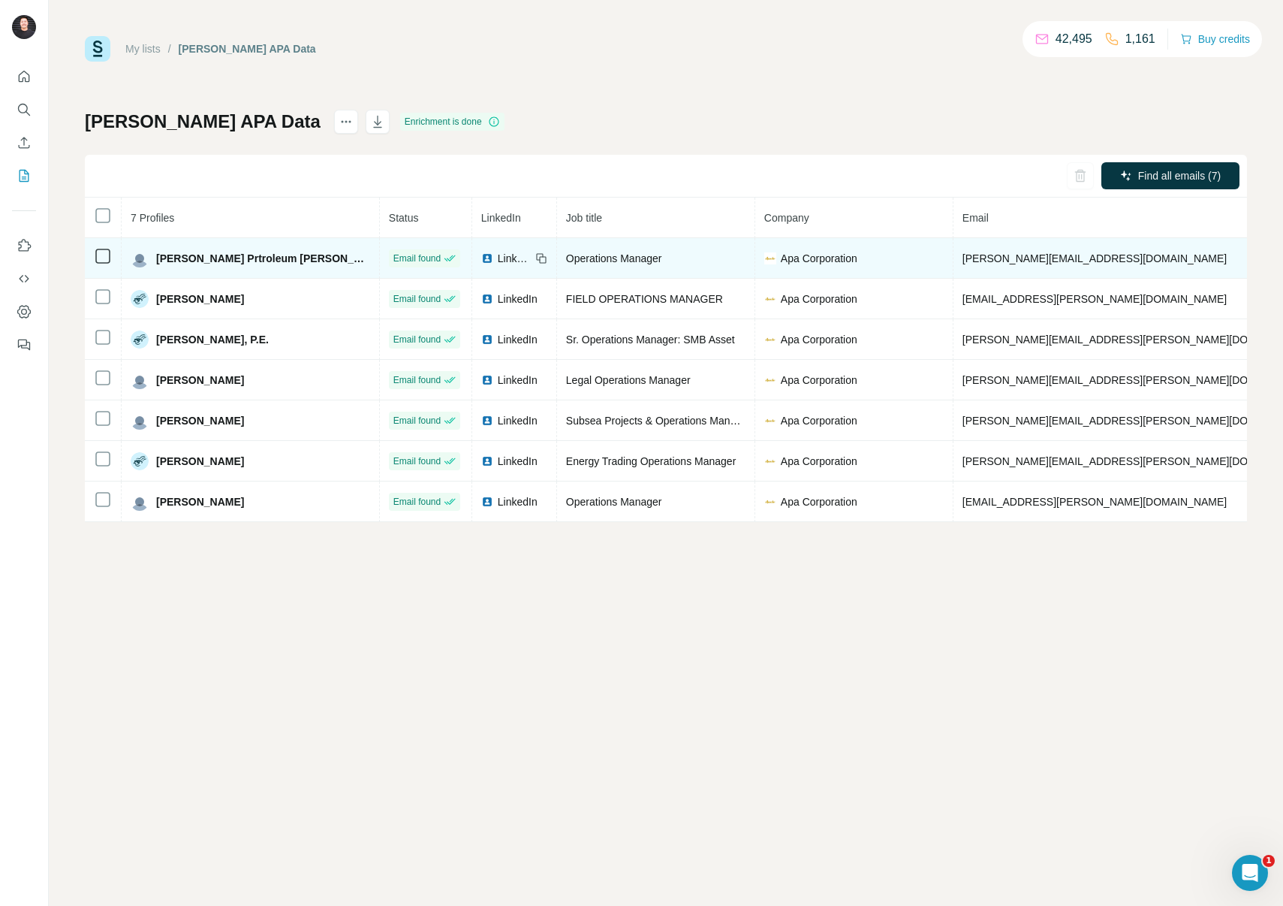
click at [566, 258] on span "Operations Manager" at bounding box center [614, 258] width 96 height 12
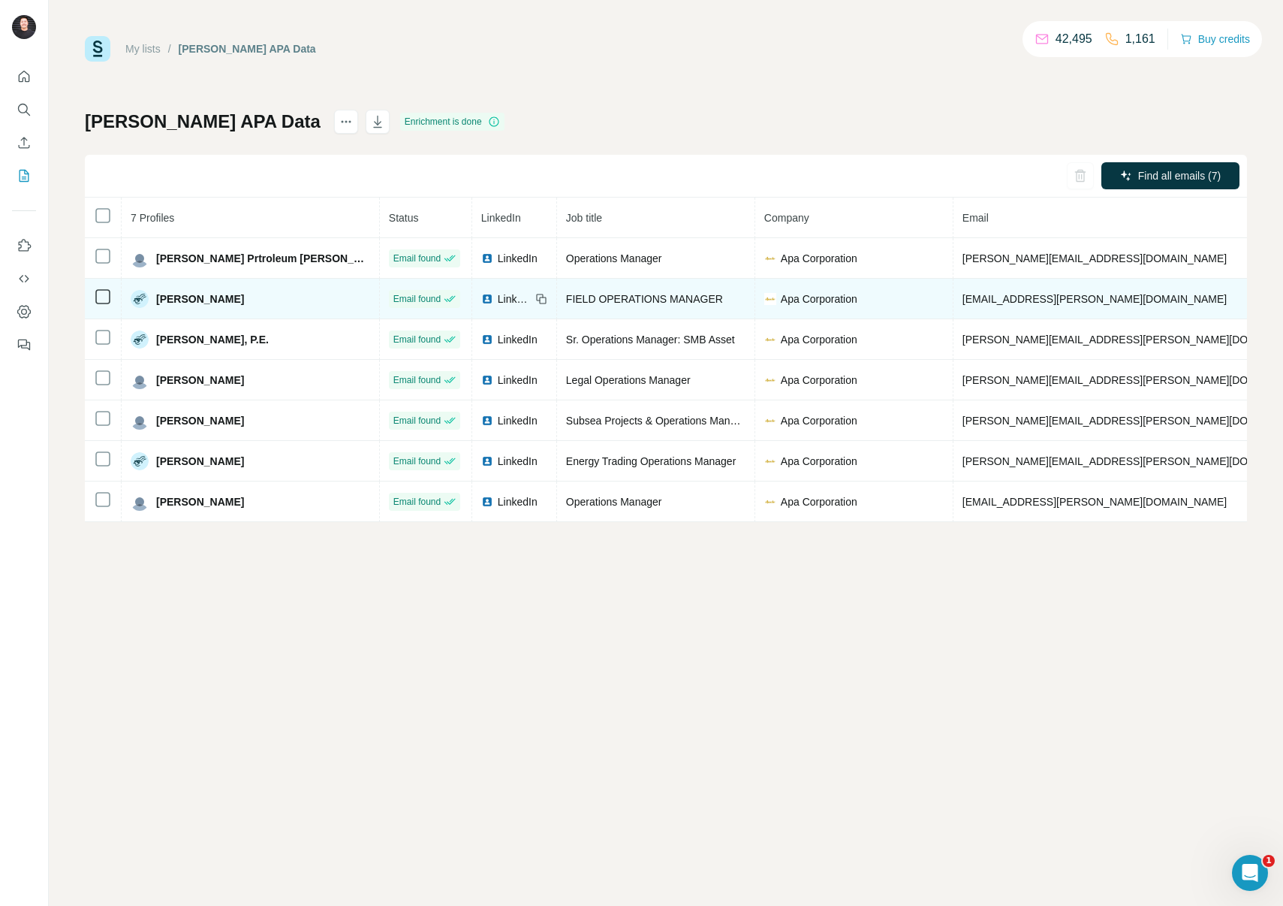
click at [566, 300] on span "FIELD OPERATIONS MANAGER" at bounding box center [644, 299] width 157 height 12
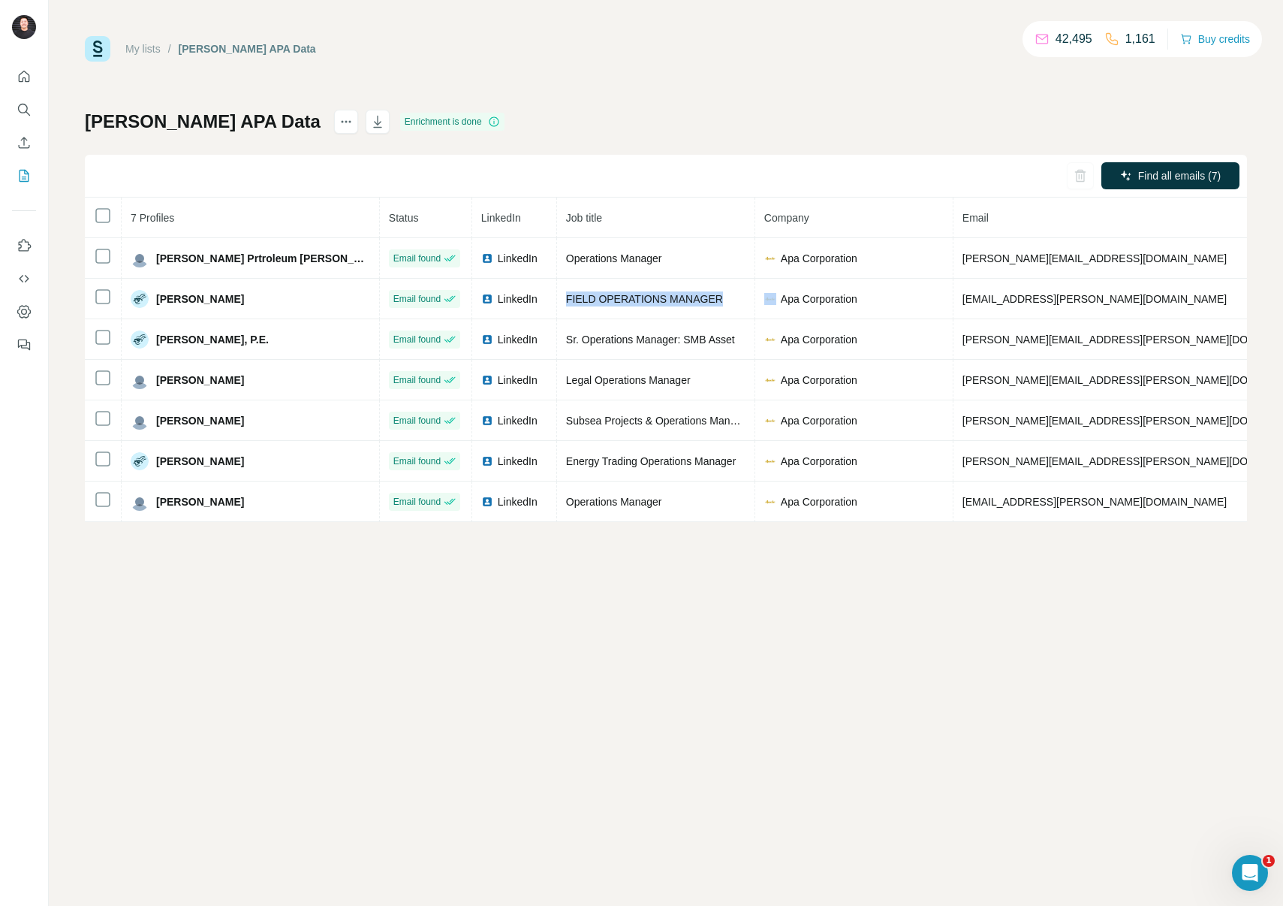
copy span "FIELD OPERATIONS MANAGER"
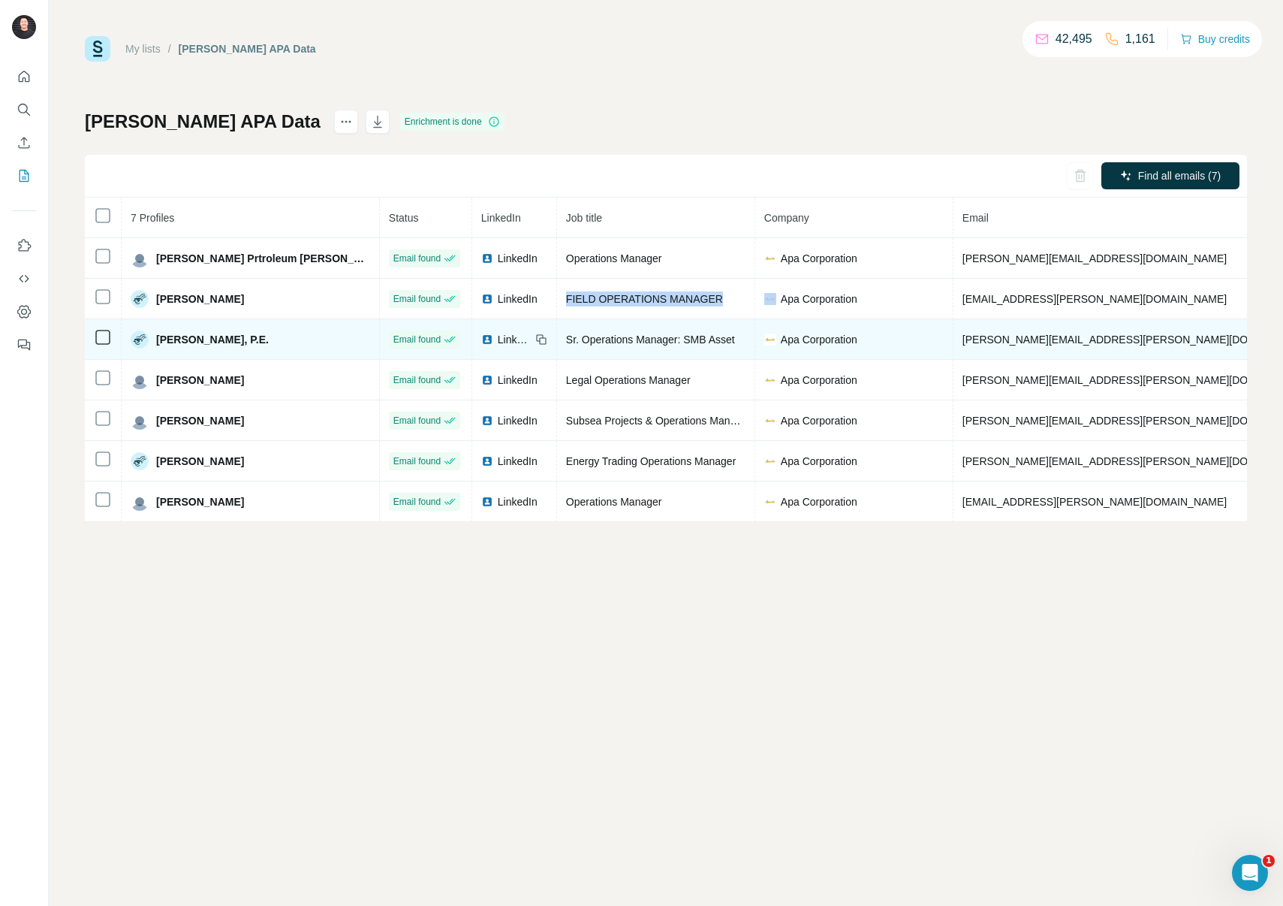
click at [566, 339] on span "Sr. Operations Manager: SMB Asset" at bounding box center [650, 339] width 169 height 12
copy span "Sr. Operations Manager: SMB Asset"
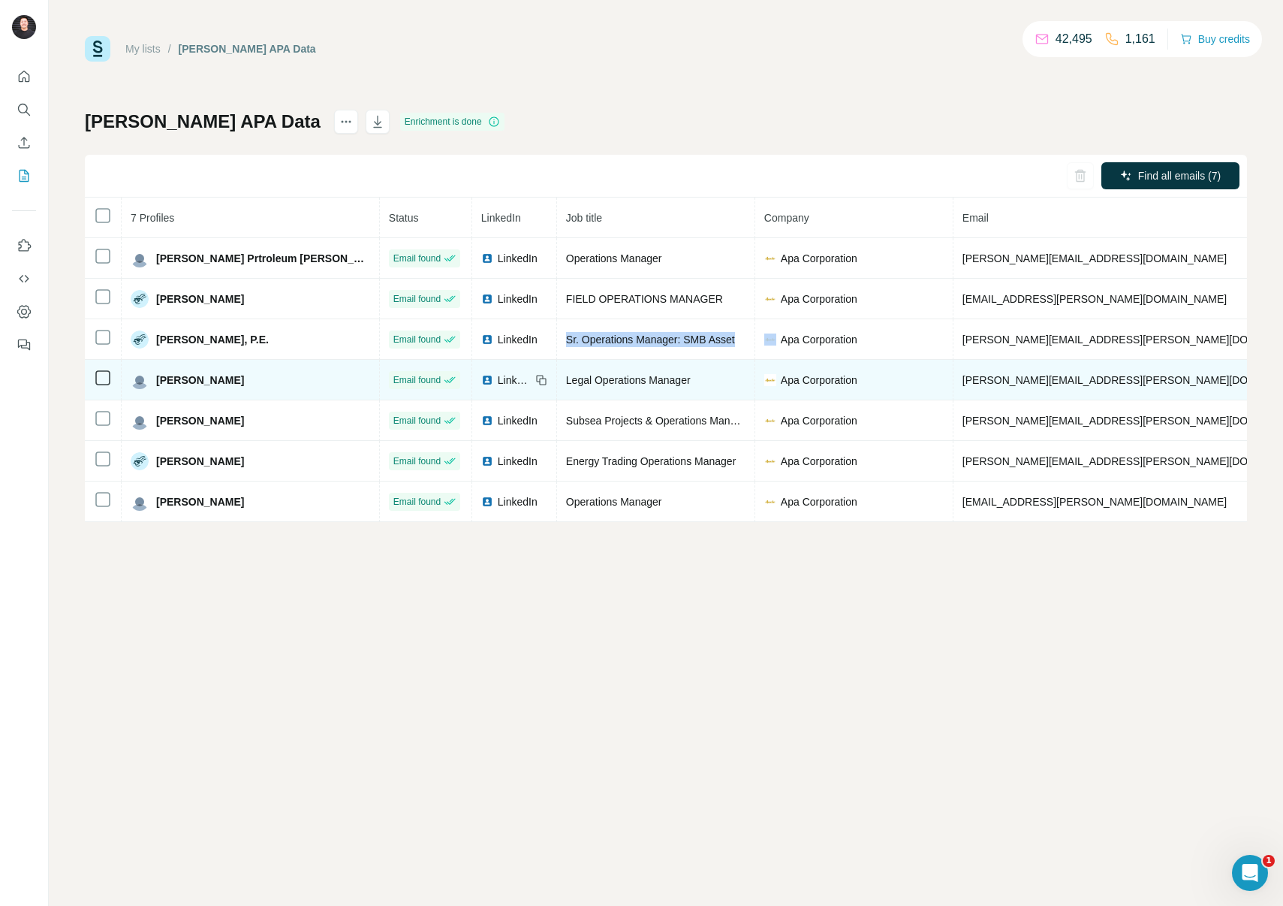
click at [566, 380] on span "Legal Operations Manager" at bounding box center [628, 380] width 125 height 12
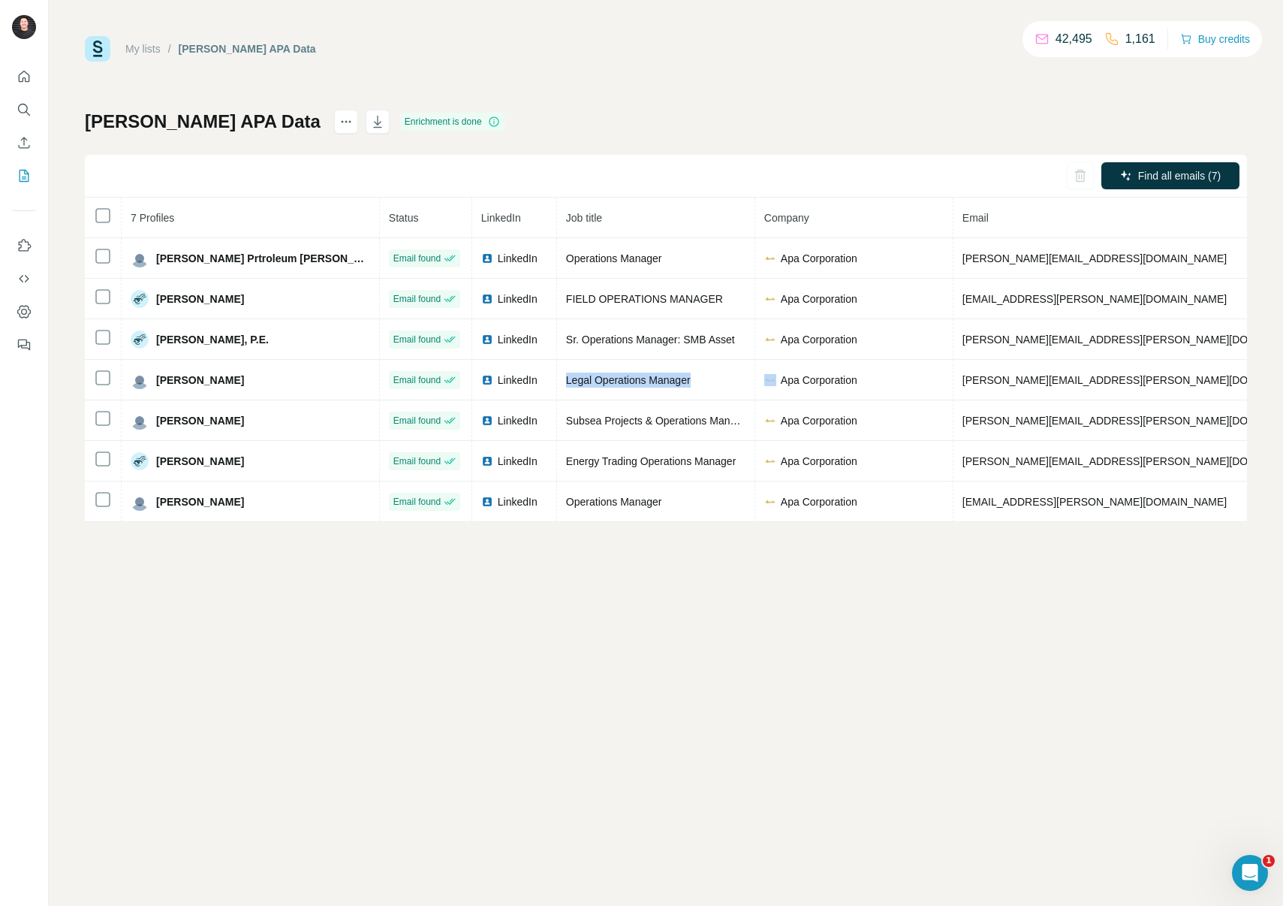
copy span "Legal Operations Manager"
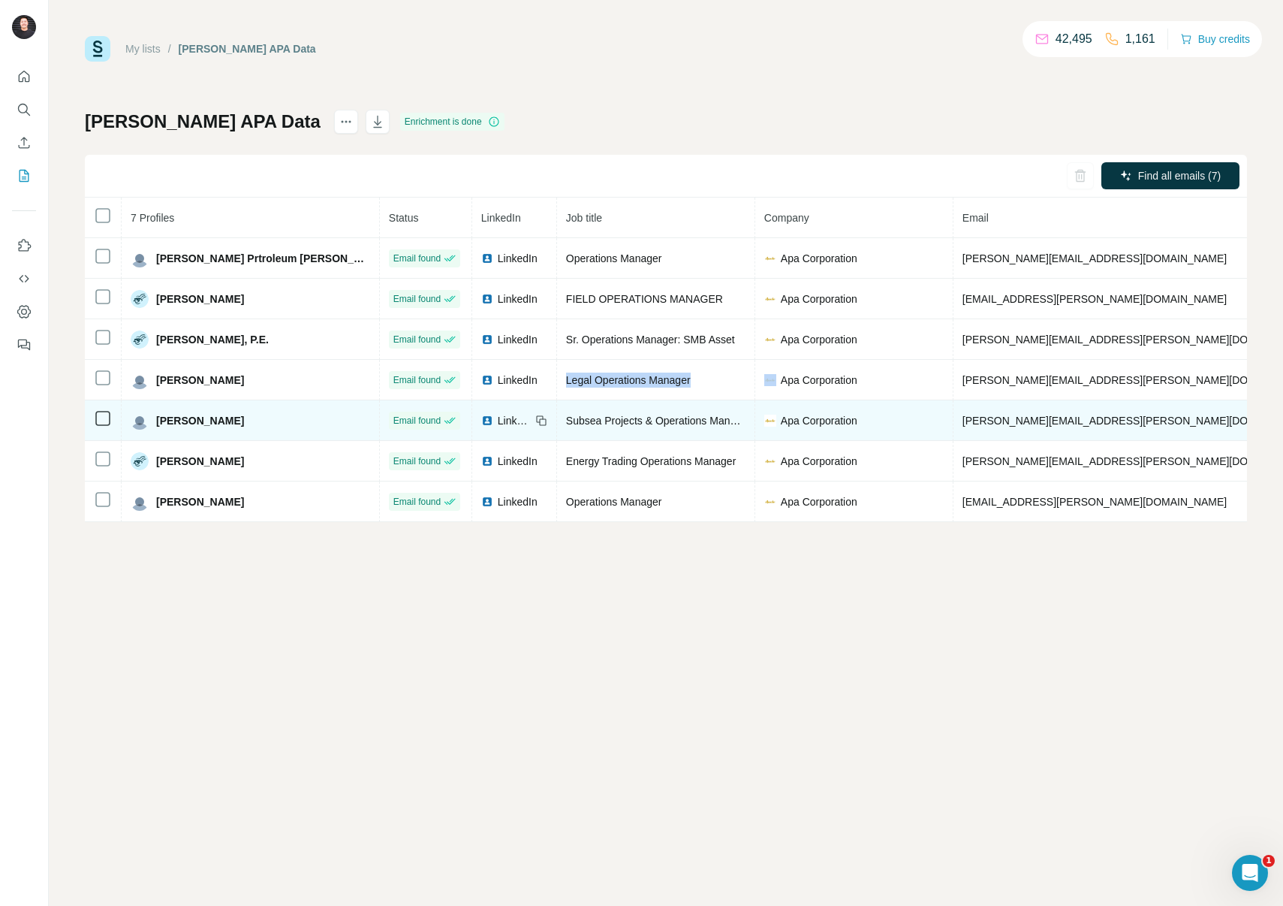
click at [566, 422] on span "Subsea Projects & Operations Manager" at bounding box center [658, 420] width 185 height 12
copy span "Subsea Projects & Operations Manager"
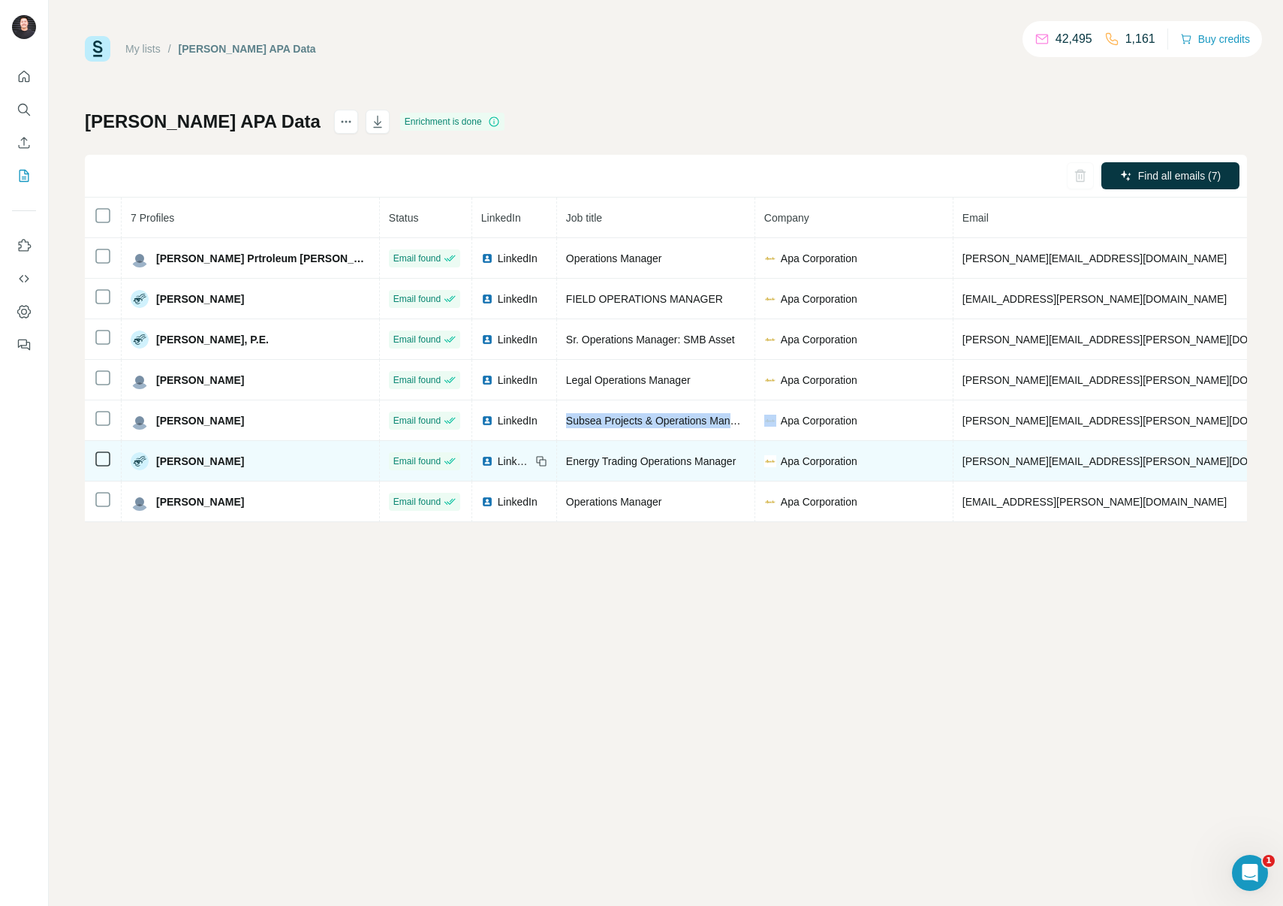
click at [566, 463] on span "Energy Trading Operations Manager" at bounding box center [651, 461] width 170 height 12
copy span "Energy Trading Operations Manager"
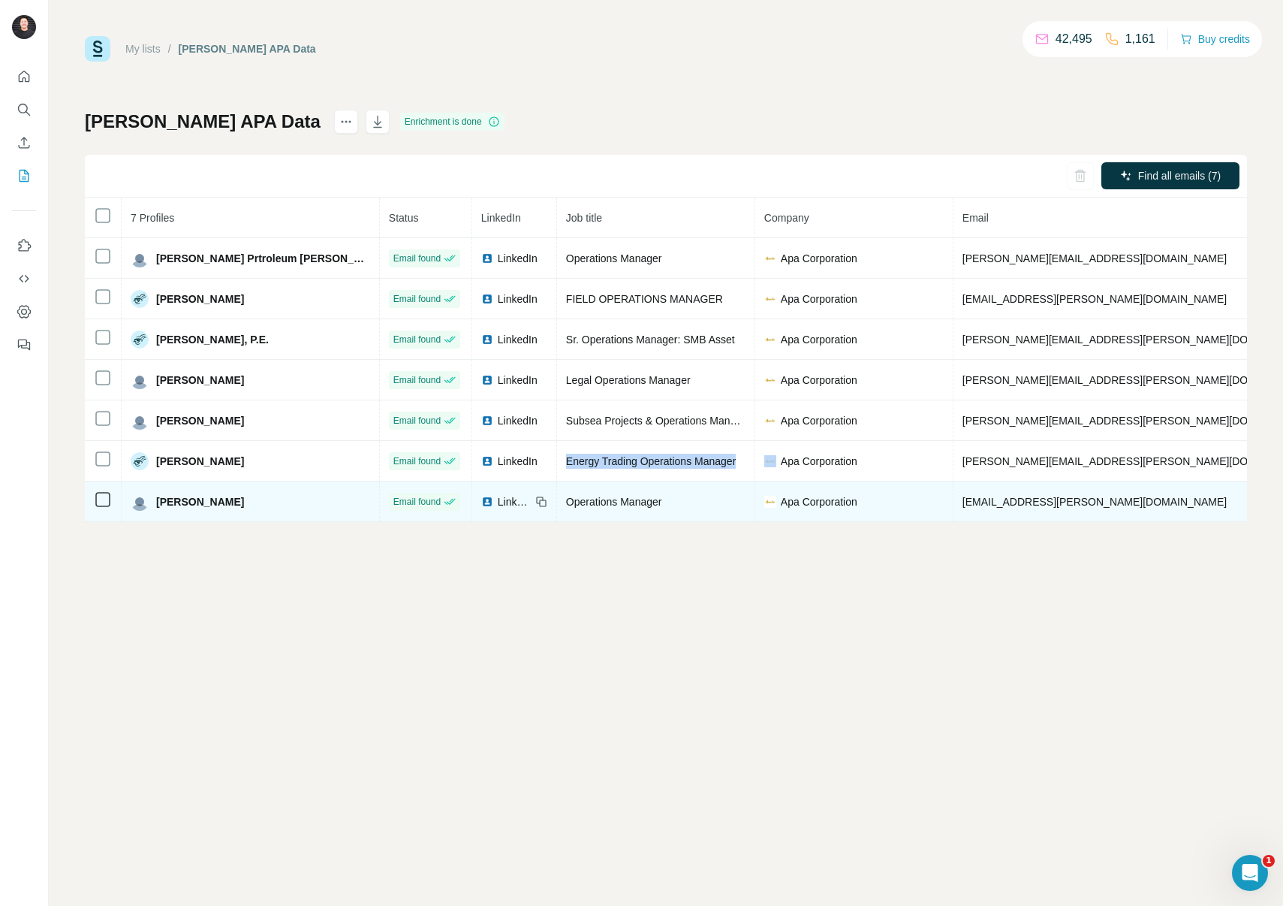
click at [566, 501] on span "Operations Manager" at bounding box center [614, 502] width 96 height 12
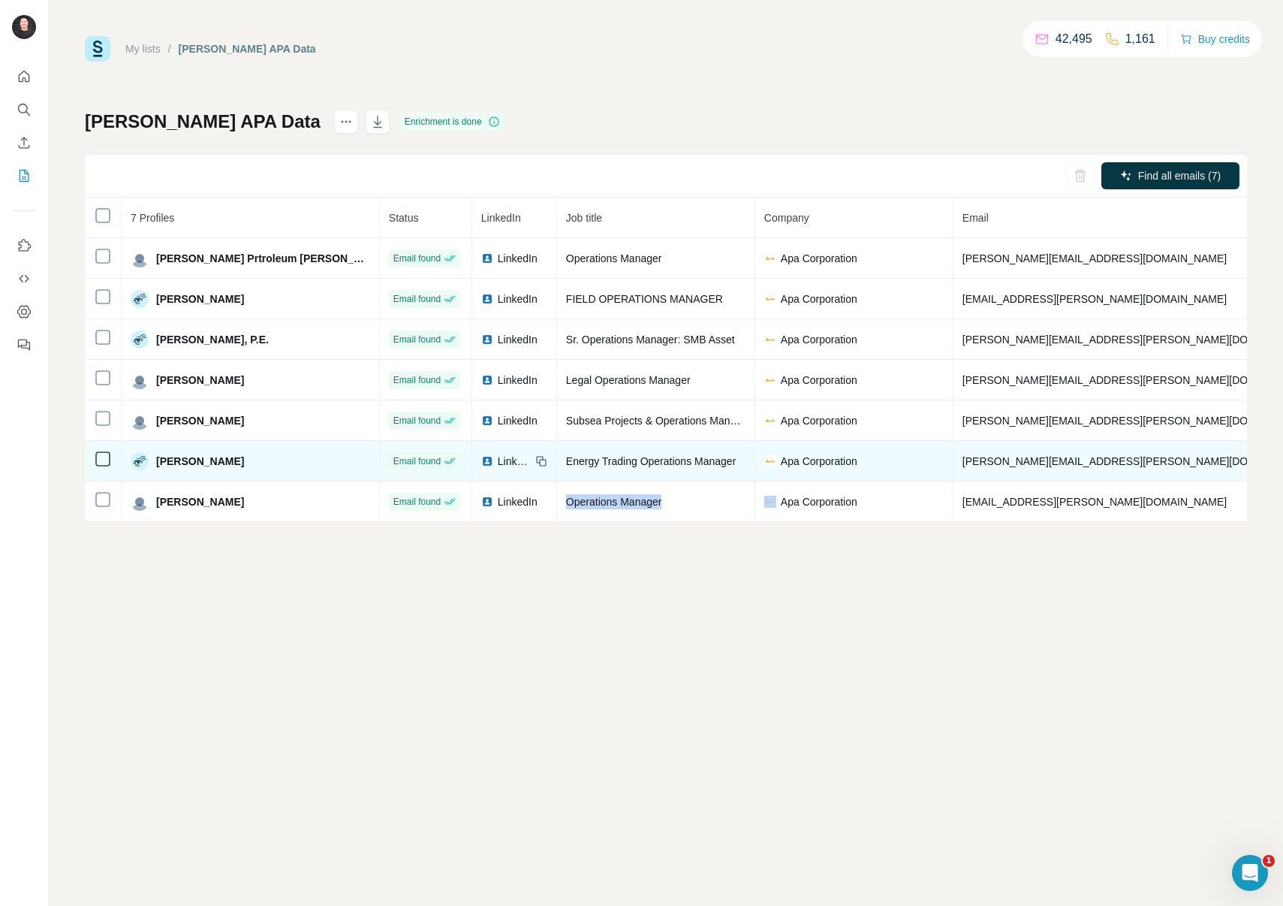
copy span "Operations Manager"
